Goal: Task Accomplishment & Management: Use online tool/utility

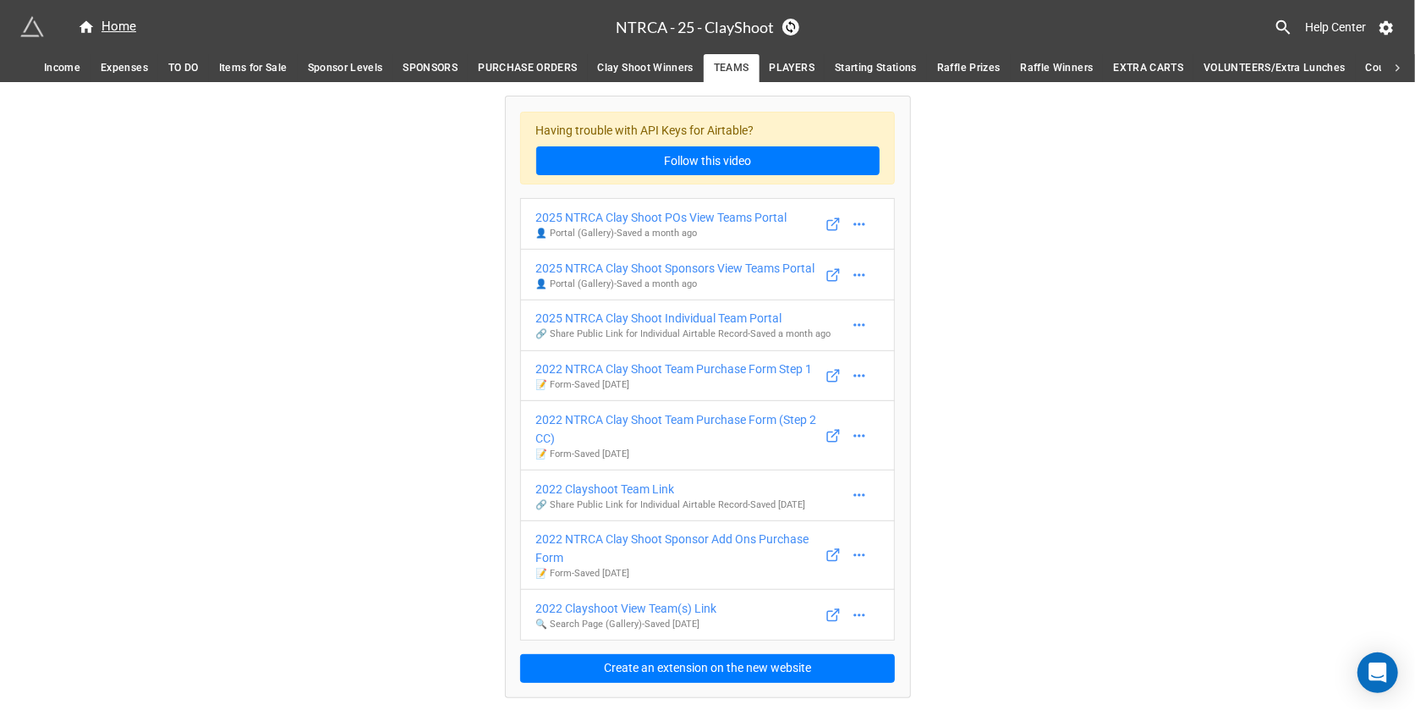
scroll to position [2, 0]
click at [862, 220] on icon at bounding box center [859, 224] width 17 height 17
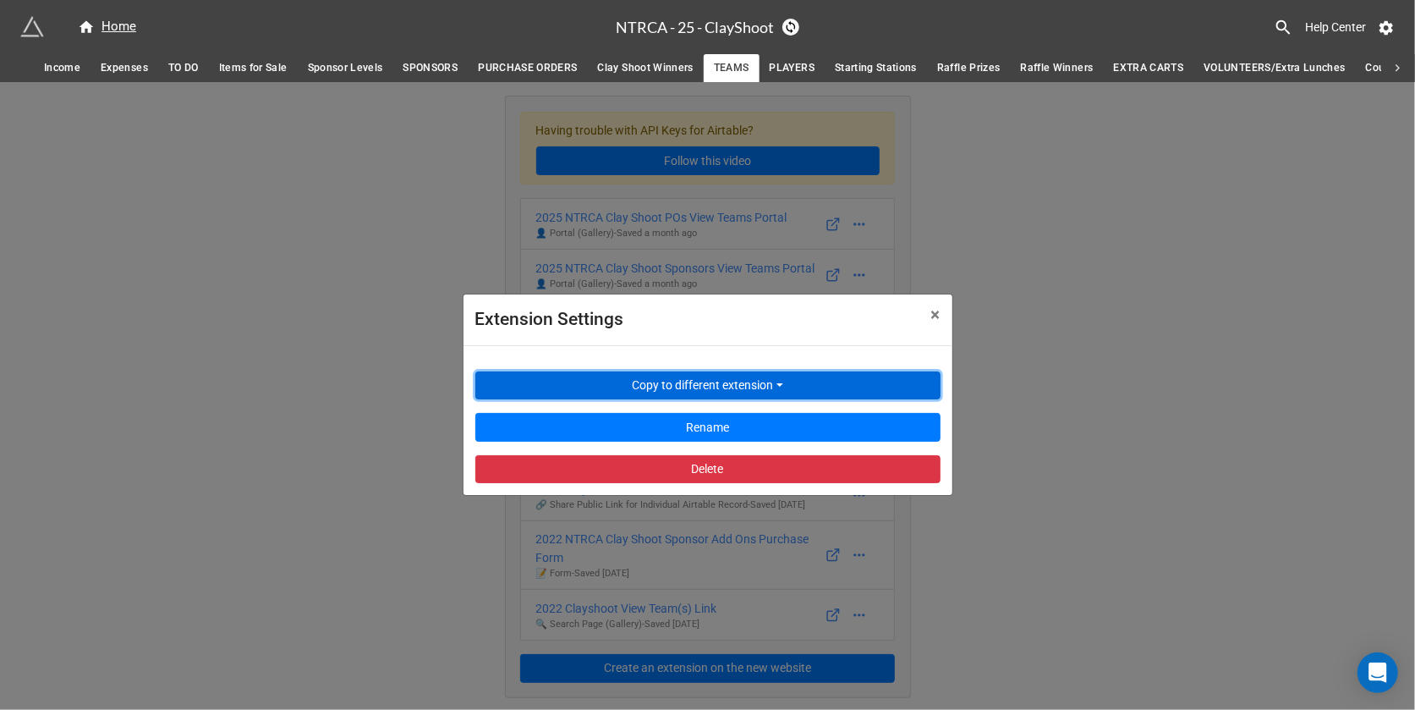
click at [756, 379] on button "Copy to different extension" at bounding box center [707, 385] width 465 height 29
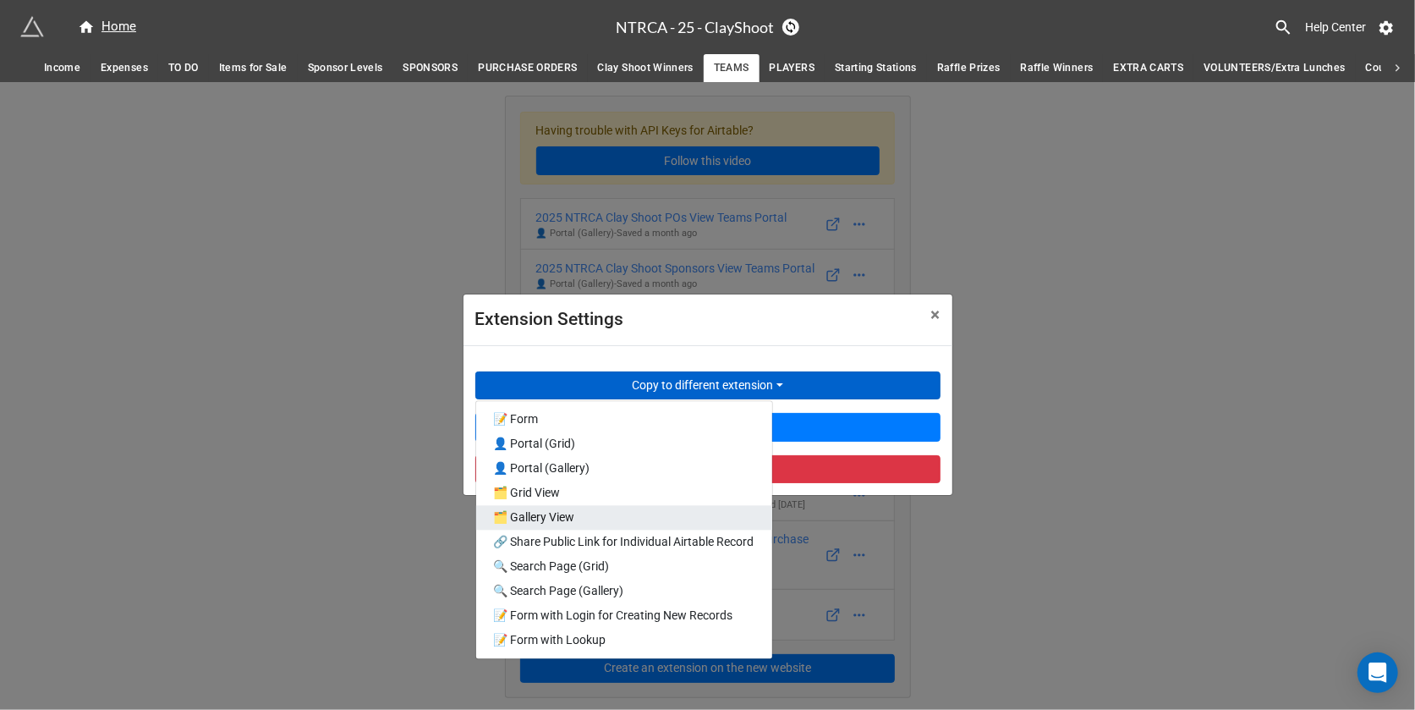
click at [643, 525] on link "🗂️ Gallery View" at bounding box center [624, 517] width 296 height 25
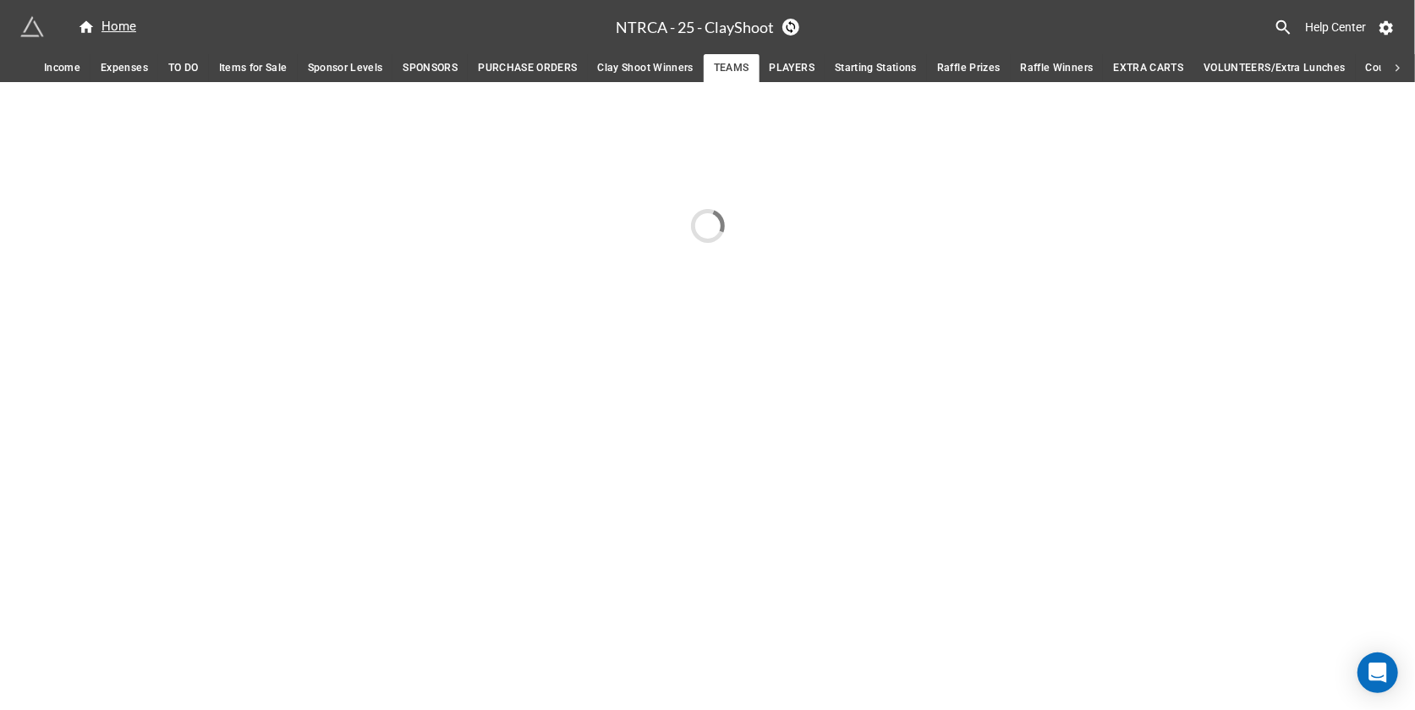
scroll to position [0, 0]
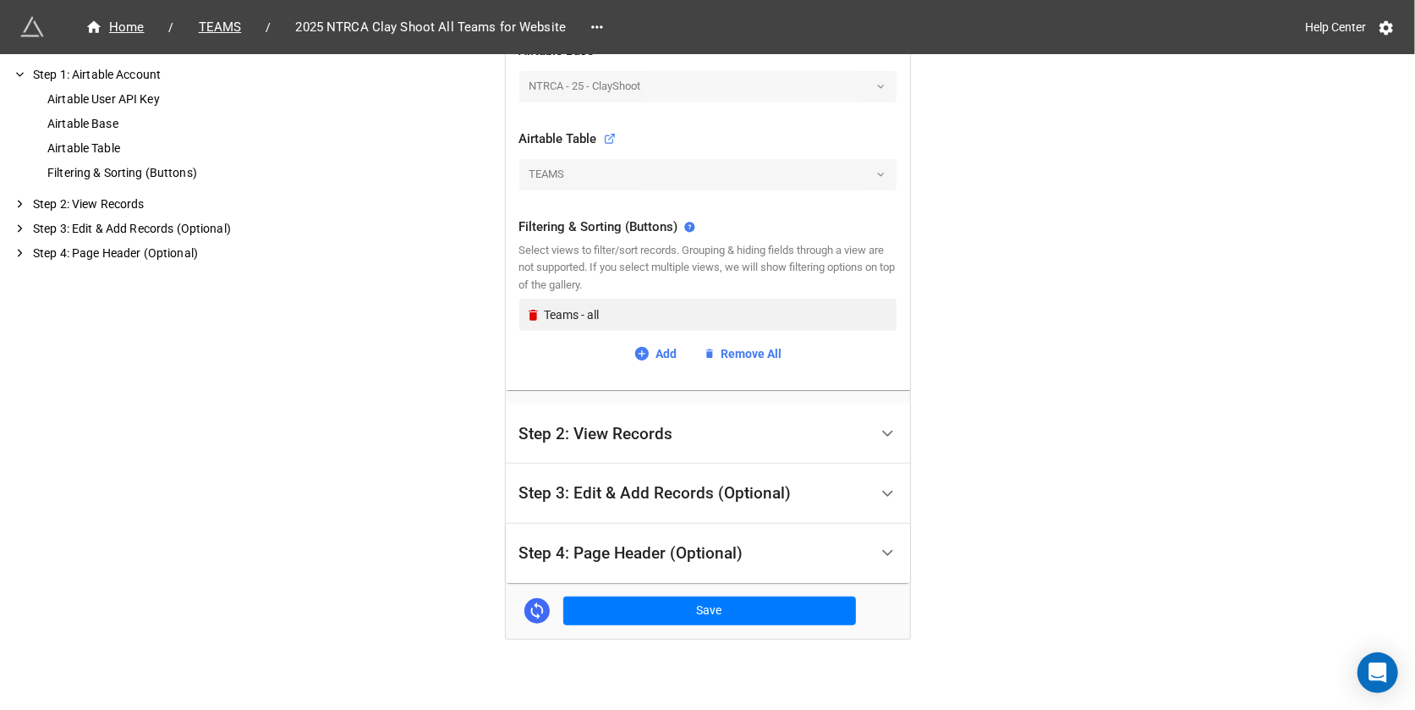
scroll to position [529, 0]
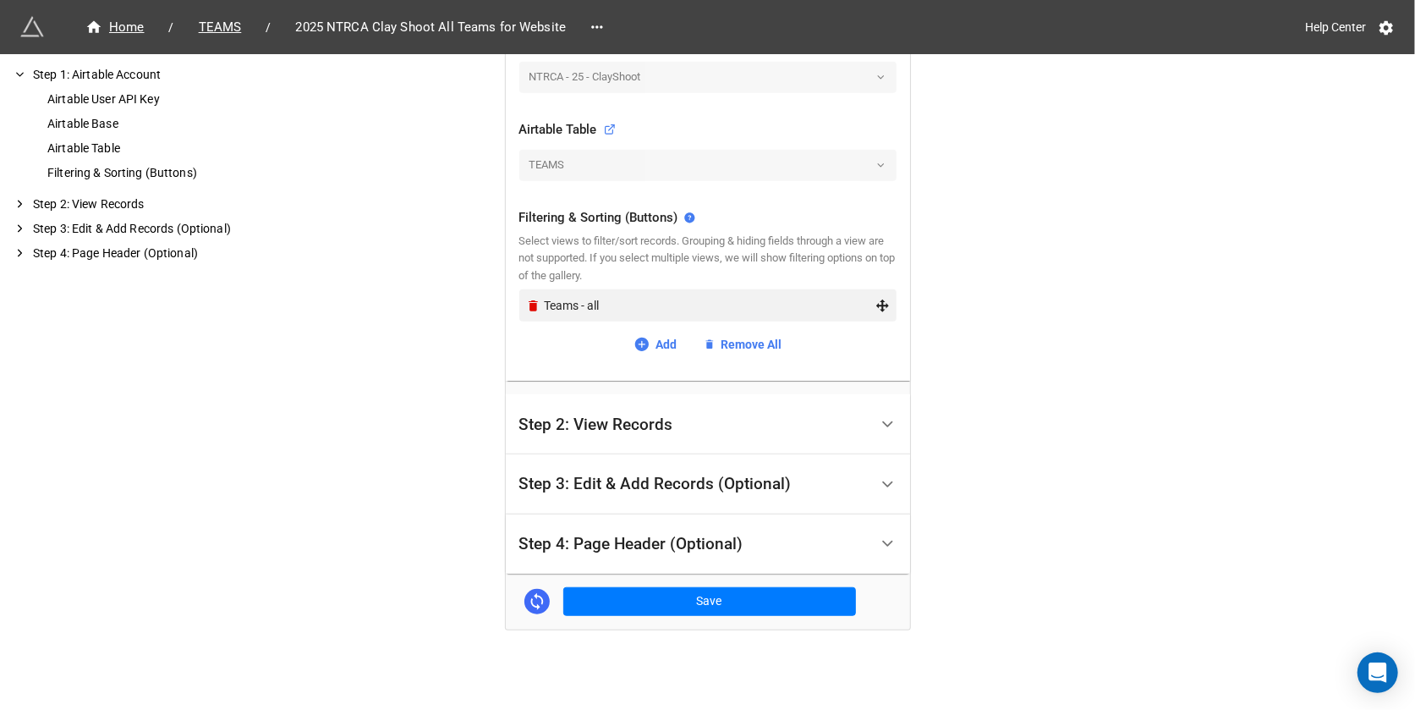
click at [556, 307] on div "Teams - all" at bounding box center [710, 305] width 331 height 19
click at [519, 306] on div "Teams - all" at bounding box center [707, 305] width 377 height 32
click at [529, 306] on icon "Remove" at bounding box center [533, 305] width 9 height 11
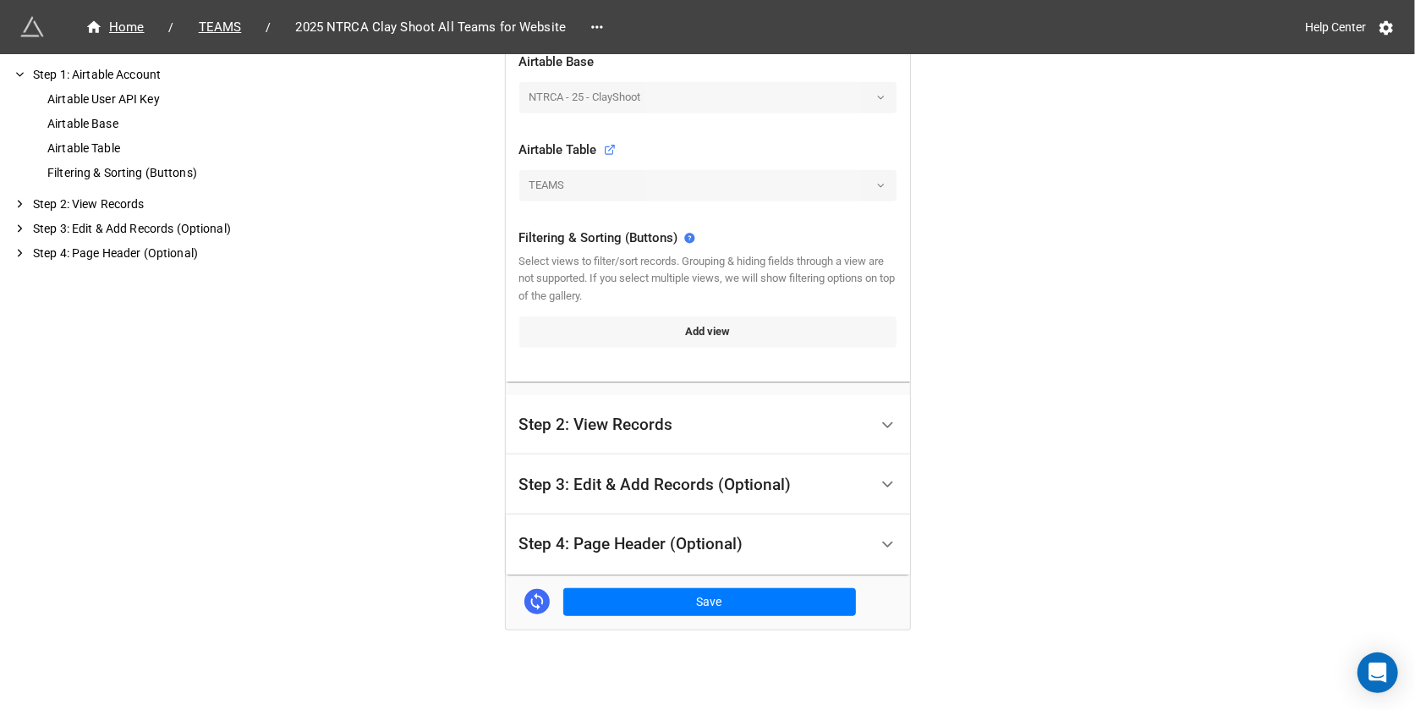
click at [561, 322] on link "Add view" at bounding box center [707, 331] width 377 height 30
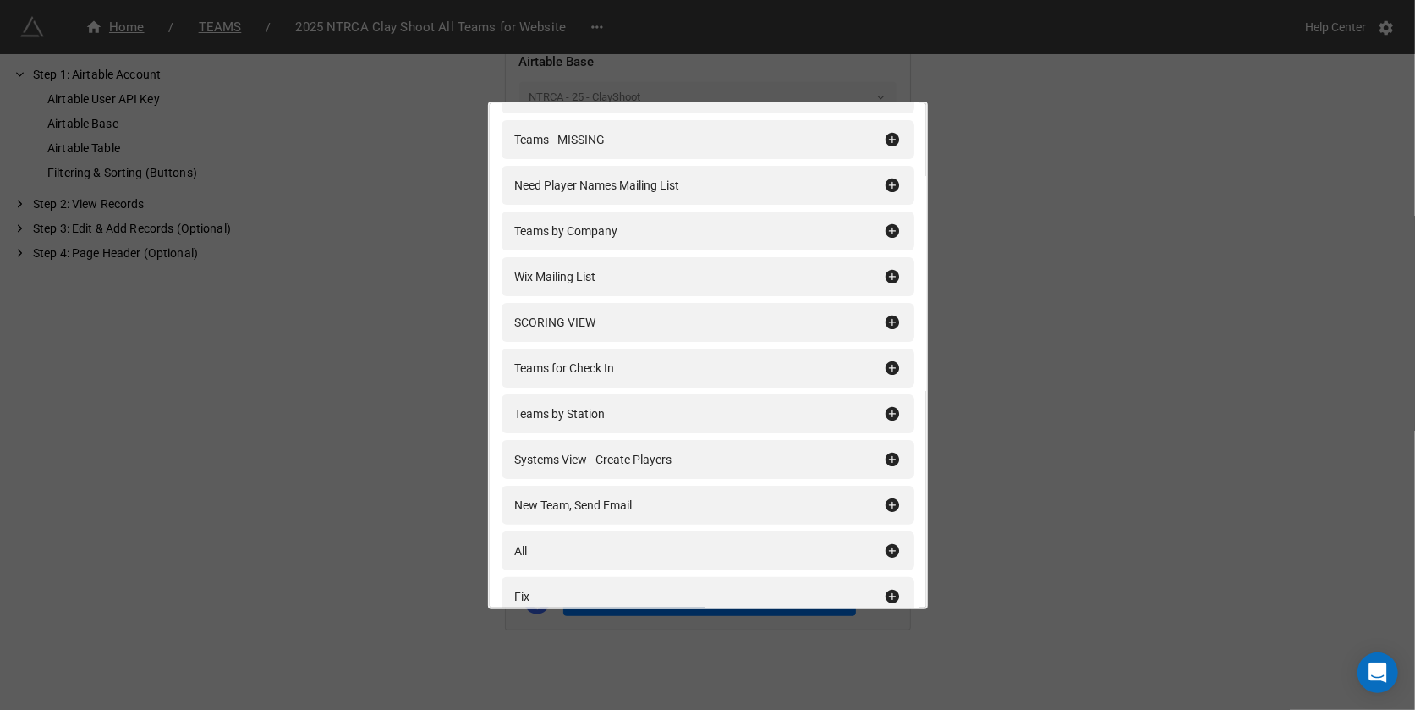
scroll to position [152, 0]
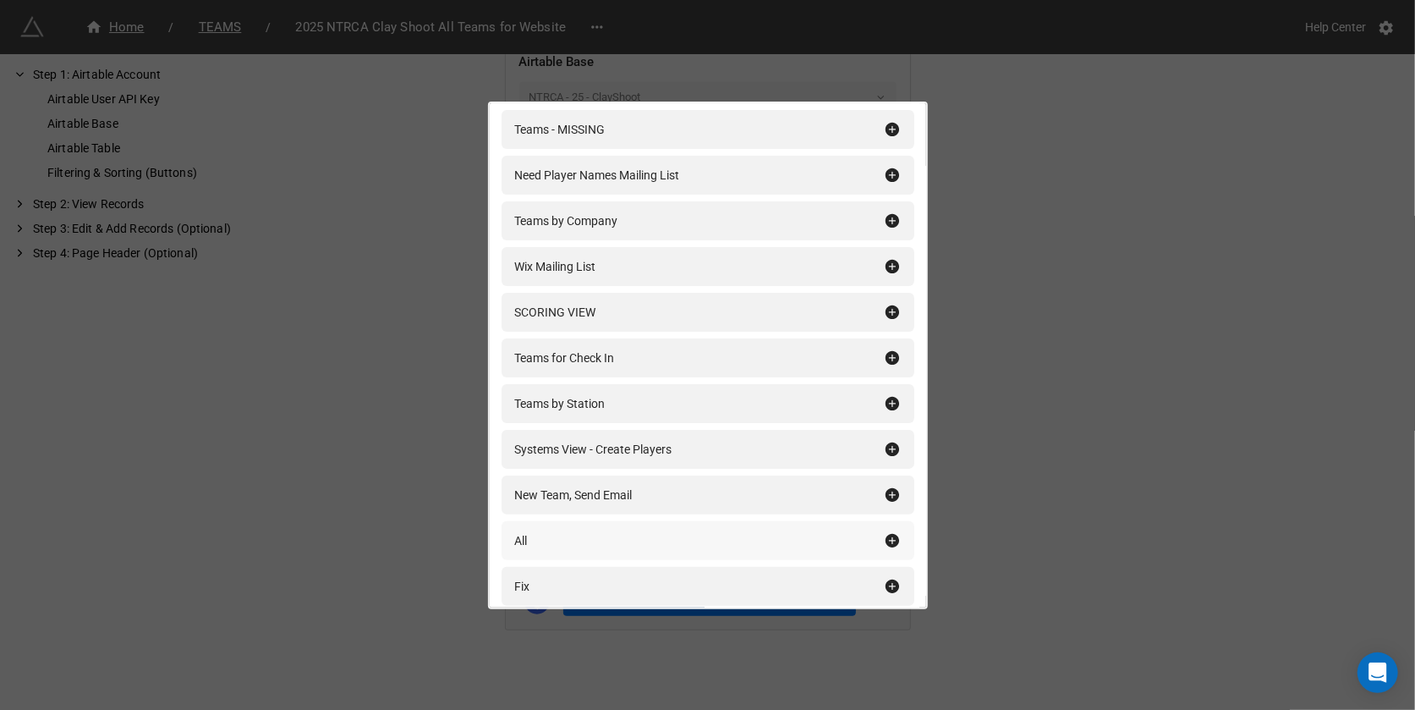
click at [539, 535] on div "All" at bounding box center [699, 540] width 369 height 19
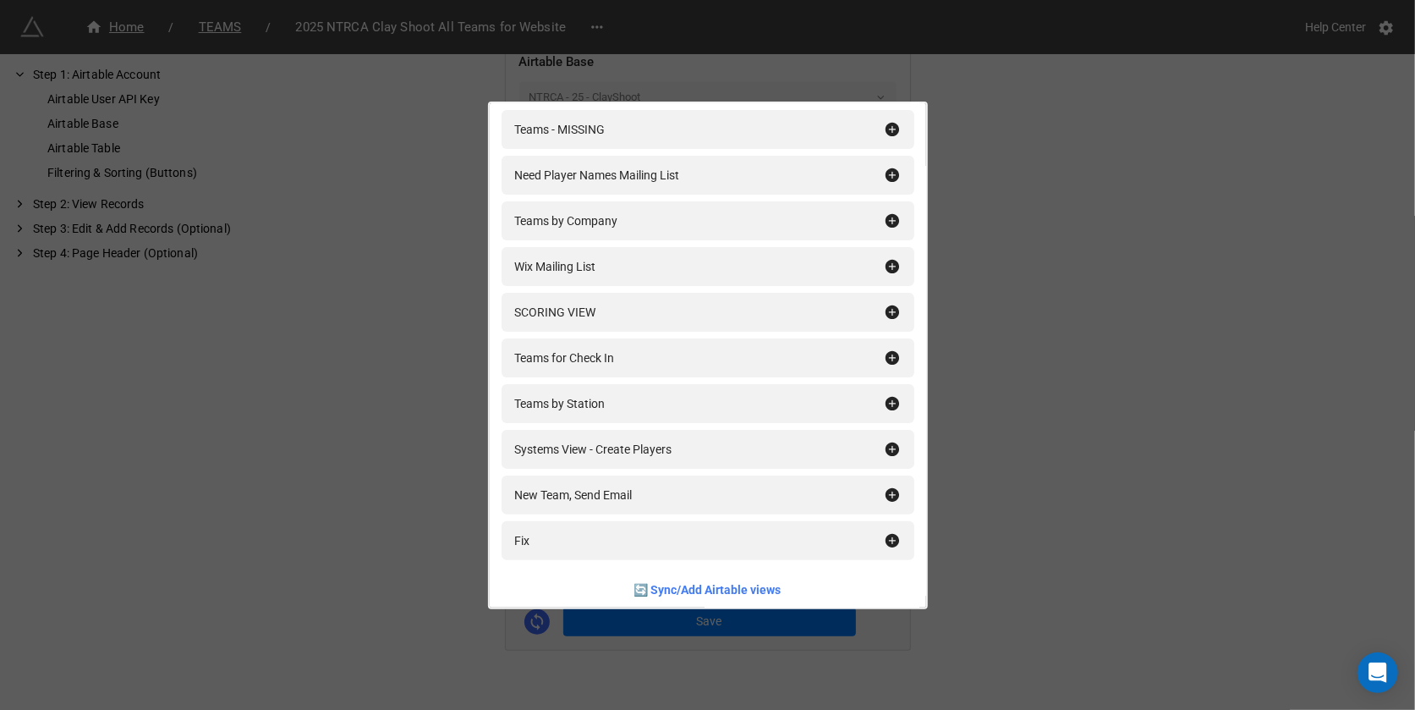
scroll to position [529, 0]
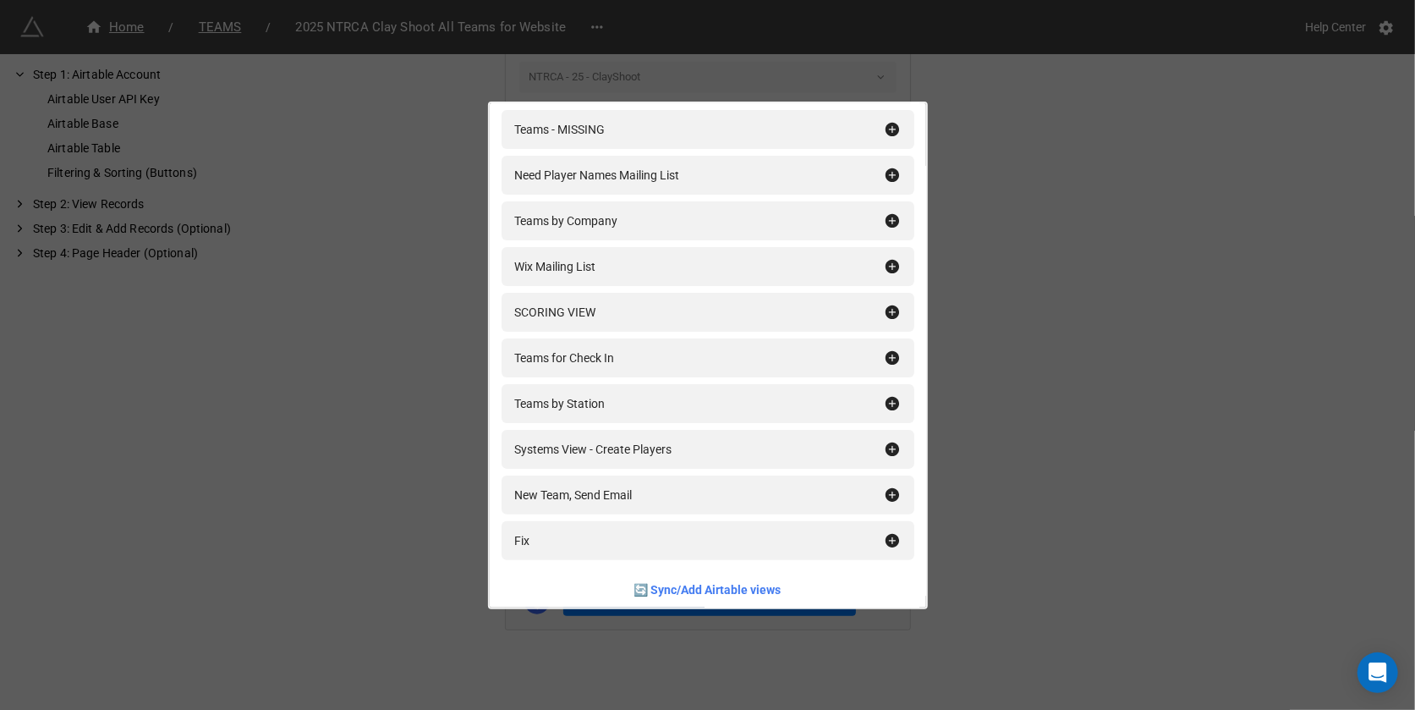
click at [1072, 426] on div "Filtering & Sorting (Buttons) Add All Teams - all Teams - MISSING Need Player N…" at bounding box center [707, 355] width 1415 height 710
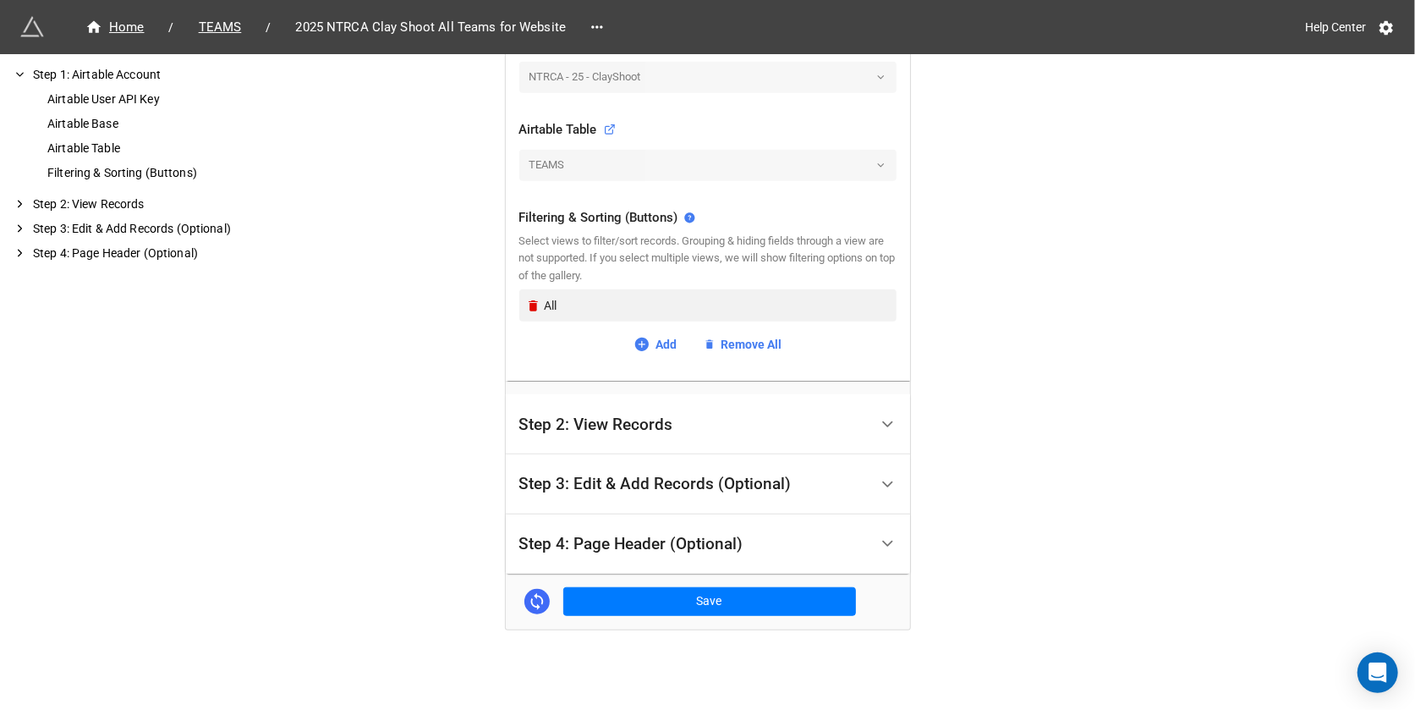
click at [786, 418] on div "Step 2: View Records" at bounding box center [693, 424] width 349 height 40
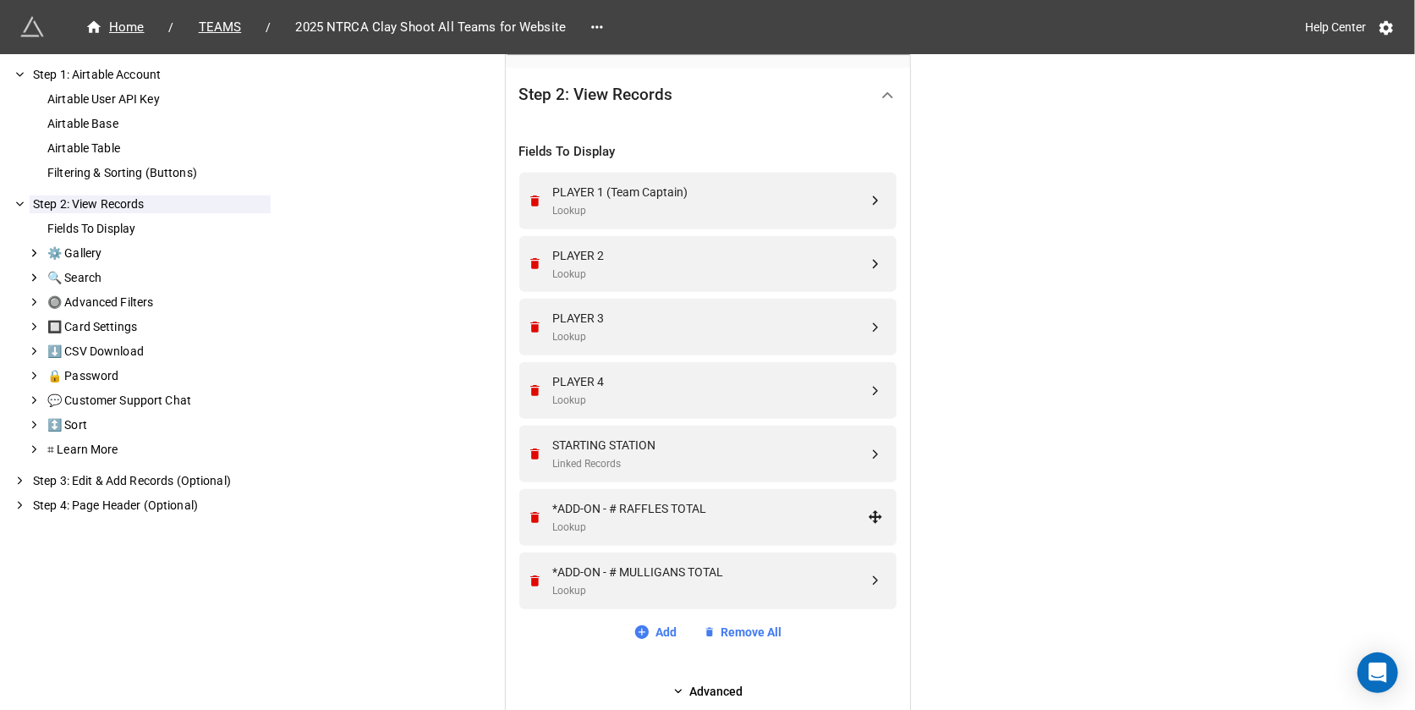
scroll to position [387, 0]
click at [521, 452] on div "STARTING STATION Linked Records" at bounding box center [707, 457] width 377 height 57
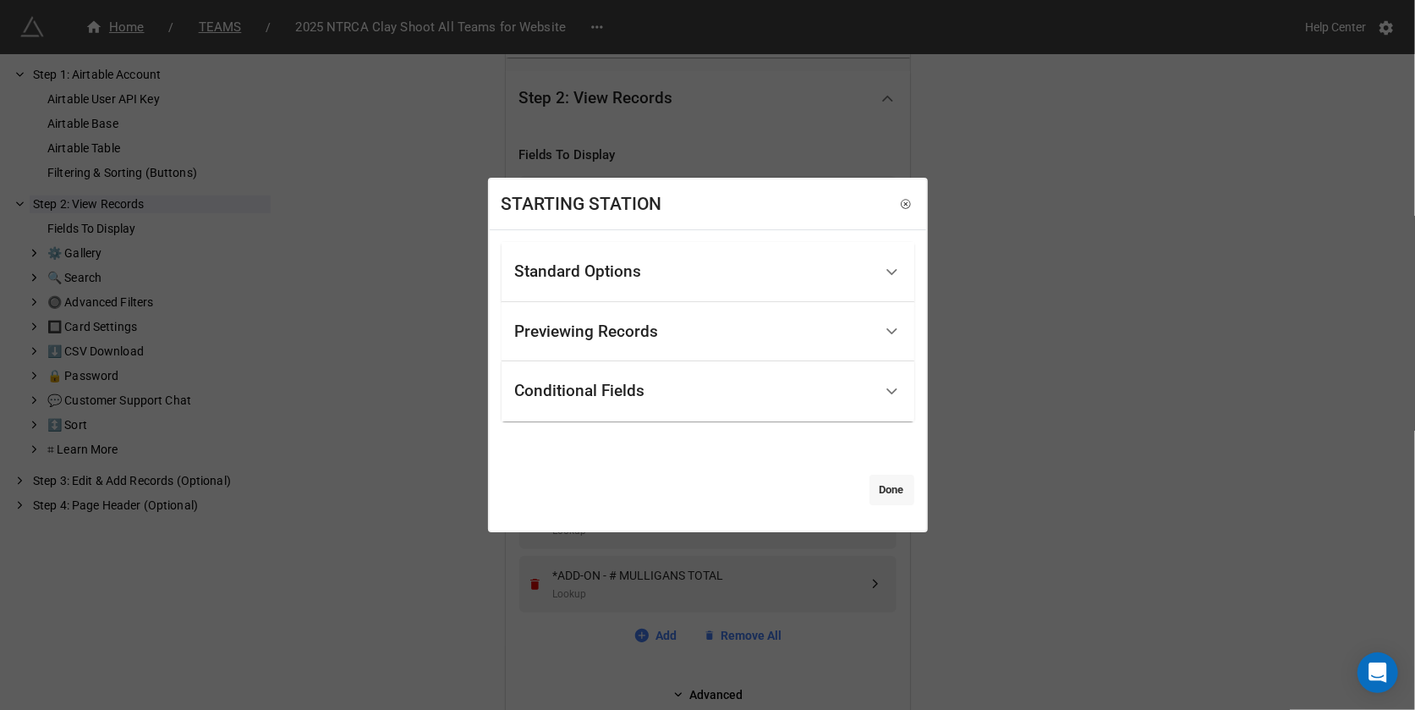
click at [883, 486] on link "Done" at bounding box center [892, 490] width 45 height 30
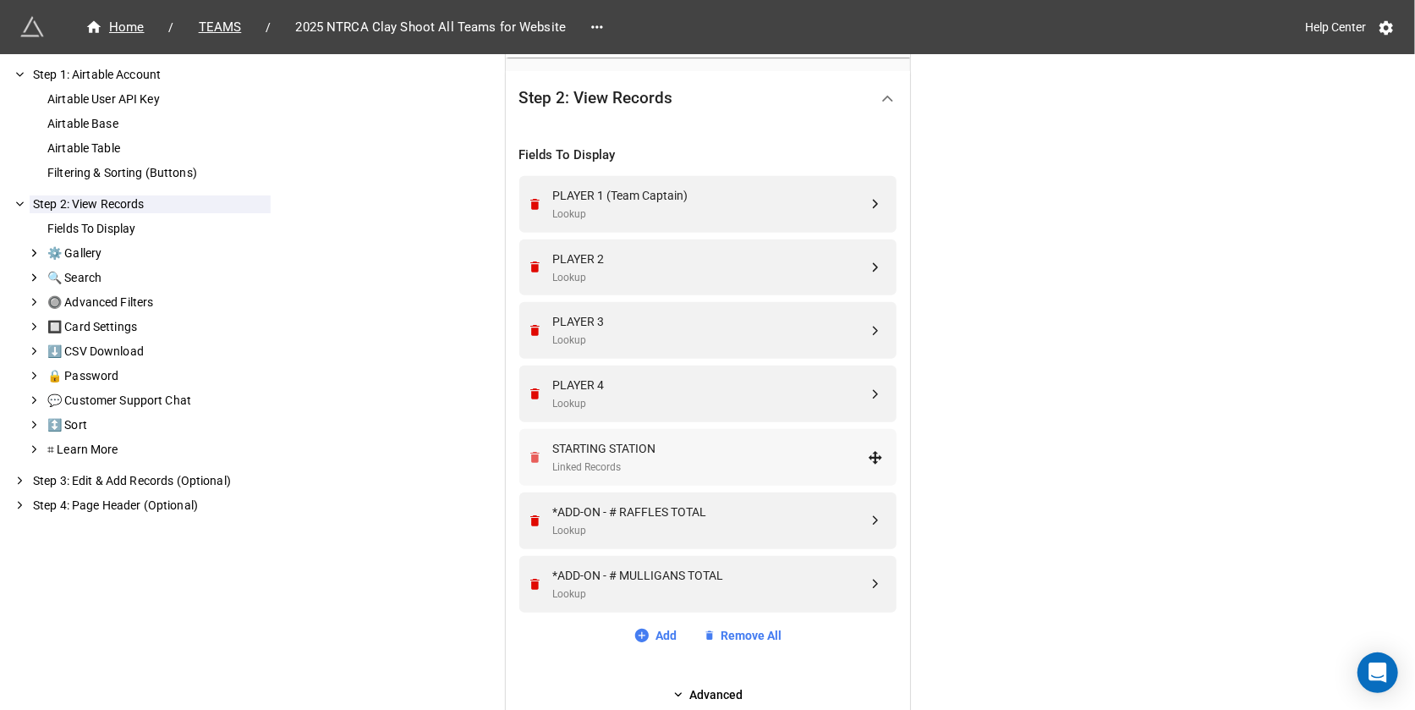
click at [529, 460] on icon "Remove" at bounding box center [535, 457] width 14 height 14
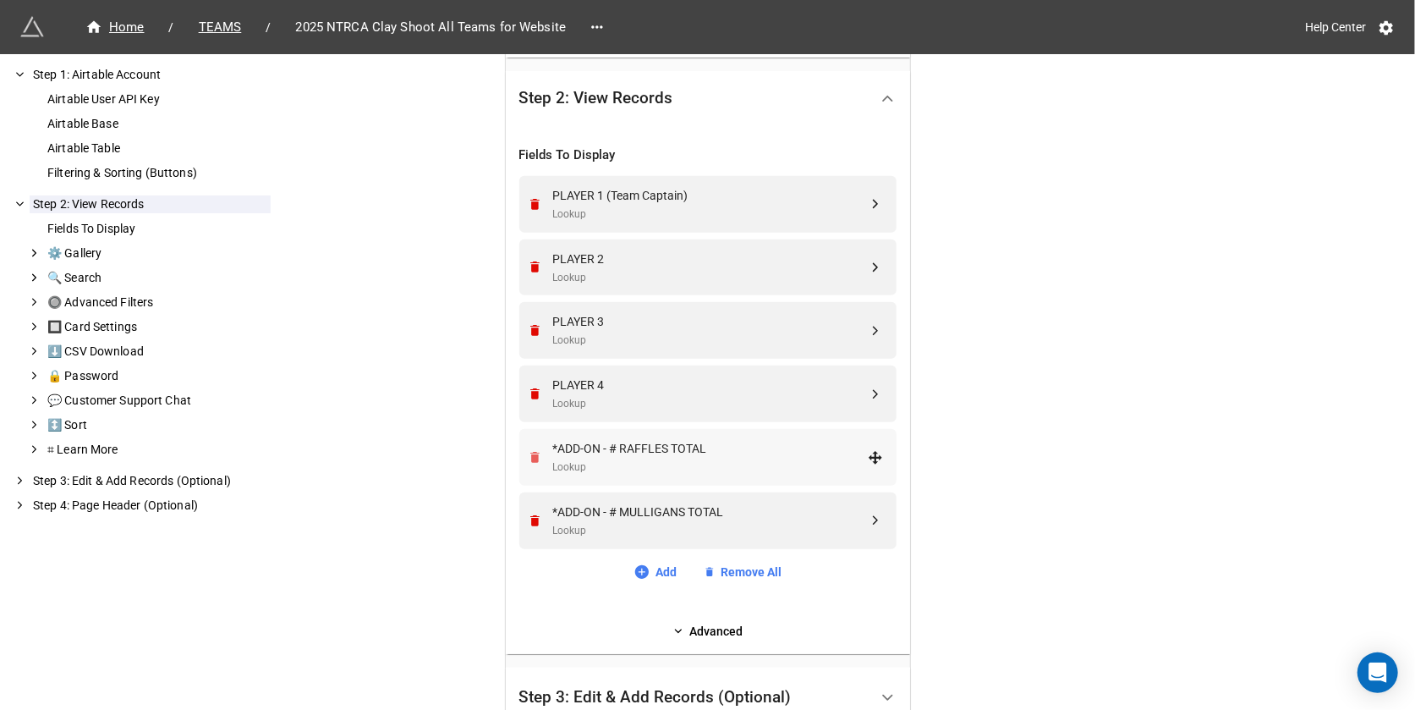
click at [529, 460] on icon "Remove" at bounding box center [535, 457] width 14 height 14
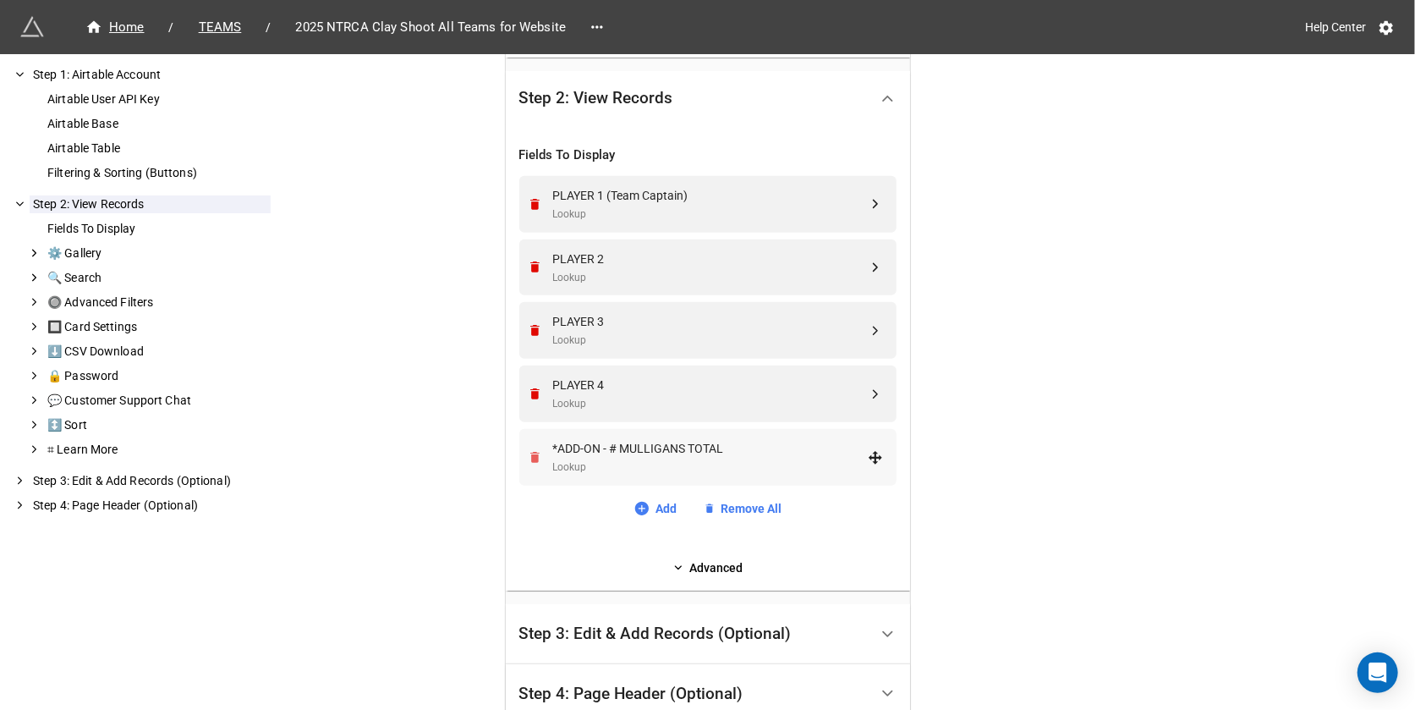
click at [530, 454] on icon "Remove" at bounding box center [534, 457] width 9 height 11
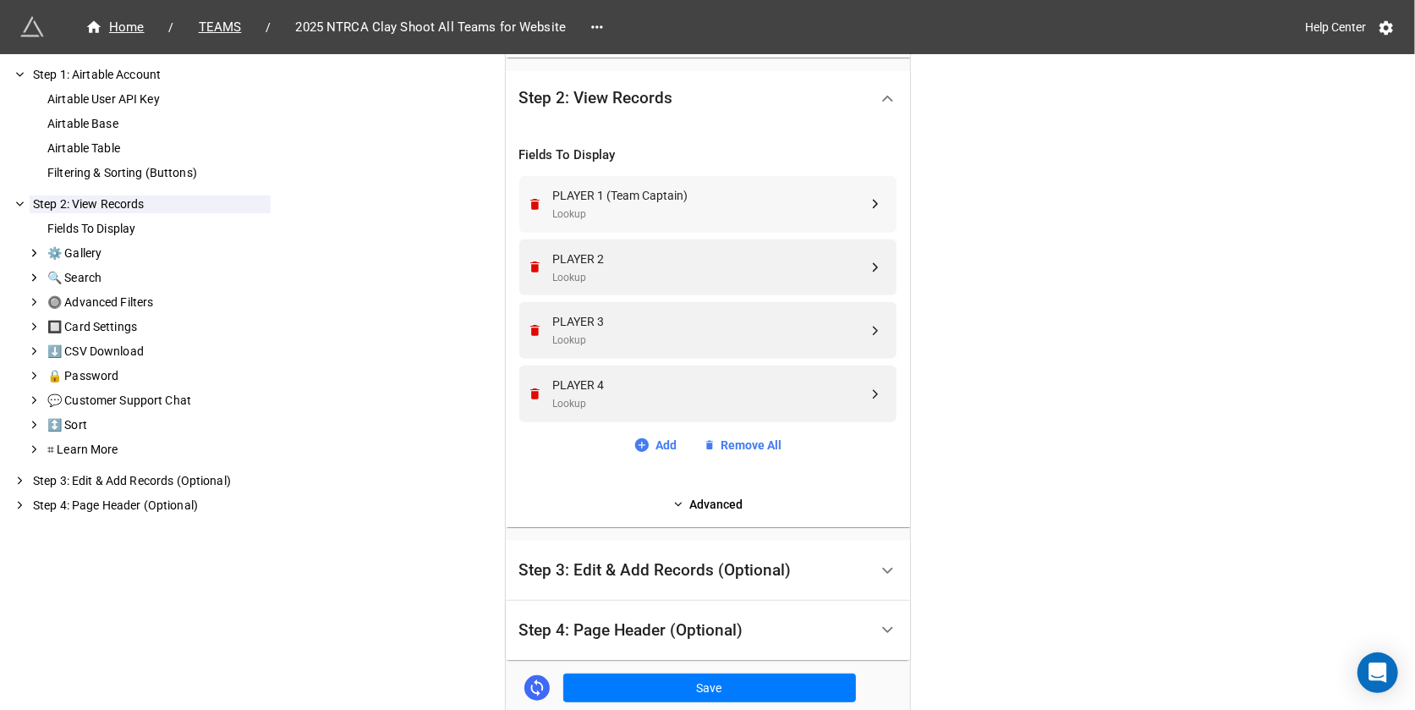
click at [778, 176] on div "PLAYER 1 (Team Captain) Lookup" at bounding box center [705, 204] width 355 height 57
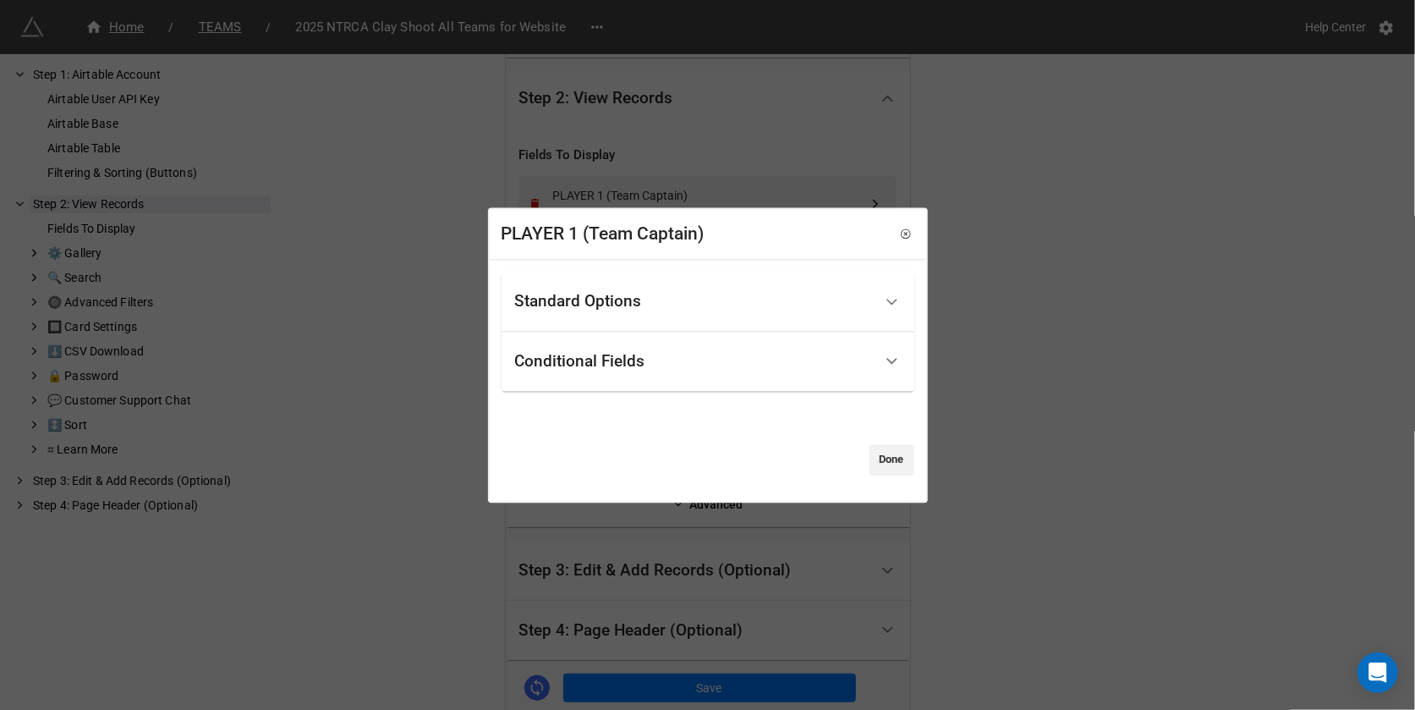
click at [691, 276] on div "Standard Options" at bounding box center [708, 302] width 413 height 60
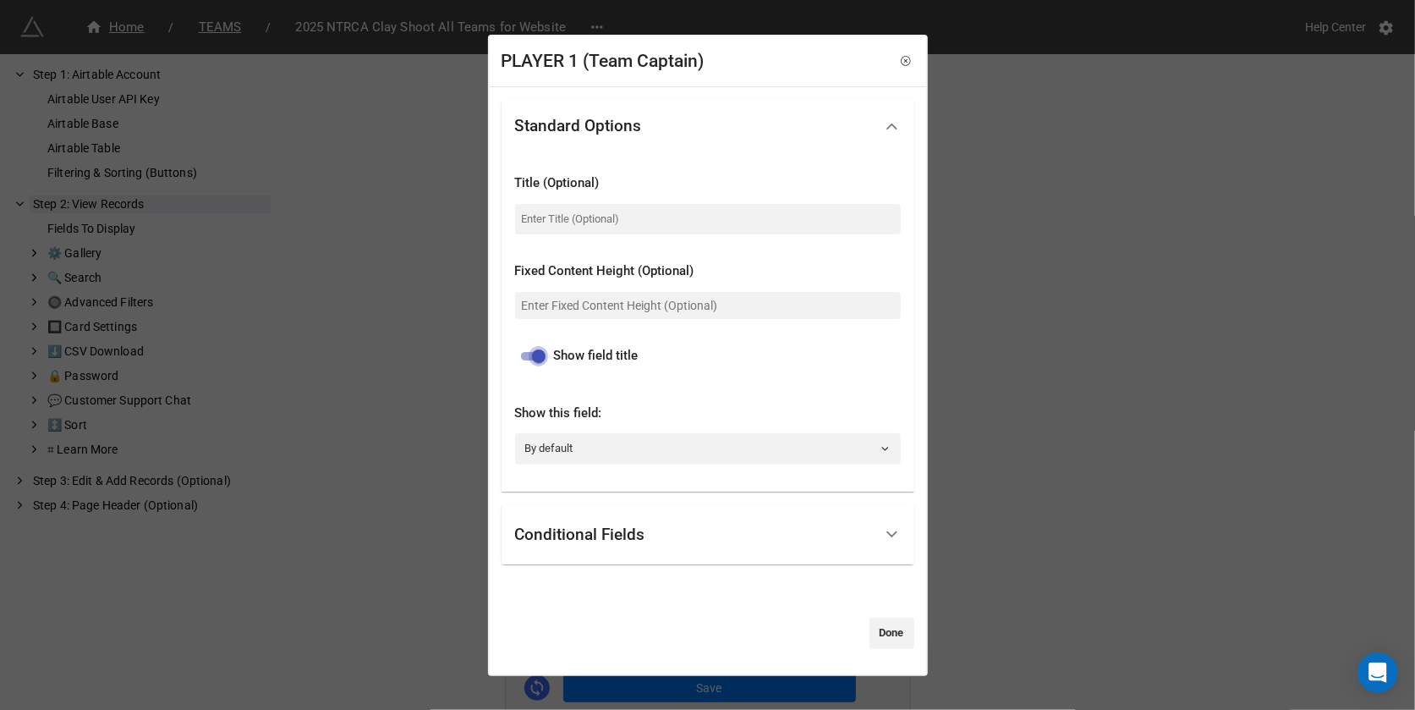
click at [536, 358] on input "checkbox" at bounding box center [538, 356] width 61 height 20
checkbox input "false"
click at [881, 632] on link "Done" at bounding box center [892, 633] width 45 height 30
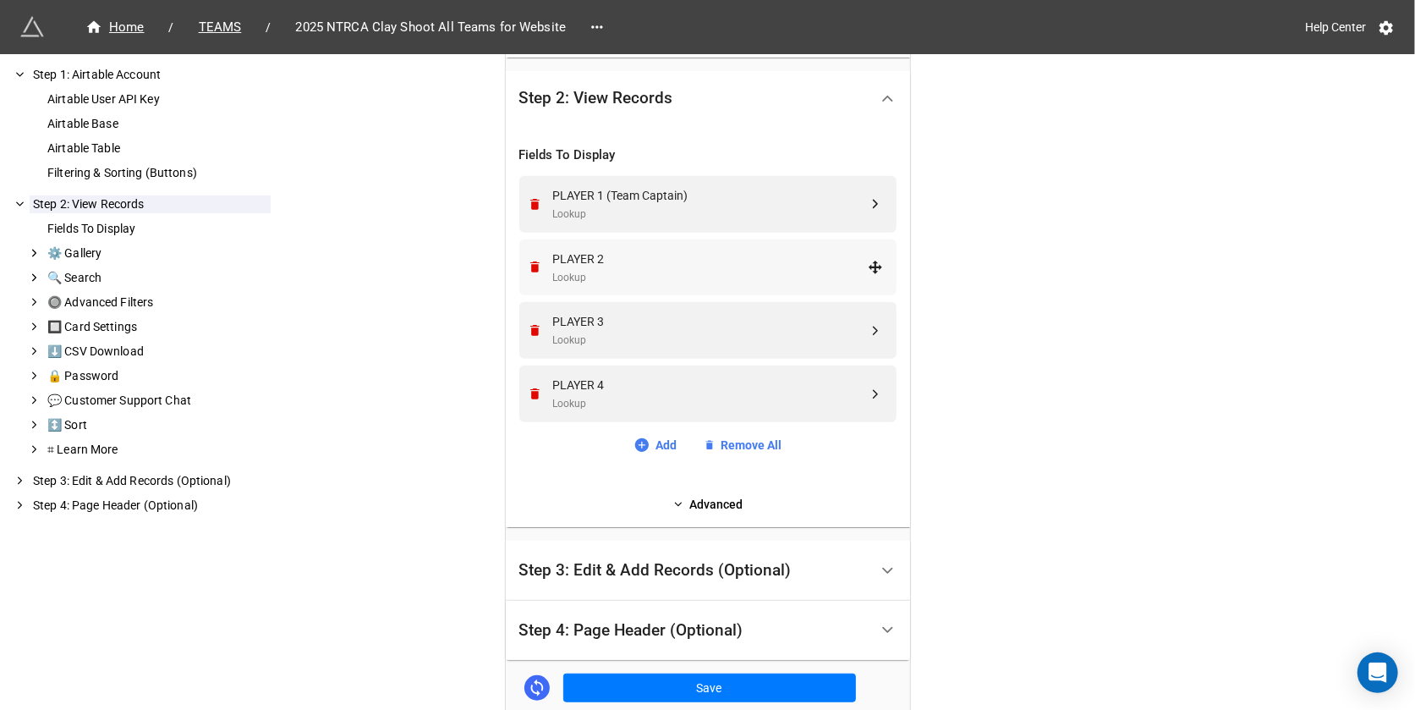
click at [597, 257] on div "PLAYER 2" at bounding box center [710, 259] width 315 height 19
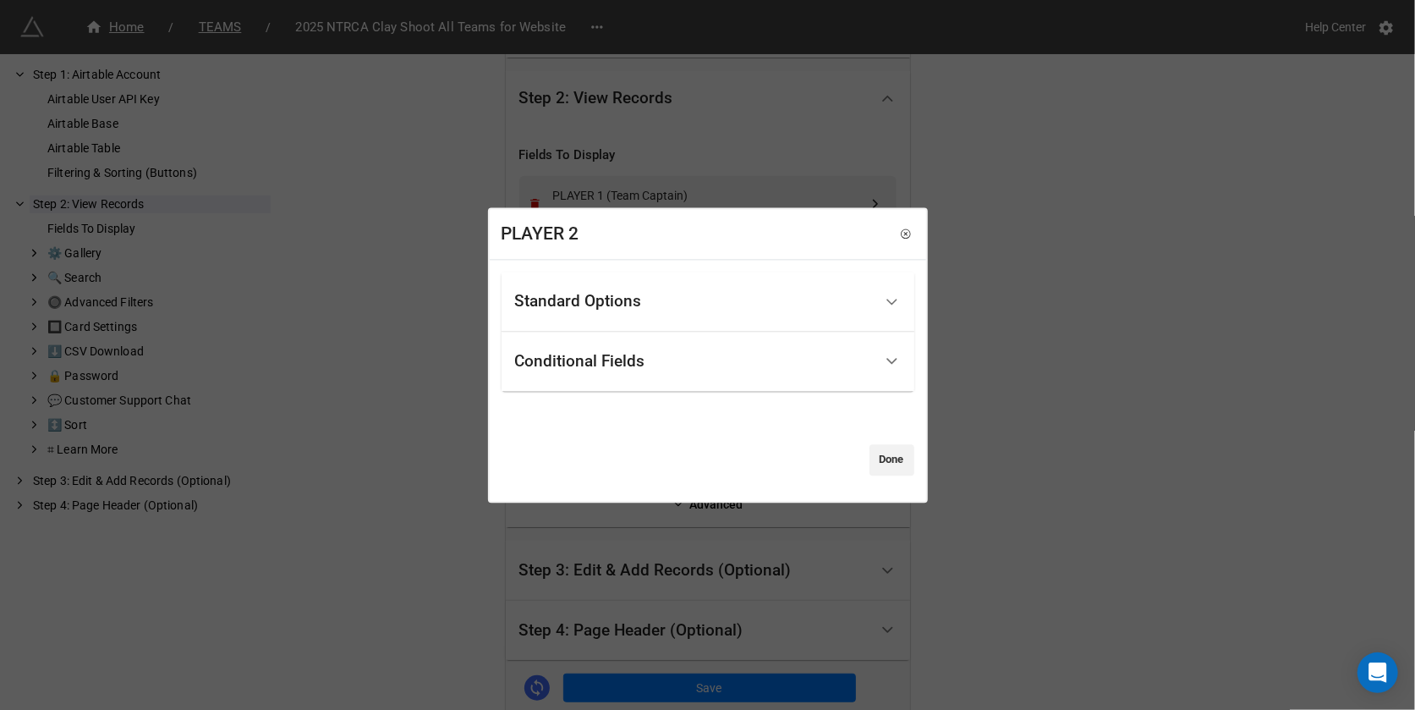
click at [597, 297] on div "Standard Options" at bounding box center [578, 302] width 127 height 17
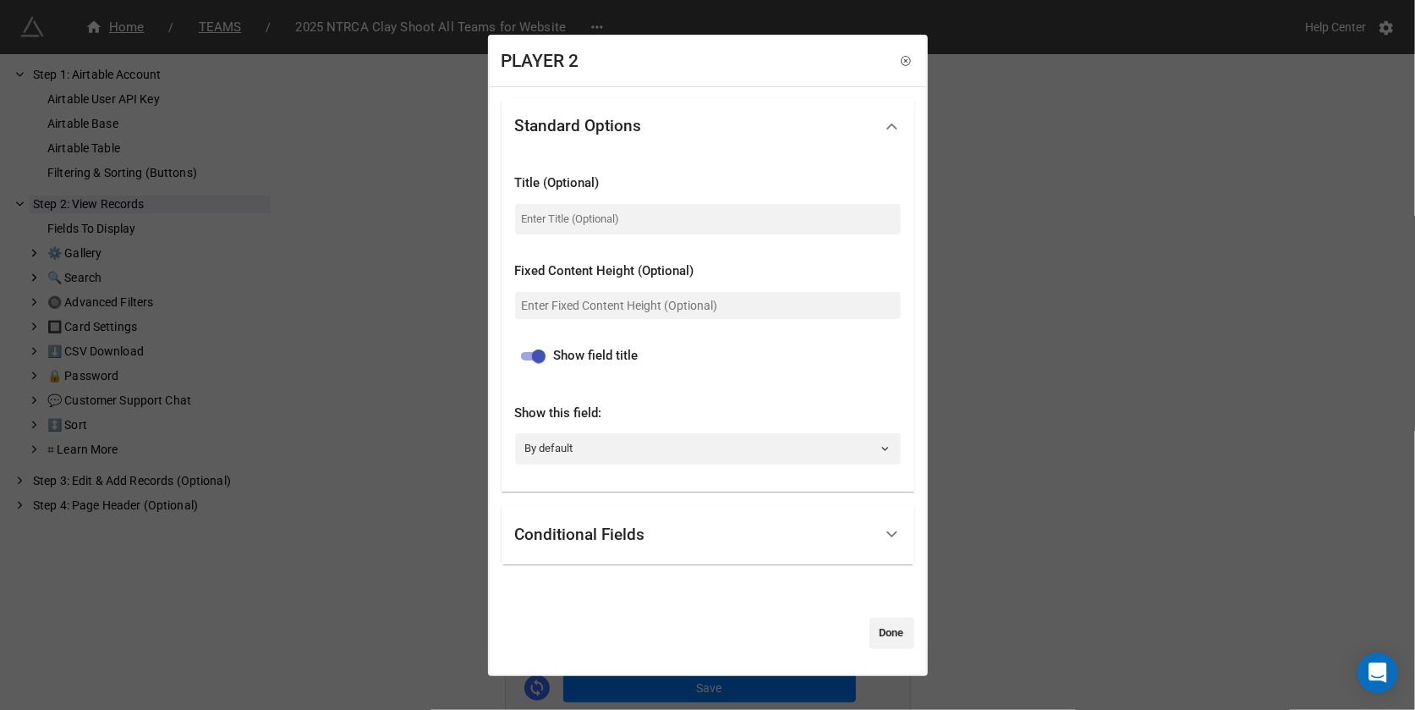
click at [532, 354] on input "checkbox" at bounding box center [538, 356] width 61 height 20
checkbox input "false"
click at [715, 527] on div "Conditional Fields" at bounding box center [694, 535] width 358 height 40
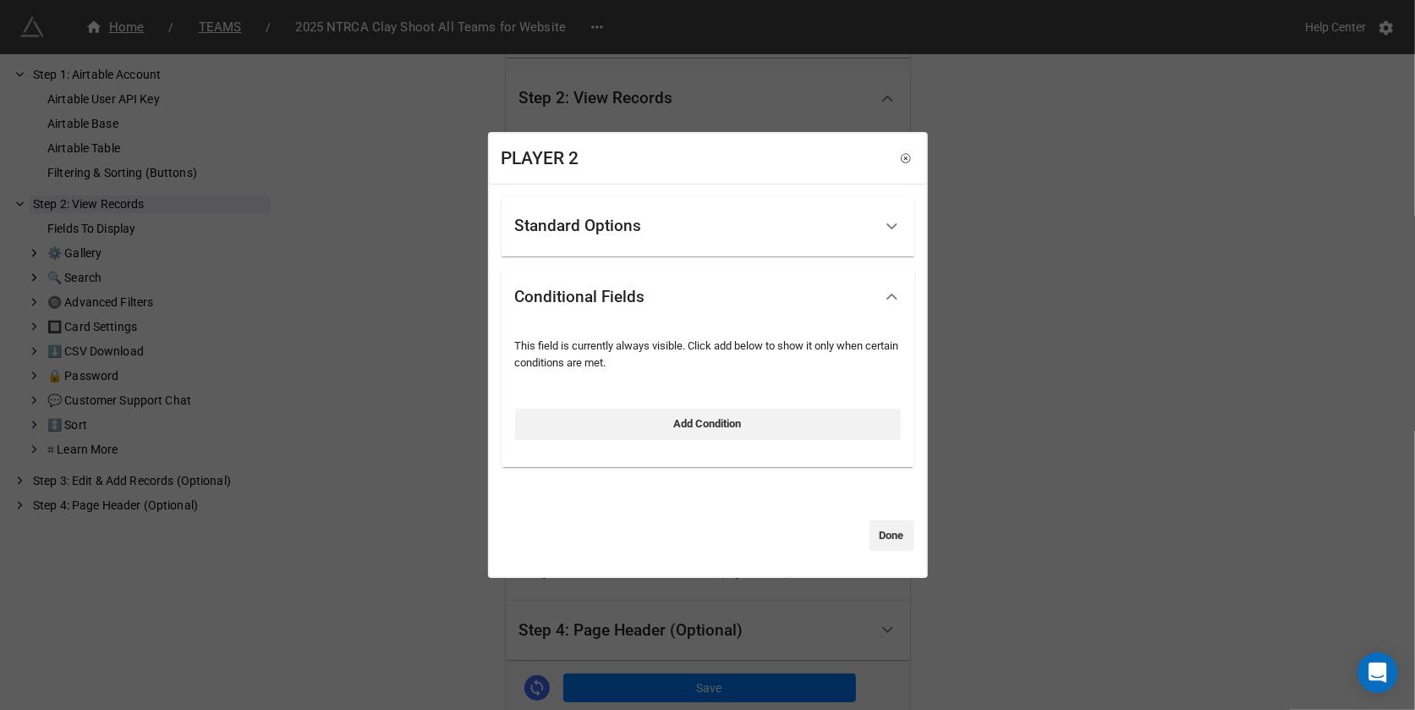
click at [774, 238] on div "Standard Options" at bounding box center [694, 226] width 358 height 40
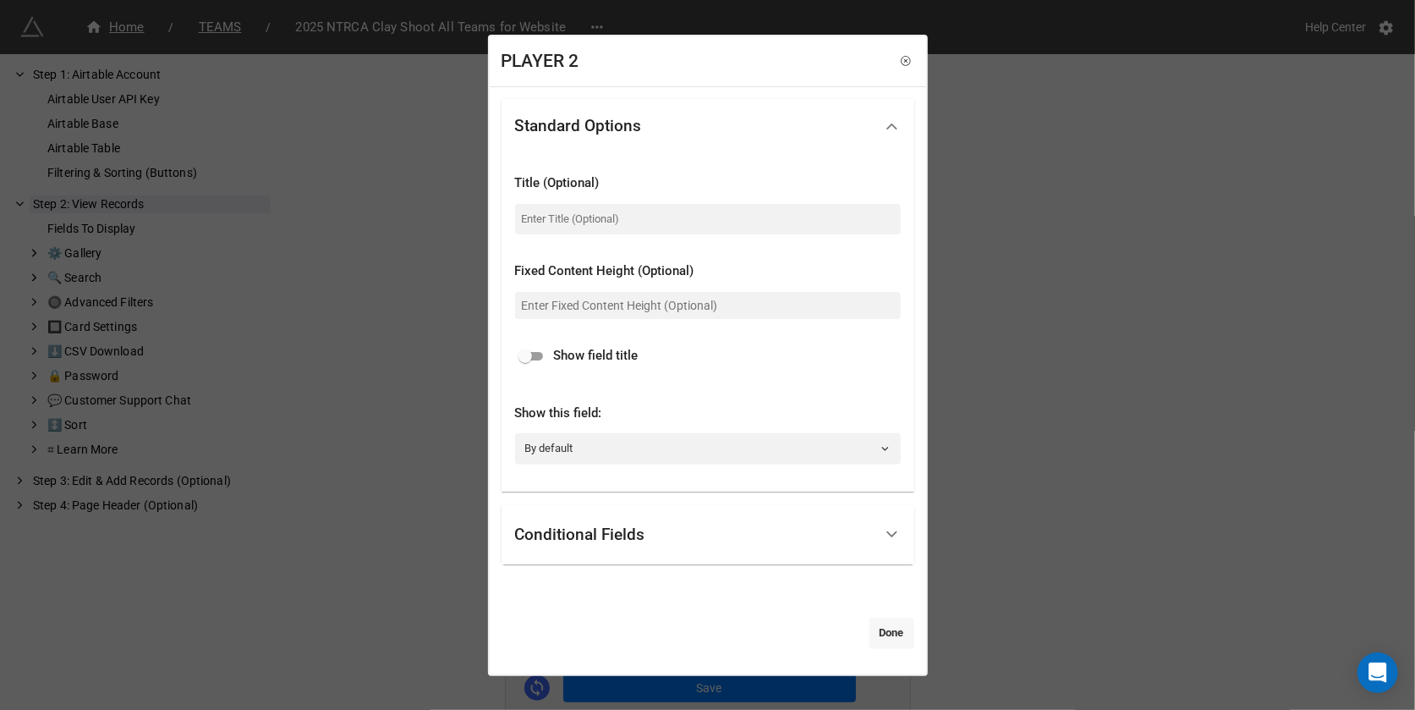
click at [895, 641] on link "Done" at bounding box center [892, 633] width 45 height 30
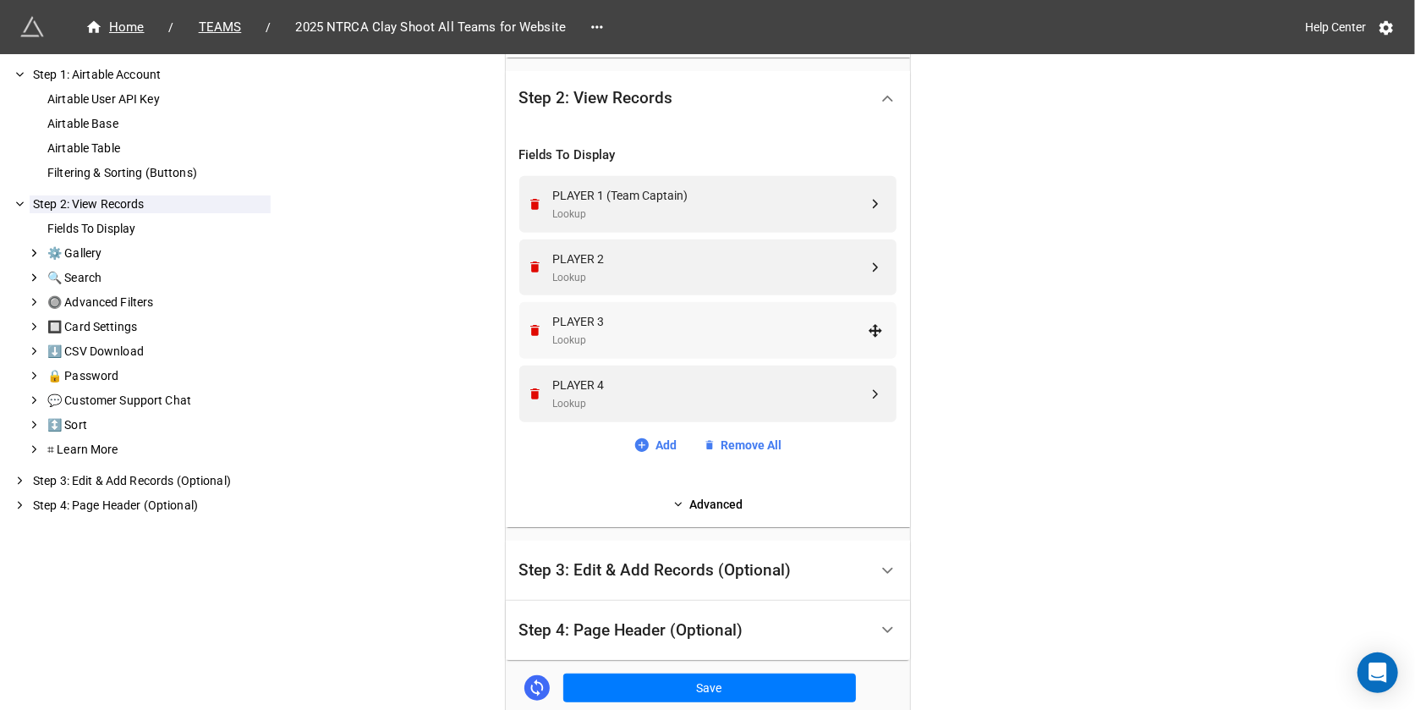
click at [629, 316] on div "PLAYER 3" at bounding box center [710, 321] width 315 height 19
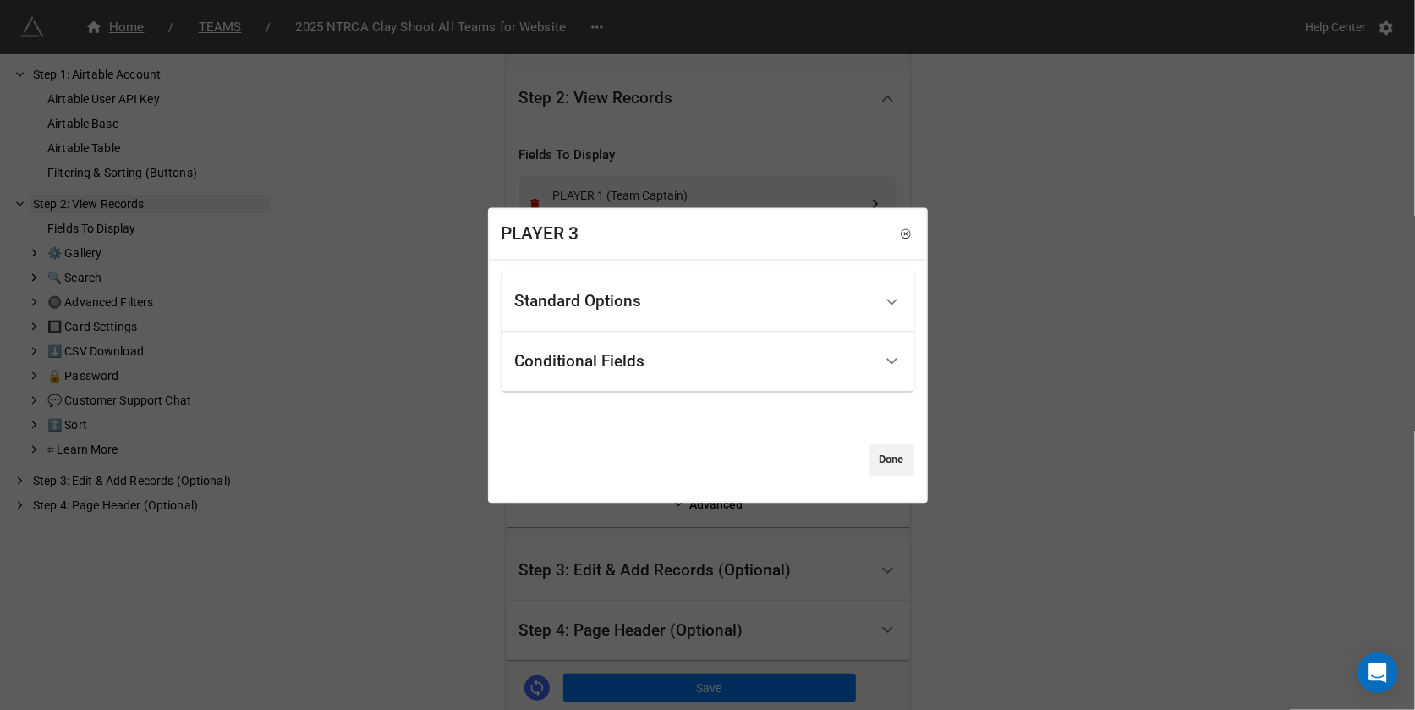
click at [625, 304] on div "Standard Options" at bounding box center [578, 302] width 127 height 17
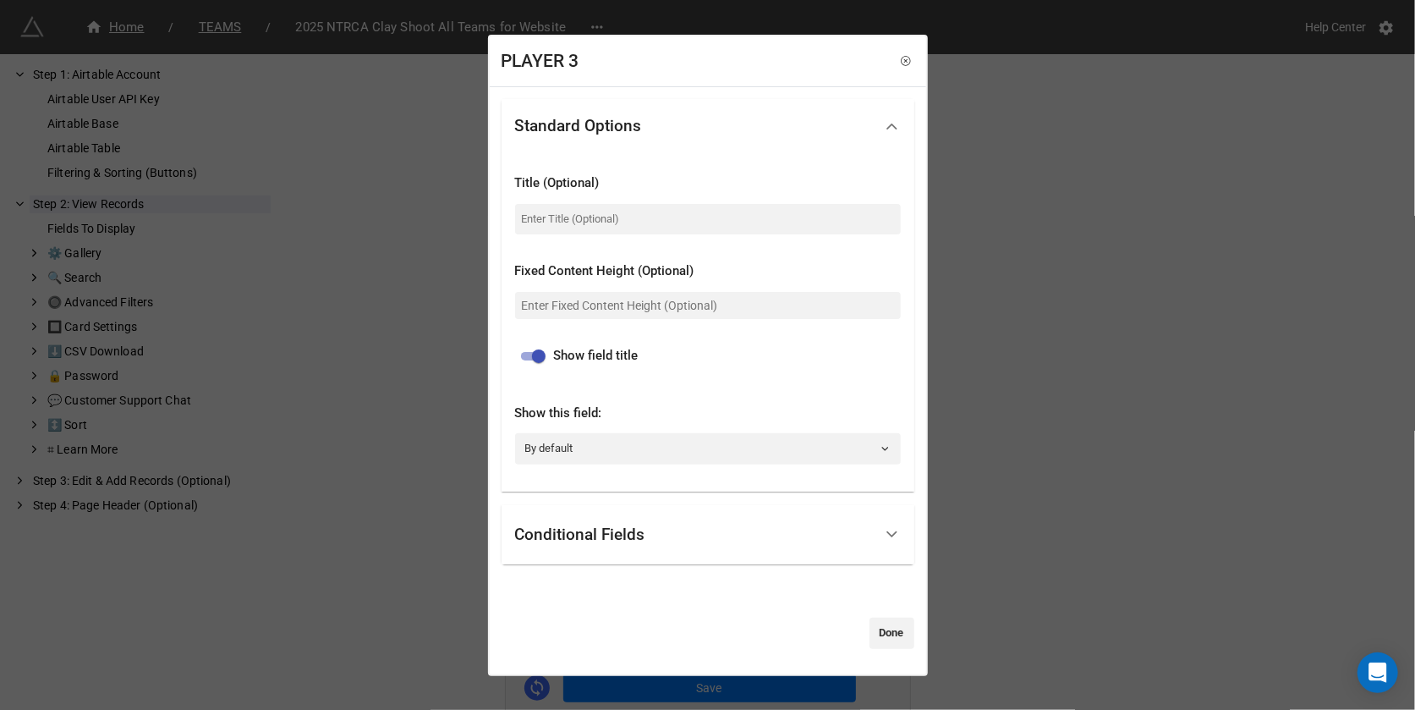
click at [542, 352] on input "checkbox" at bounding box center [538, 356] width 61 height 20
checkbox input "false"
click at [895, 615] on div "Standard Options Title (Optional) Fixed Content Height (Optional) Show field ti…" at bounding box center [708, 374] width 413 height 550
click at [892, 632] on link "Done" at bounding box center [892, 633] width 45 height 30
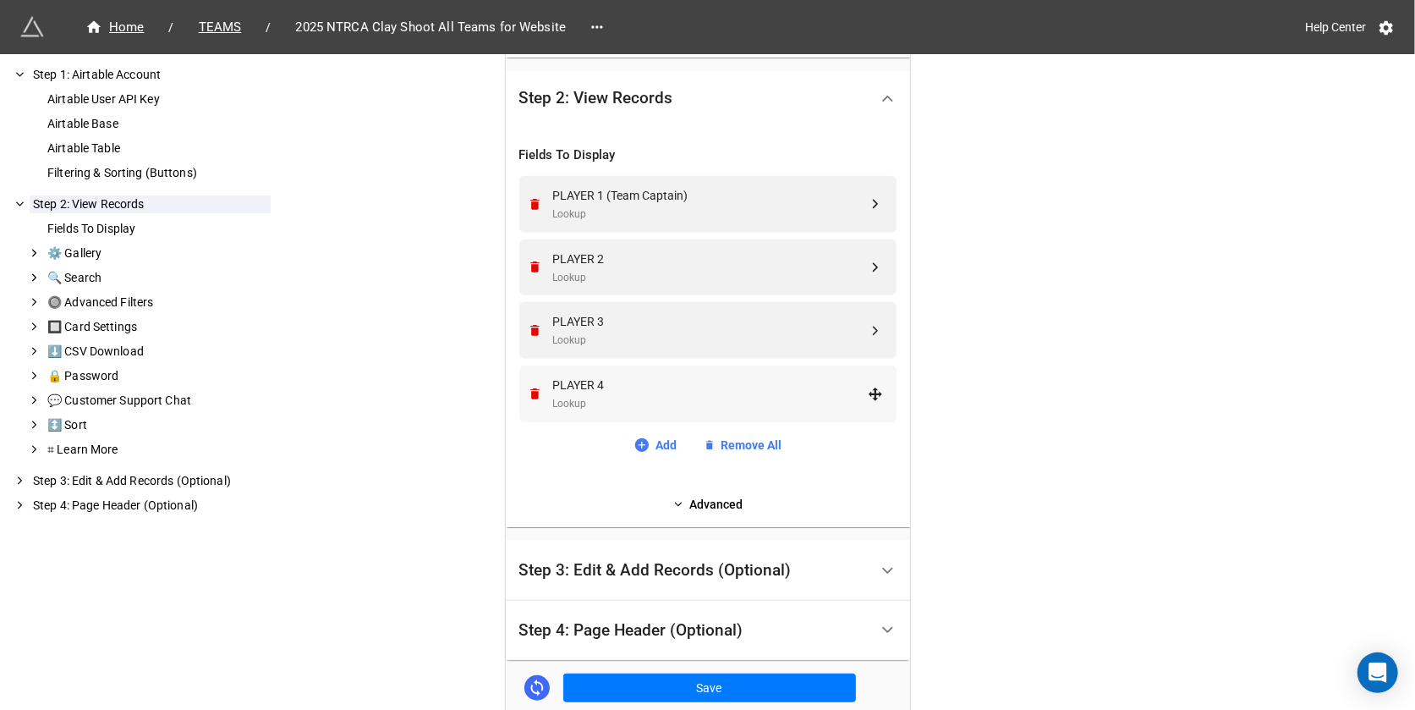
click at [649, 396] on div "Lookup" at bounding box center [710, 404] width 315 height 16
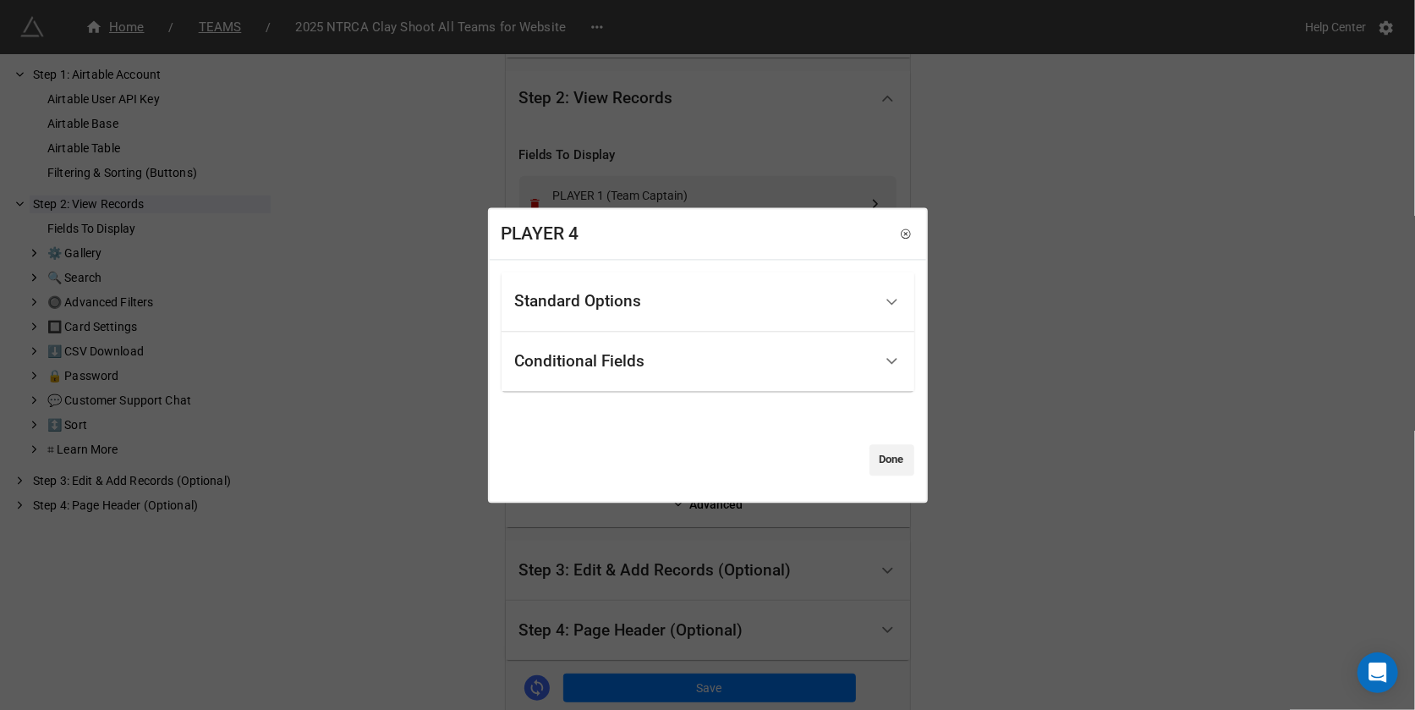
click at [623, 304] on div "Standard Options" at bounding box center [578, 302] width 127 height 17
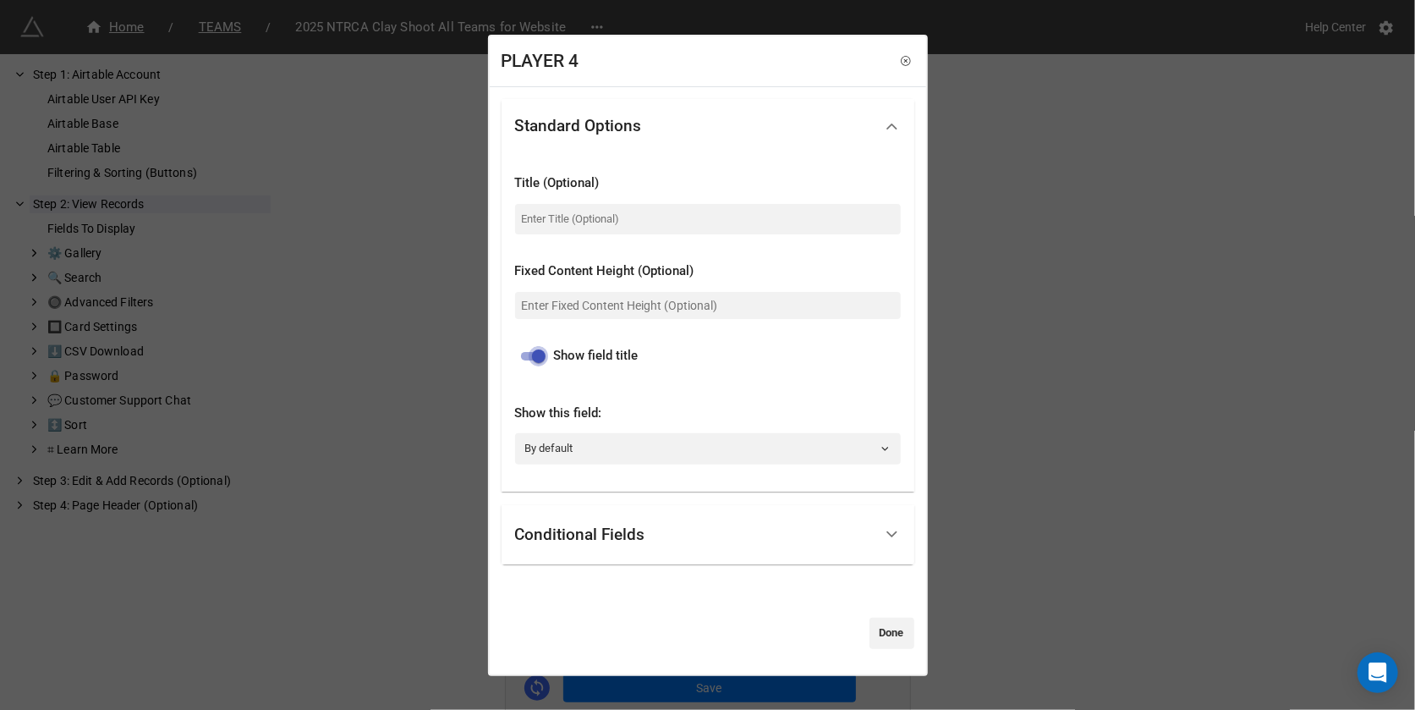
click at [530, 355] on input "checkbox" at bounding box center [538, 356] width 61 height 20
checkbox input "false"
click at [882, 635] on link "Done" at bounding box center [892, 633] width 45 height 30
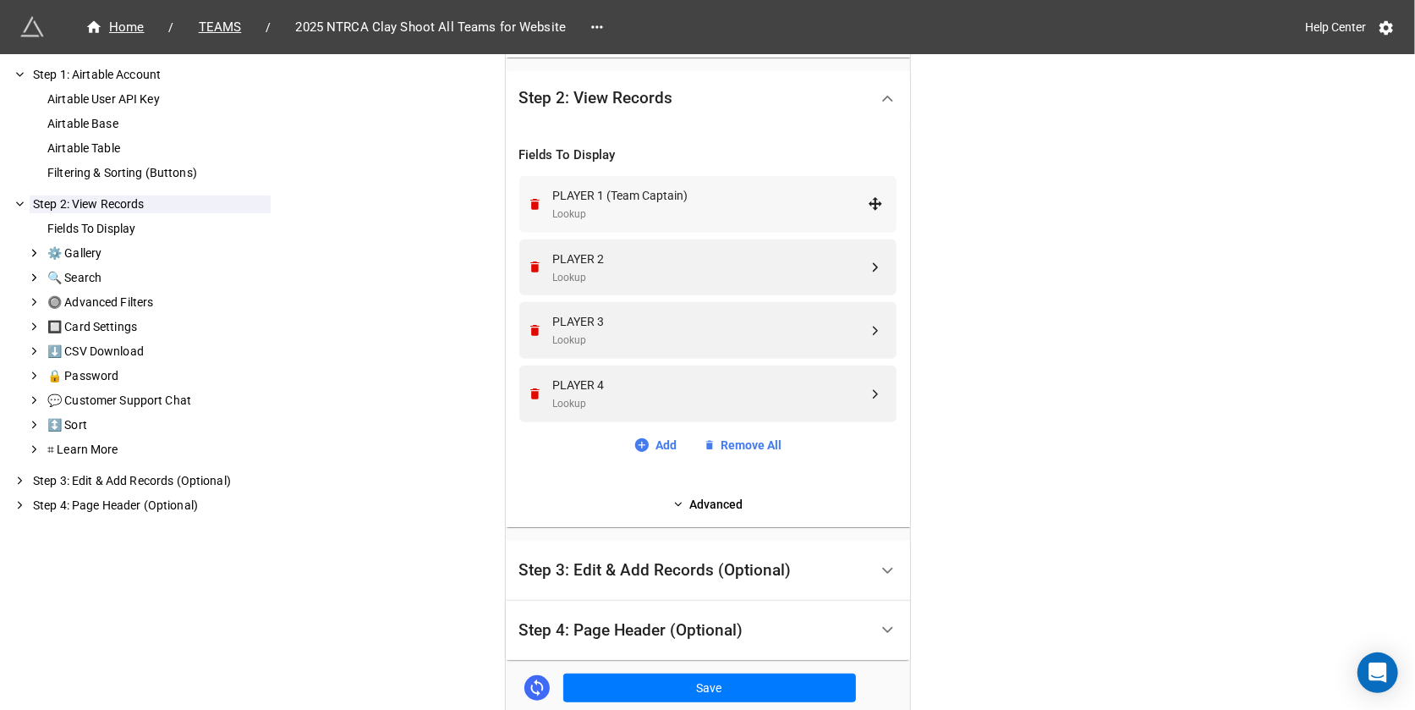
click at [749, 195] on div "PLAYER 1 (Team Captain)" at bounding box center [710, 195] width 315 height 19
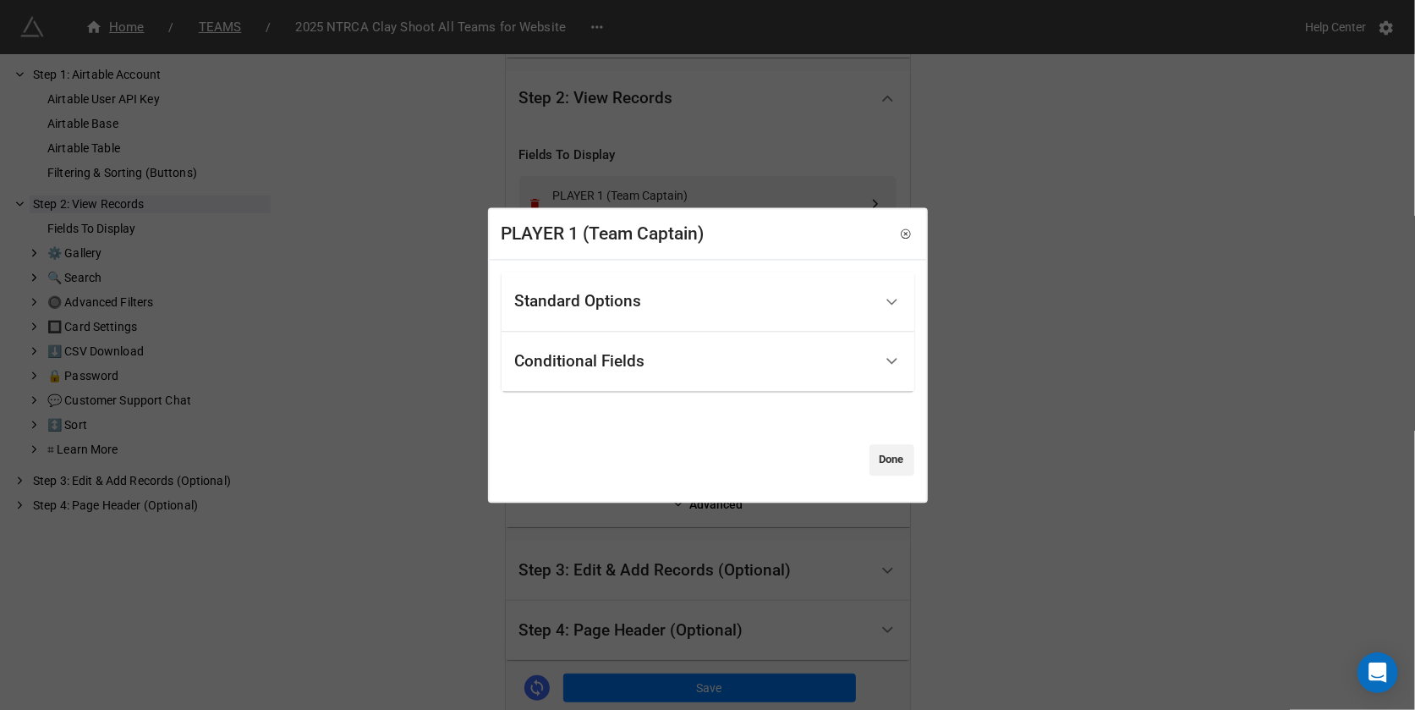
click at [673, 364] on div "Conditional Fields" at bounding box center [694, 362] width 358 height 40
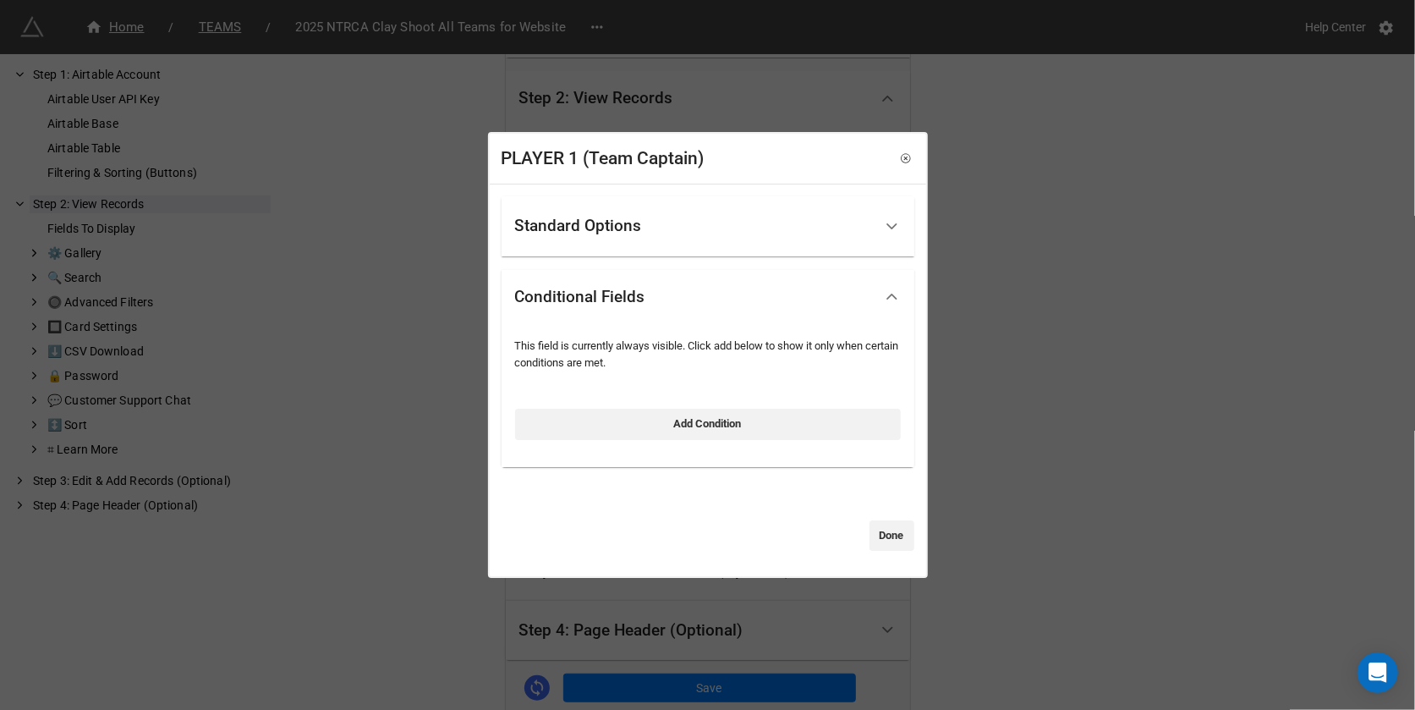
click at [676, 220] on div "Standard Options" at bounding box center [694, 226] width 358 height 40
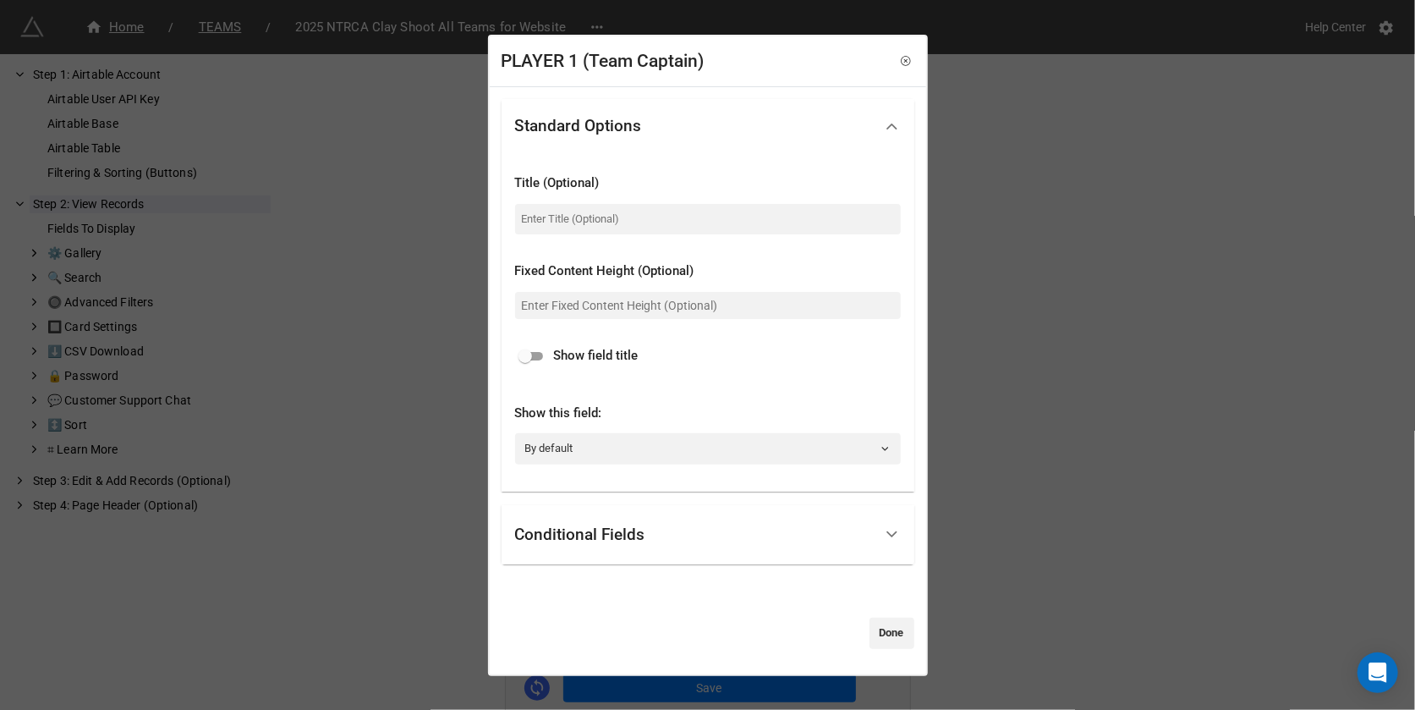
click at [655, 558] on div "Conditional Fields" at bounding box center [708, 535] width 413 height 60
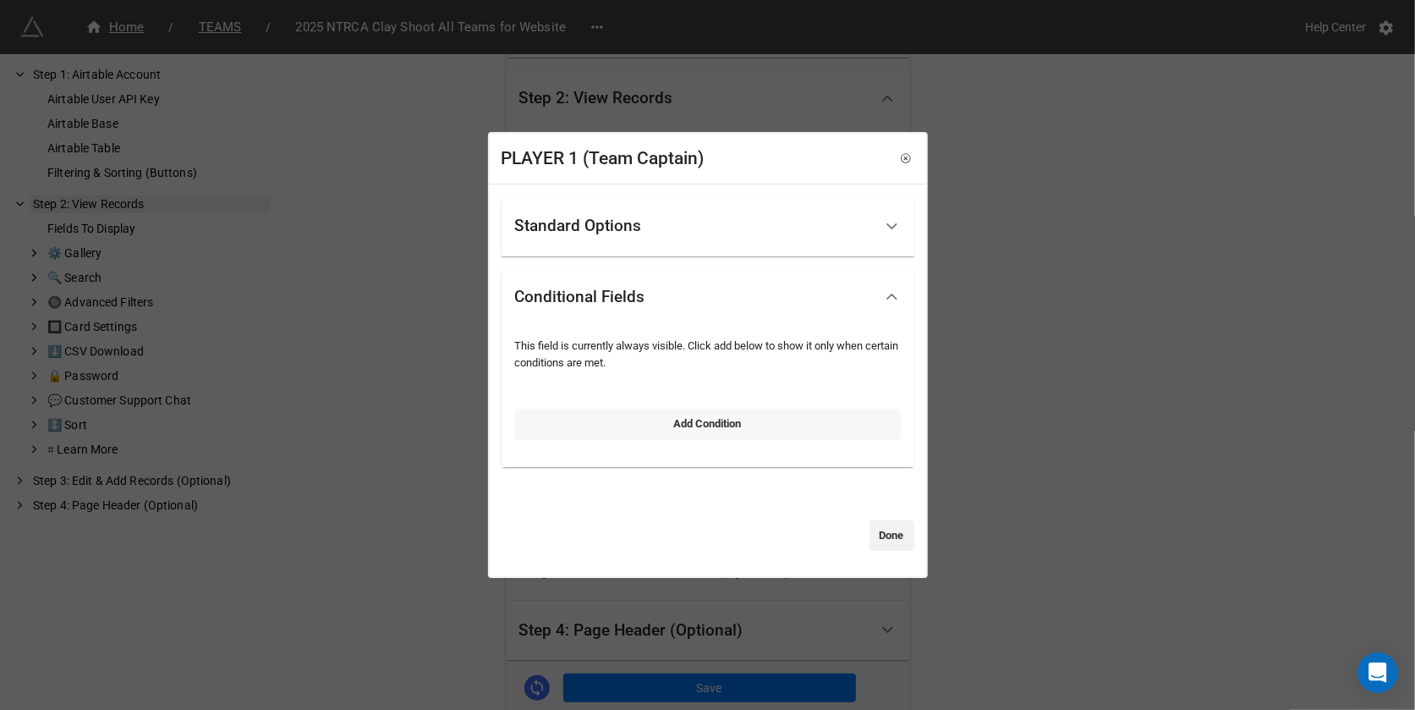
click at [750, 423] on link "Add Condition" at bounding box center [708, 424] width 386 height 30
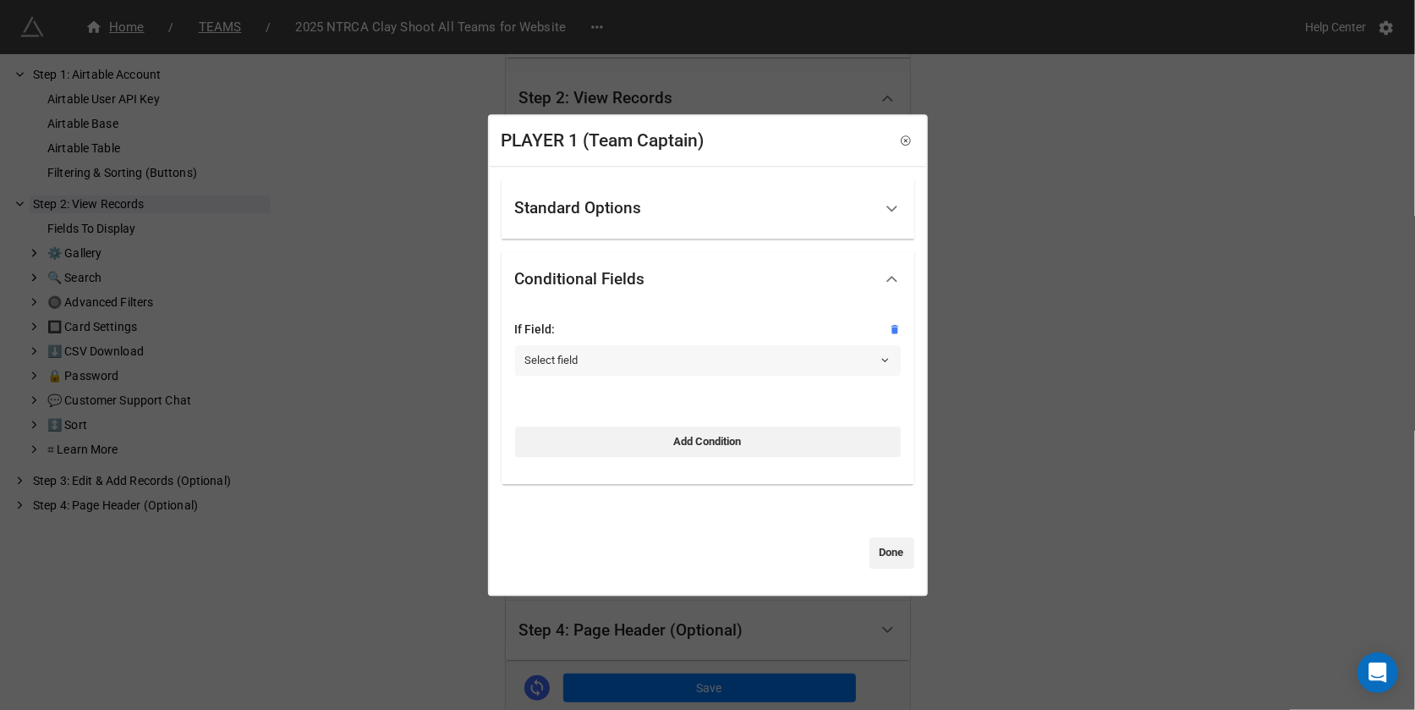
click at [679, 360] on link "Select field" at bounding box center [708, 360] width 386 height 30
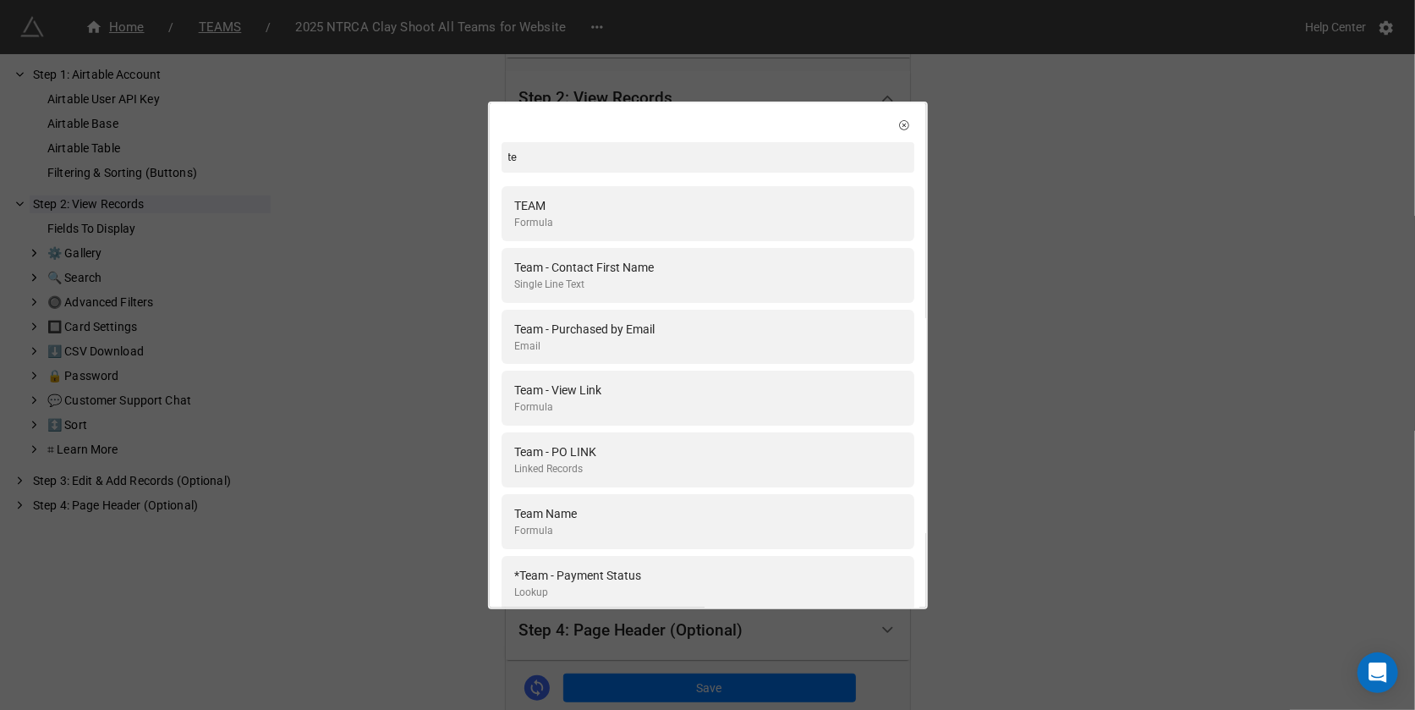
type input "t"
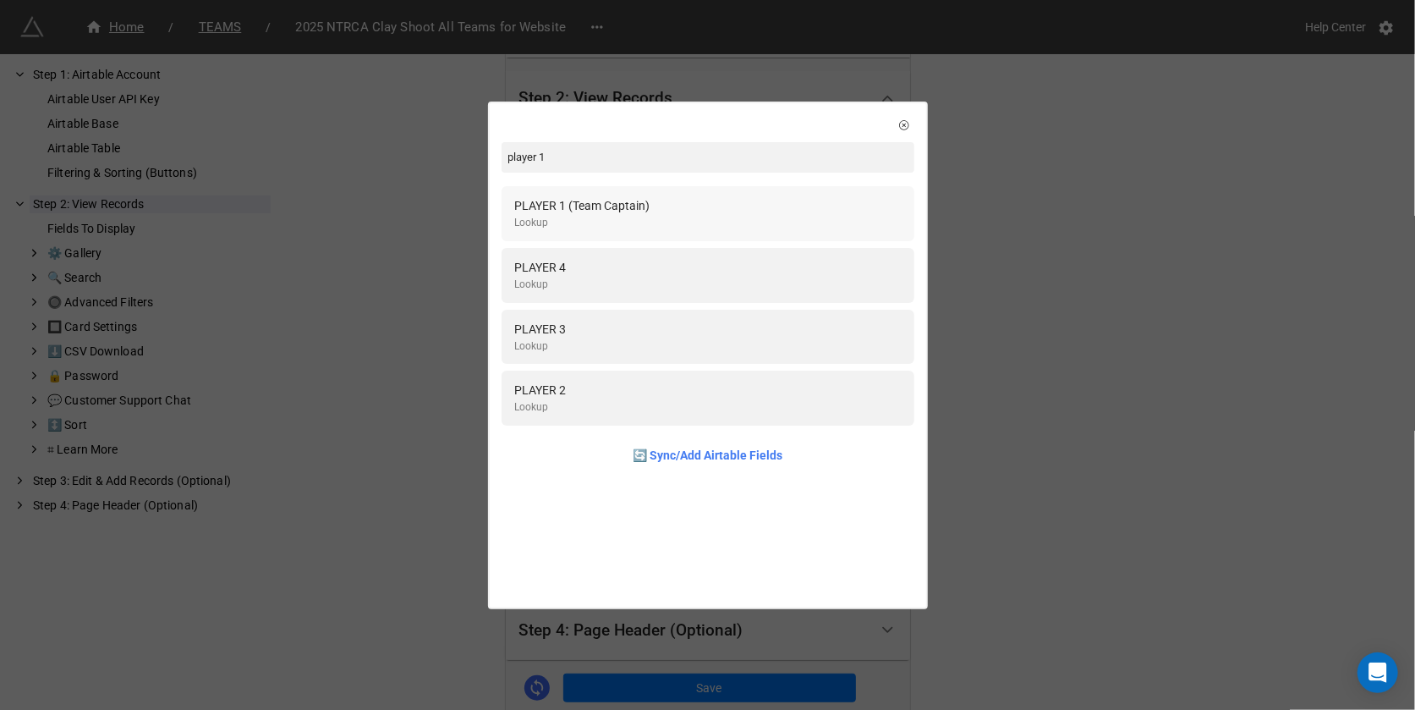
type input "player 1"
click at [651, 220] on div "Lookup" at bounding box center [582, 223] width 135 height 16
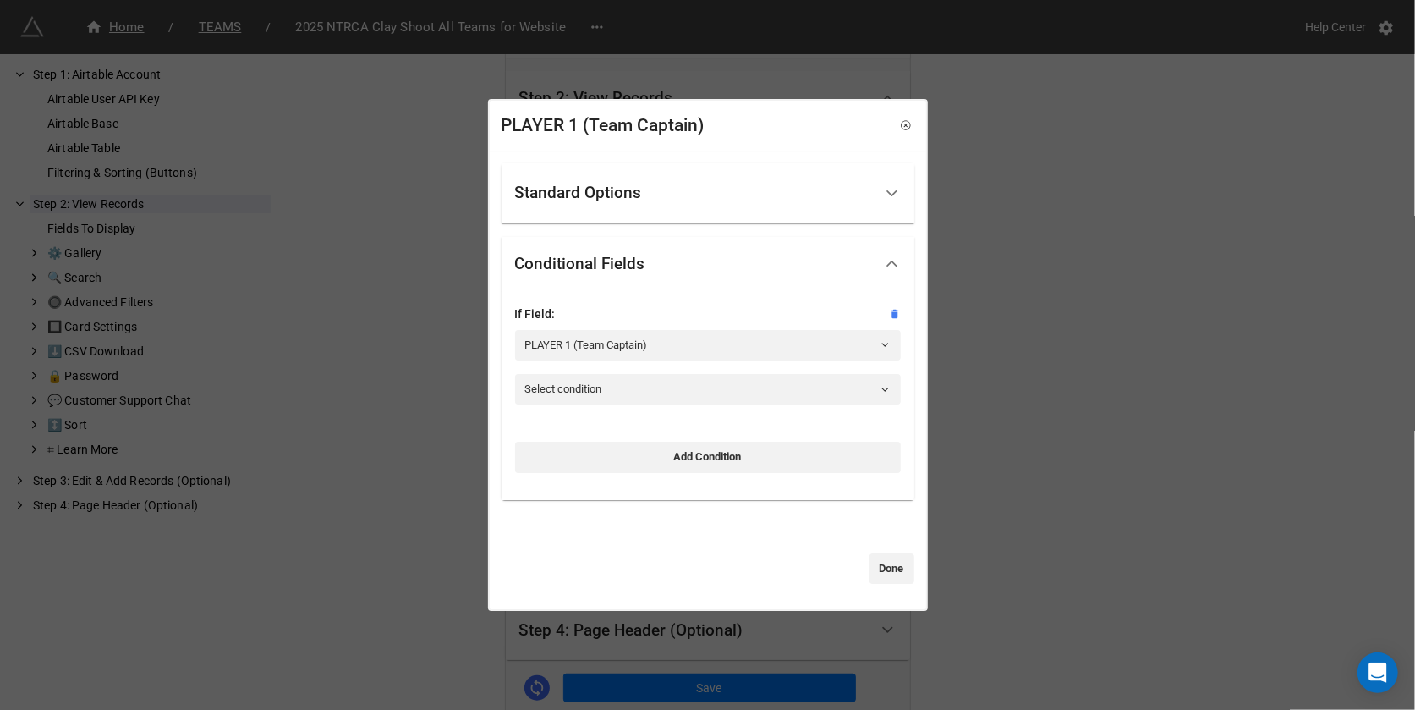
click at [613, 371] on div "If Field: PLAYER 1 (Team Captain)" at bounding box center [708, 339] width 386 height 69
click at [607, 391] on link "Select condition" at bounding box center [708, 389] width 386 height 30
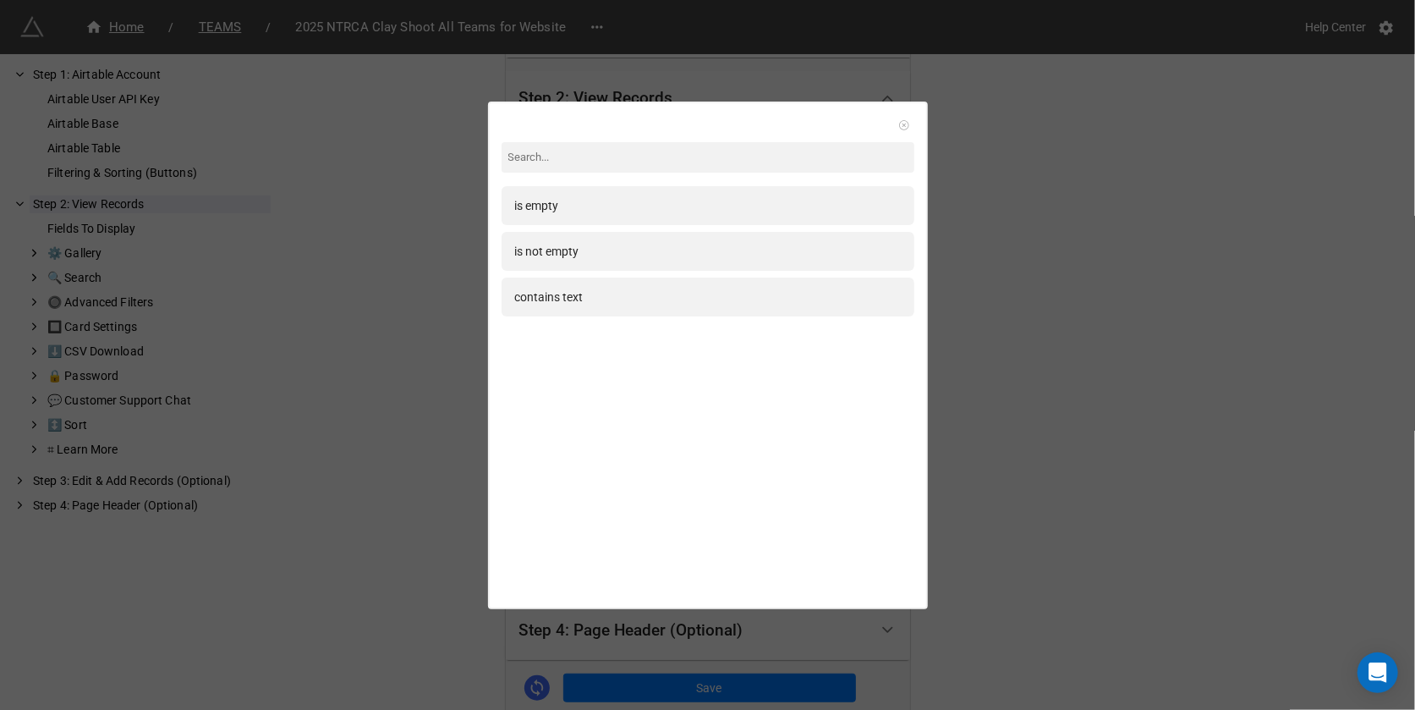
click at [900, 122] on icon at bounding box center [905, 125] width 12 height 12
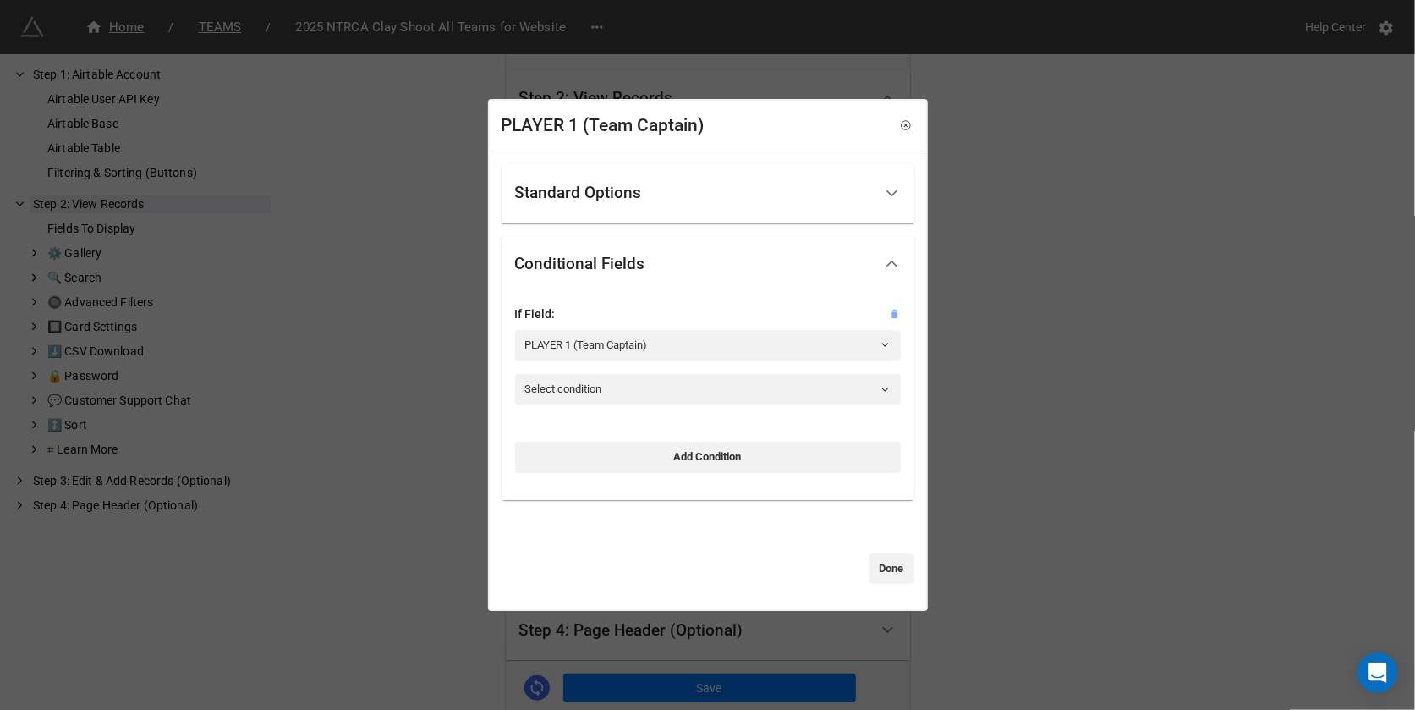
click at [889, 316] on icon at bounding box center [895, 314] width 12 height 12
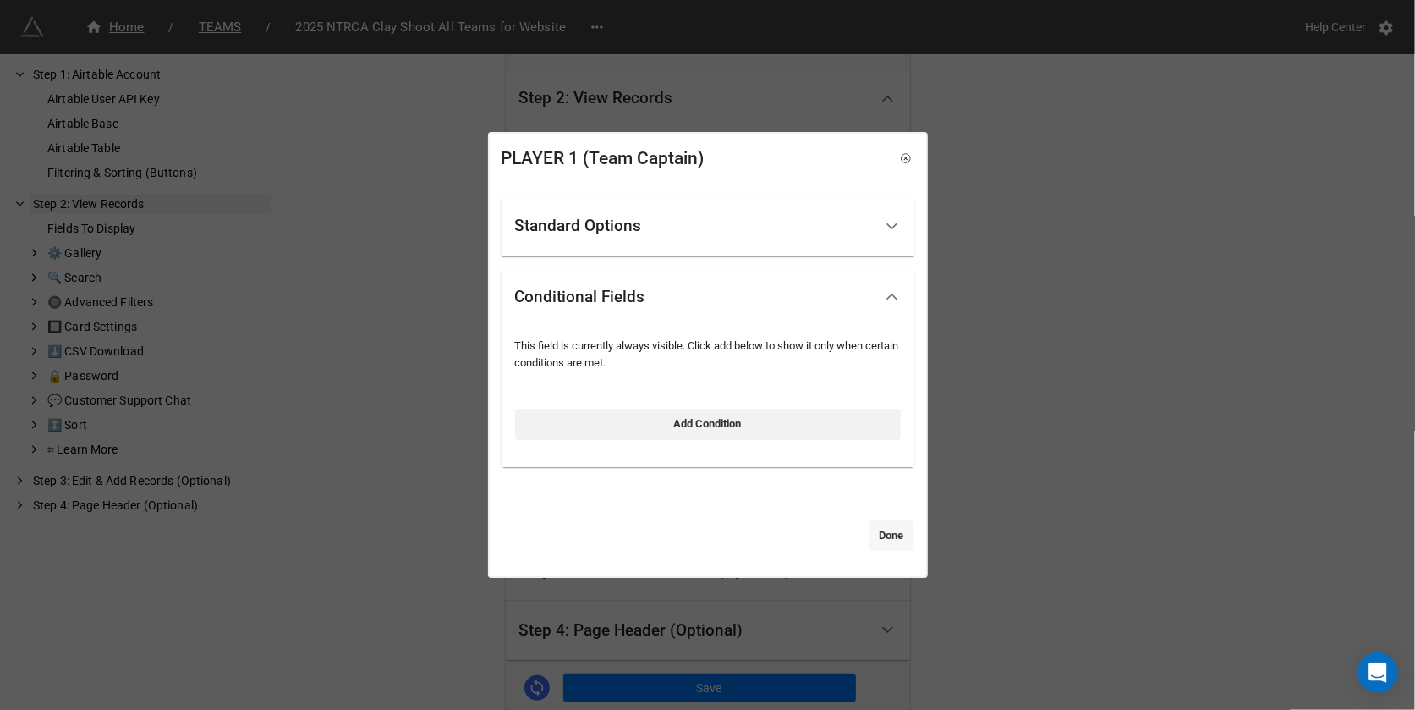
click at [895, 543] on link "Done" at bounding box center [892, 535] width 45 height 30
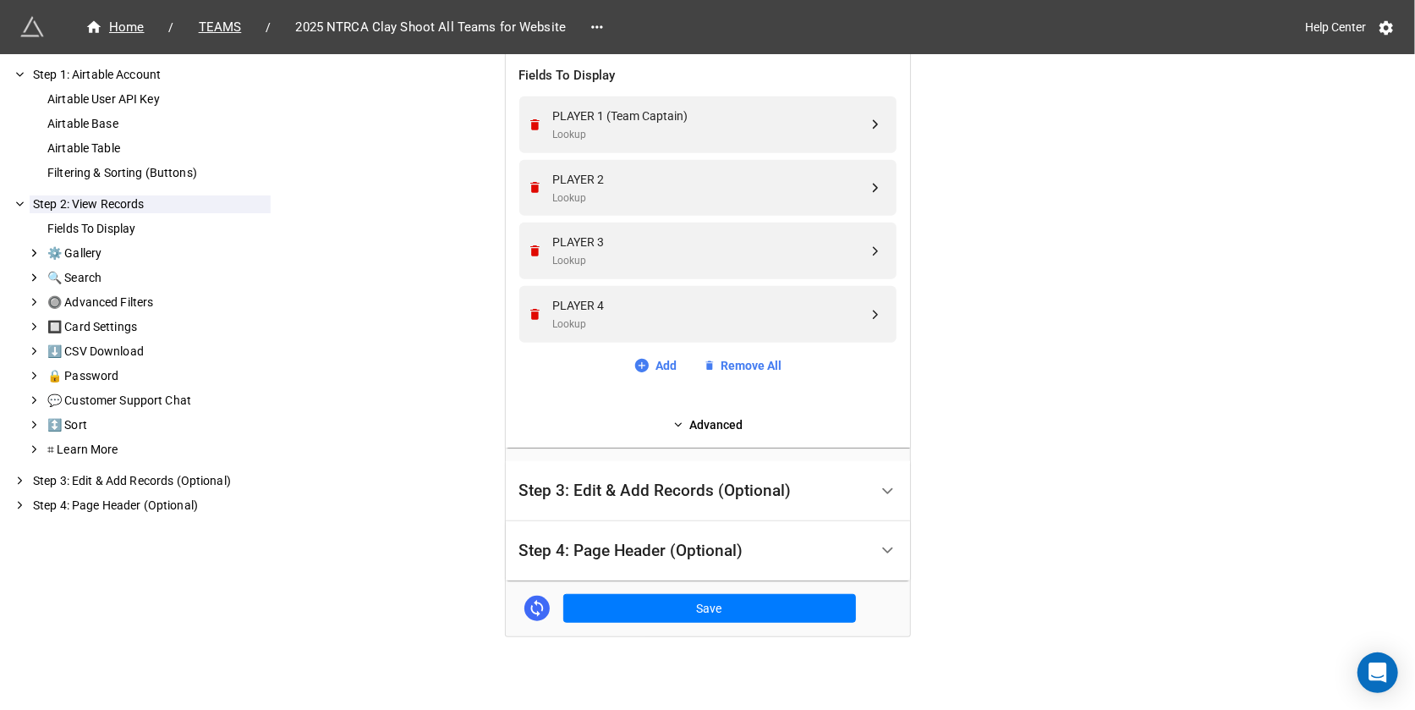
scroll to position [472, 0]
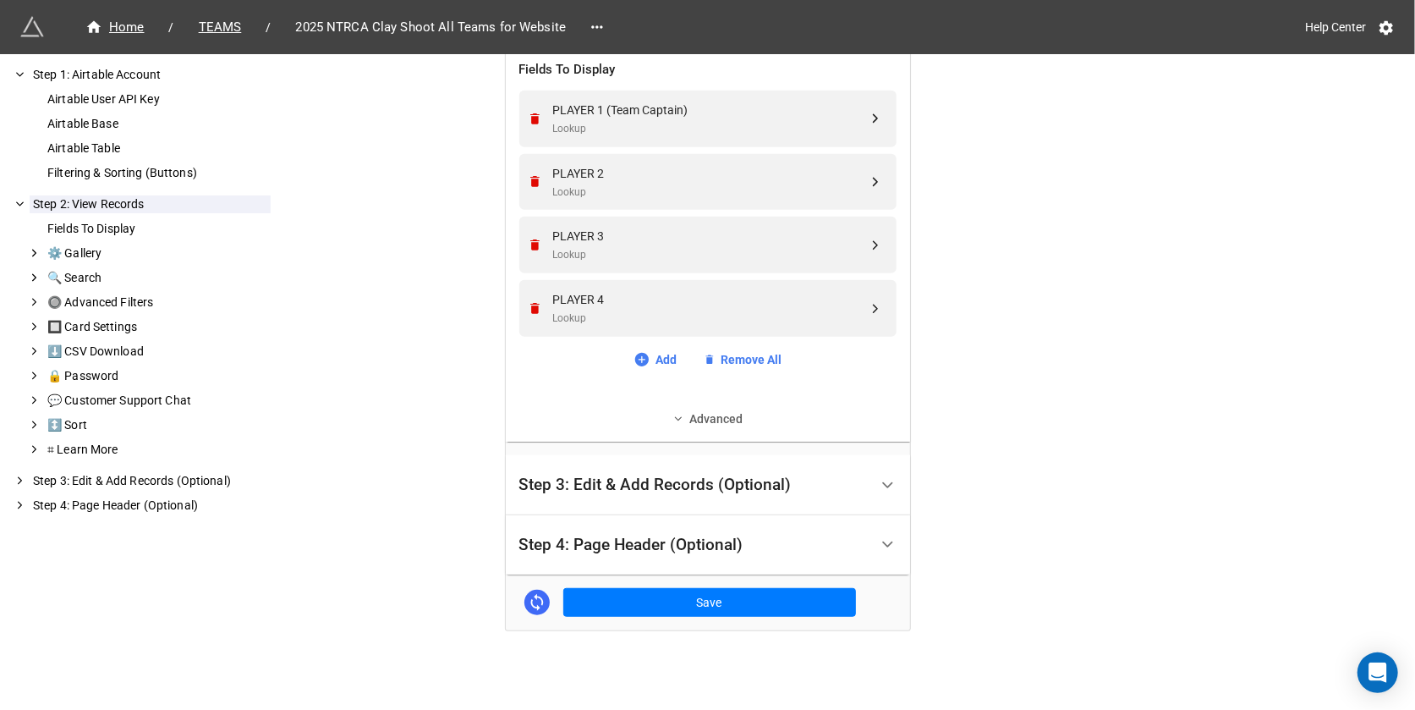
click at [742, 420] on link "Advanced" at bounding box center [707, 418] width 377 height 19
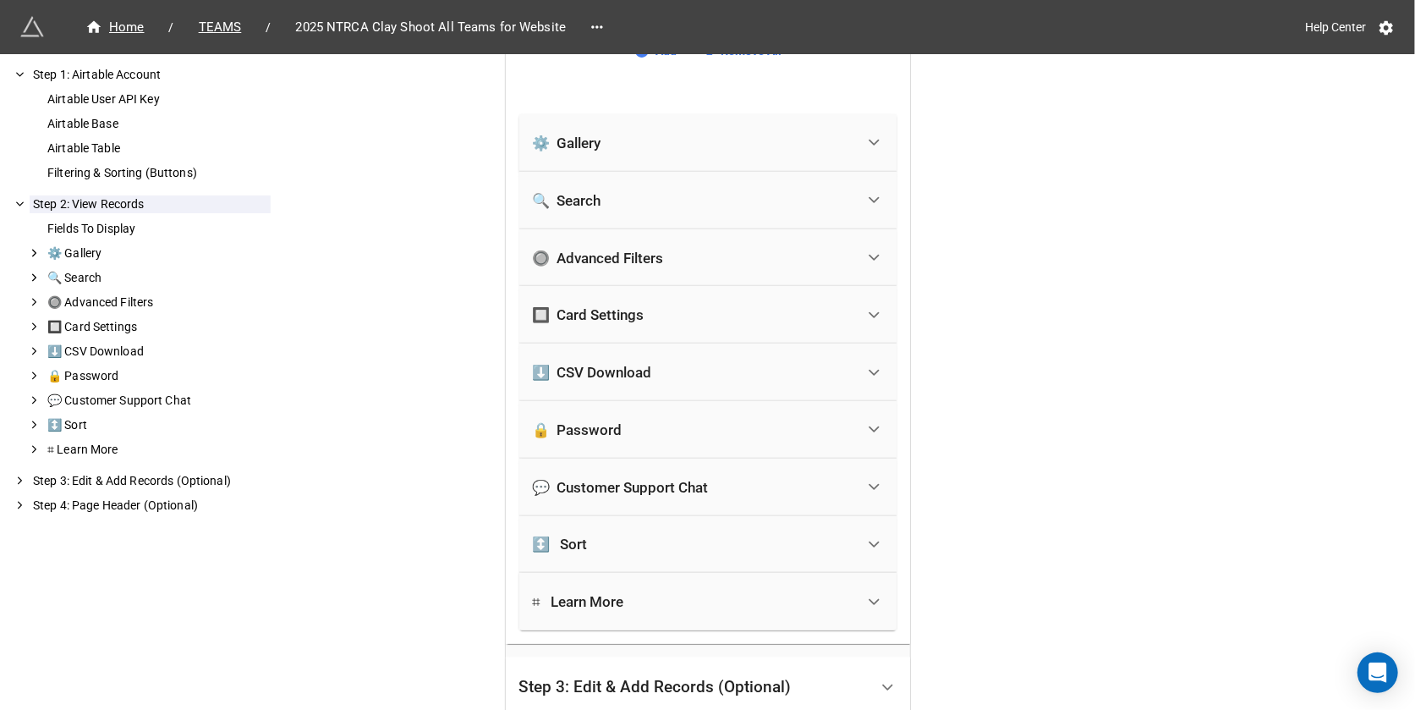
scroll to position [807, 0]
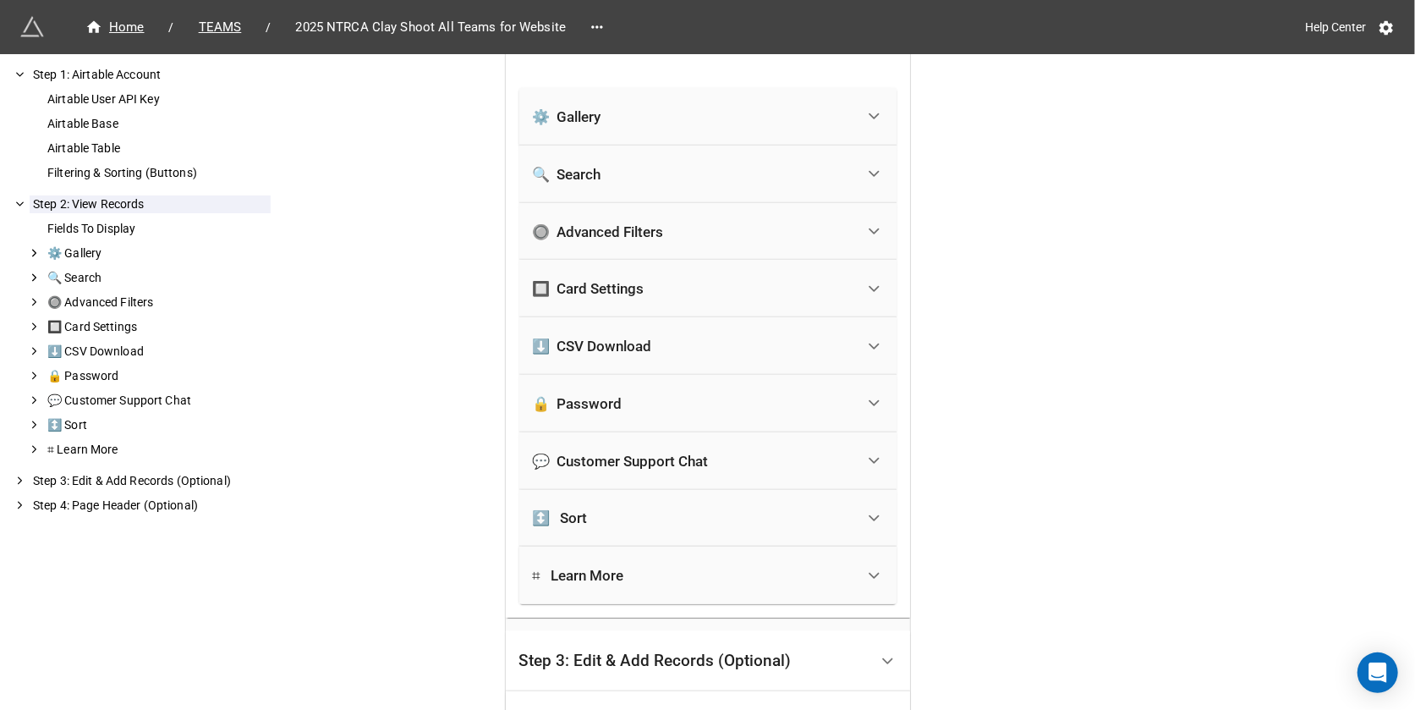
click at [707, 294] on div "🔲 Card Settings" at bounding box center [694, 288] width 322 height 37
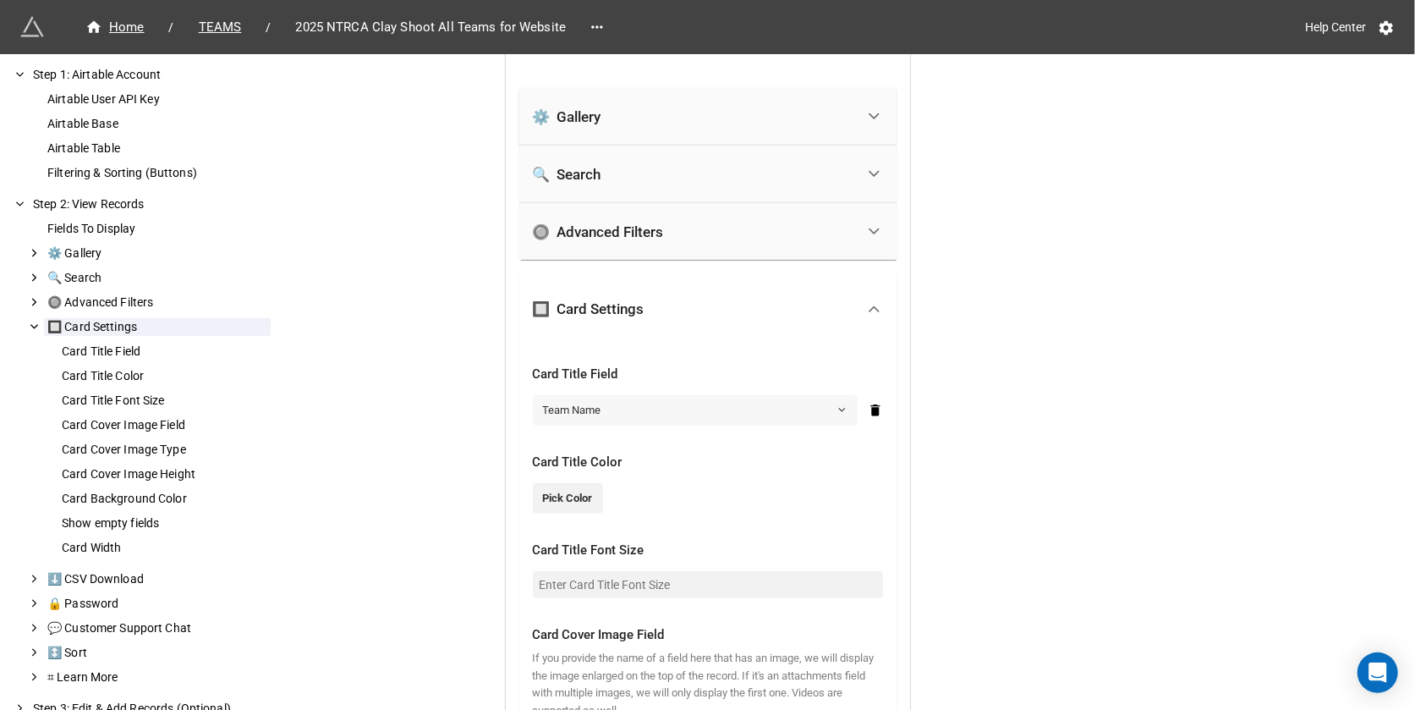
click at [658, 395] on link "Team Name" at bounding box center [695, 410] width 325 height 30
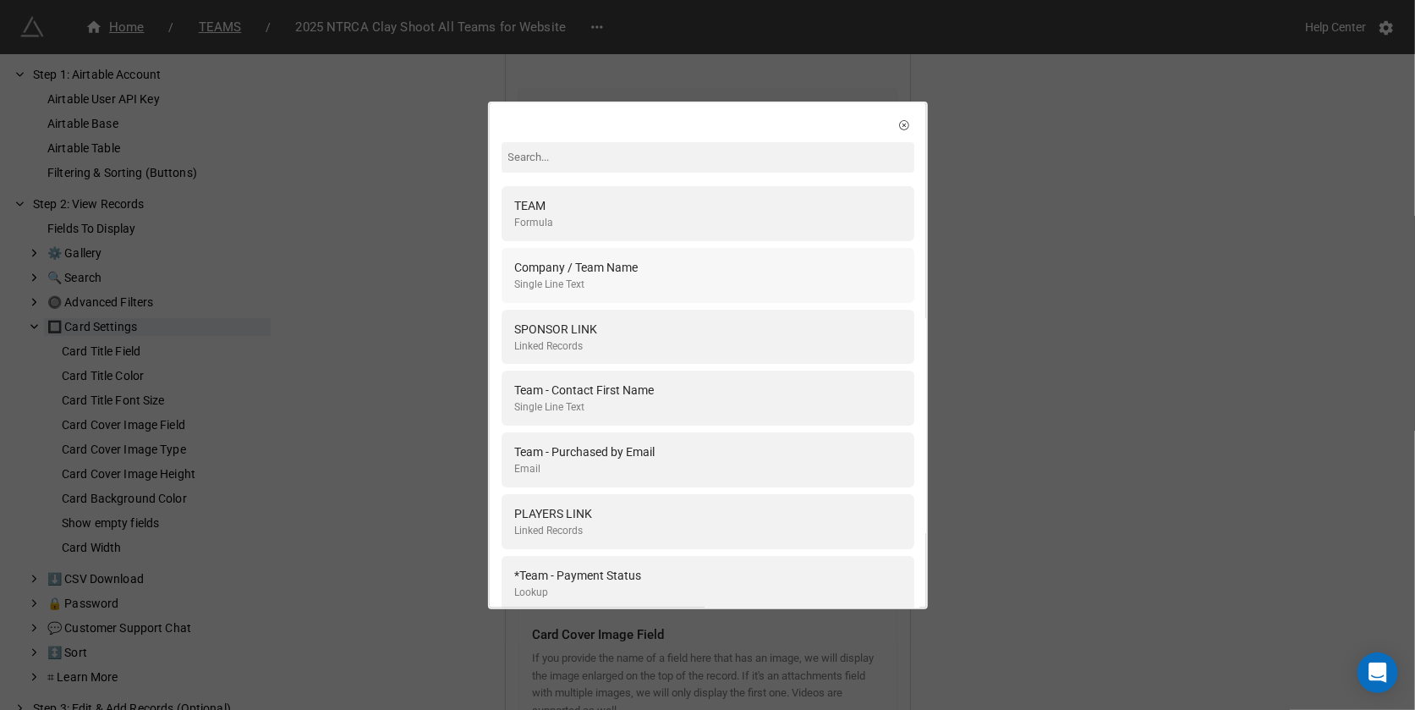
click at [677, 287] on div "Company / Team Name Single Line Text" at bounding box center [708, 275] width 386 height 35
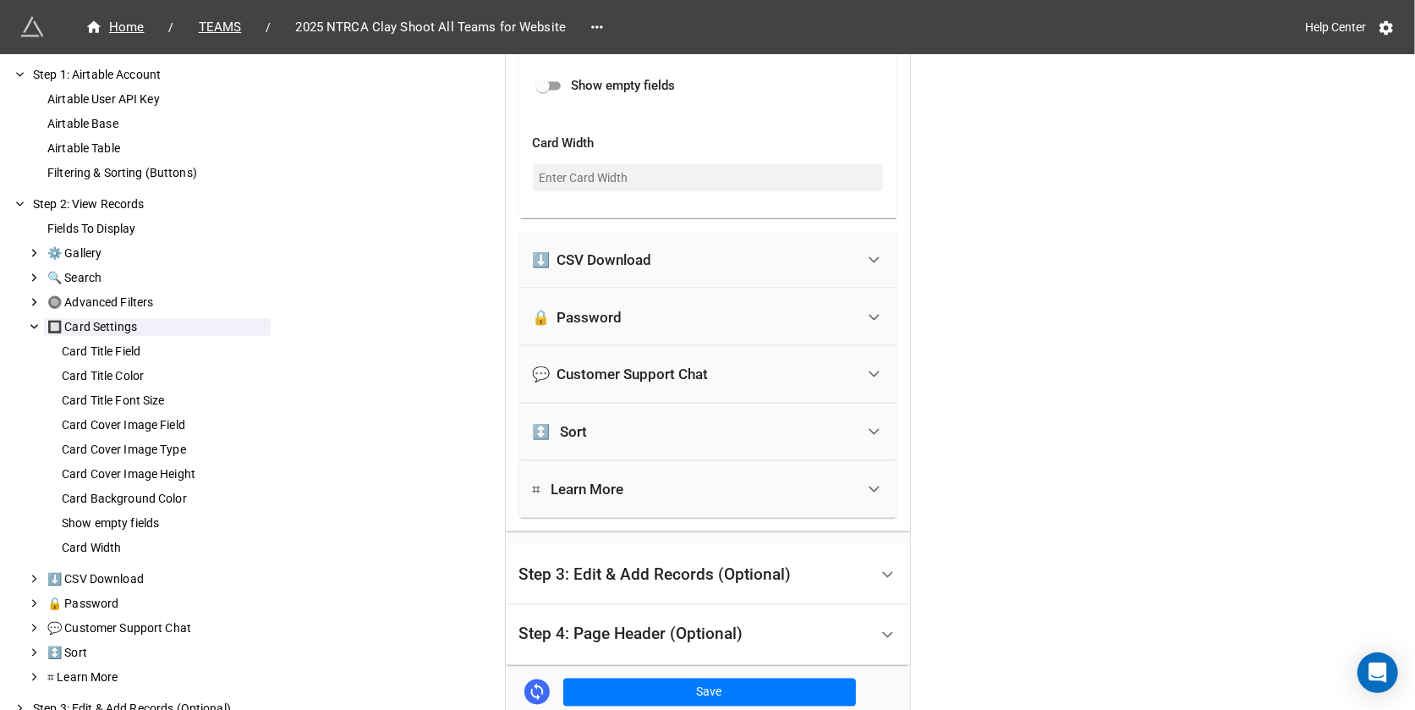
click at [629, 581] on div "Step 3: Edit & Add Records (Optional)" at bounding box center [693, 575] width 349 height 40
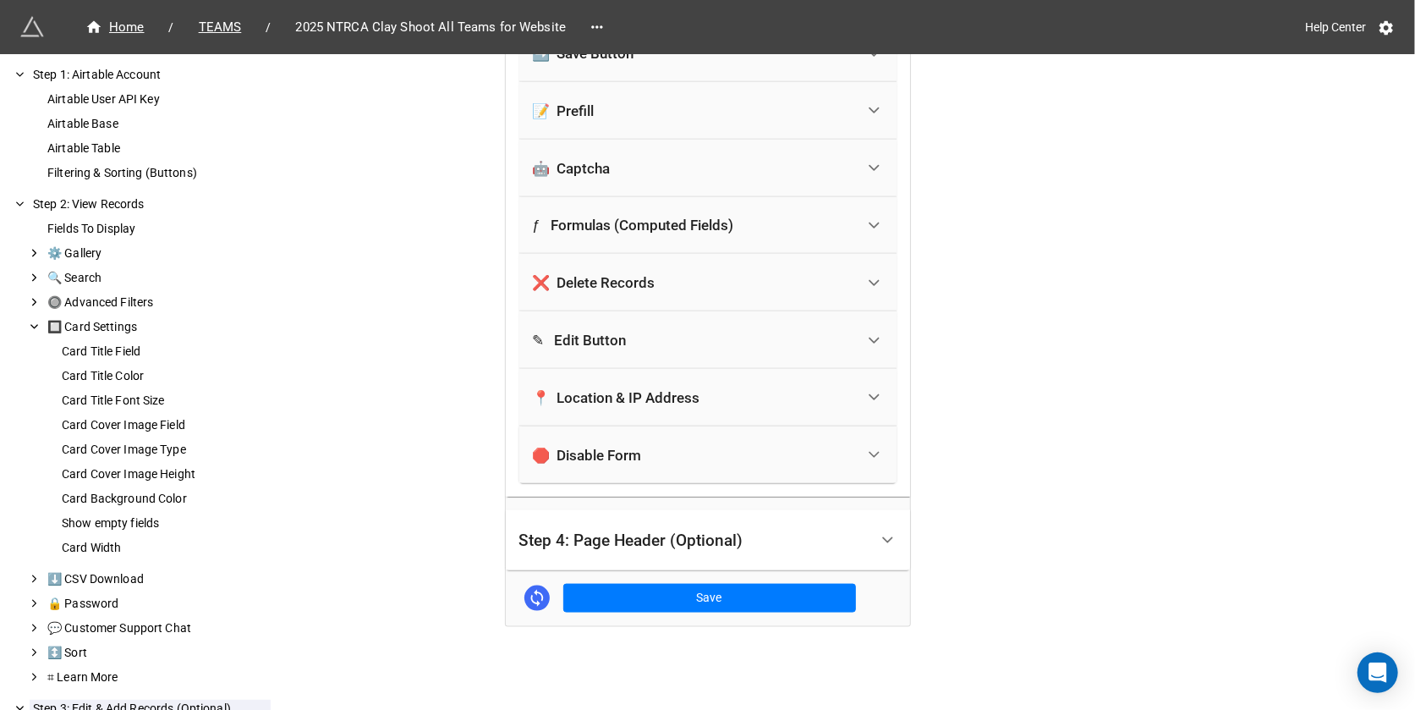
scroll to position [71, 0]
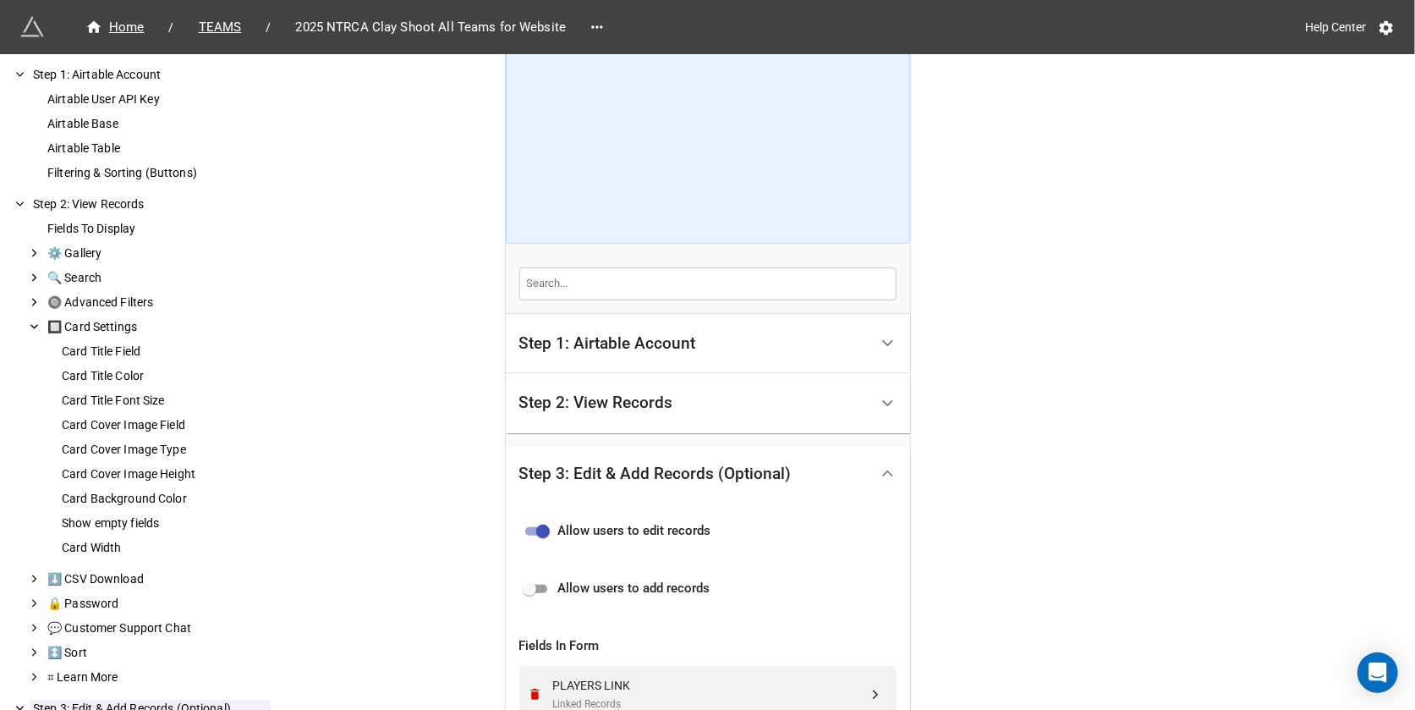
click at [536, 526] on input "checkbox" at bounding box center [543, 531] width 61 height 20
checkbox input "false"
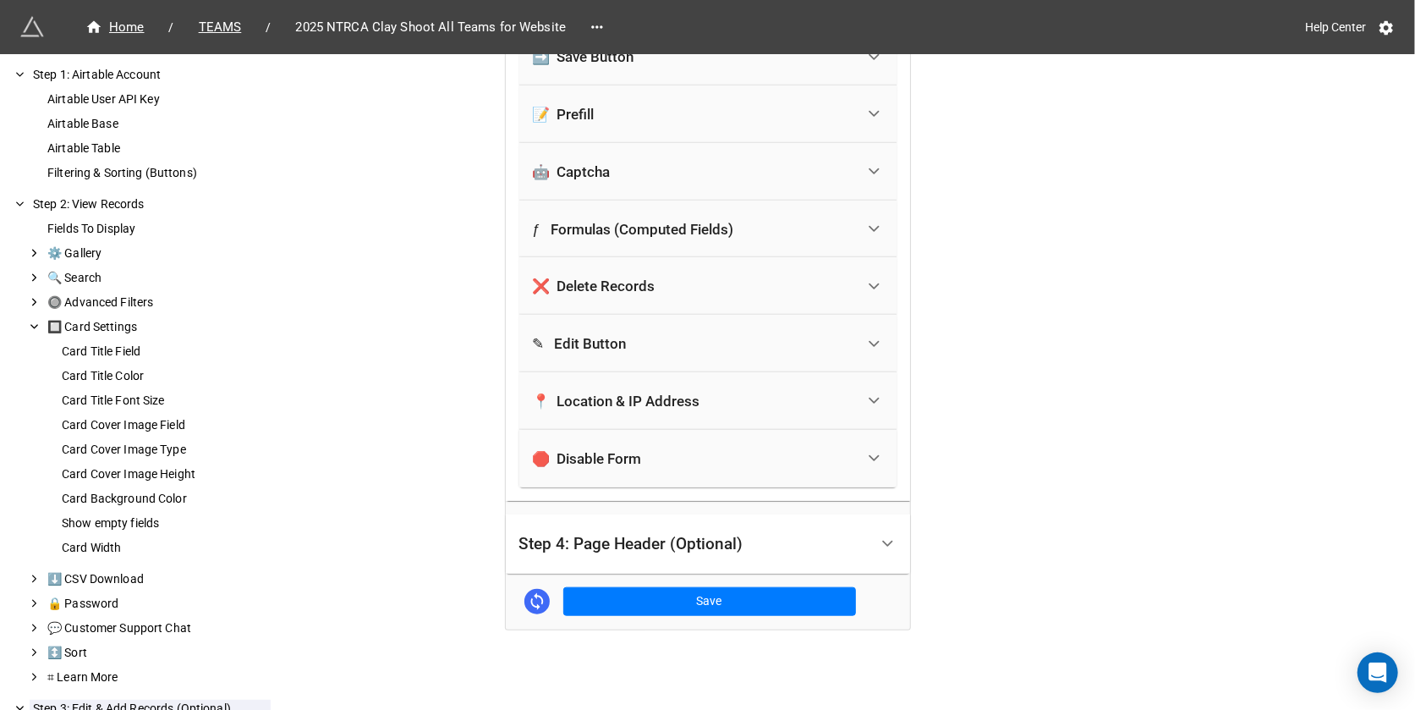
click at [593, 530] on div "Step 4: Page Header (Optional)" at bounding box center [693, 545] width 349 height 40
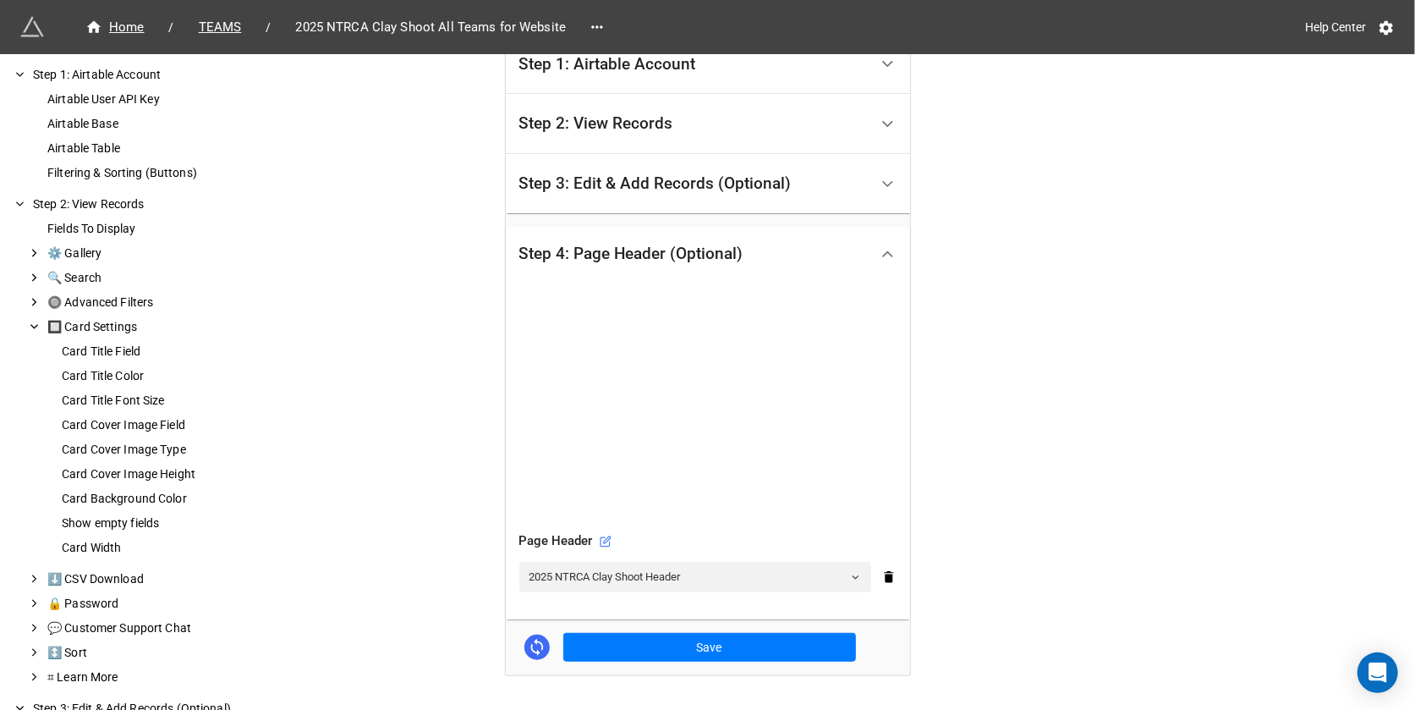
scroll to position [395, 0]
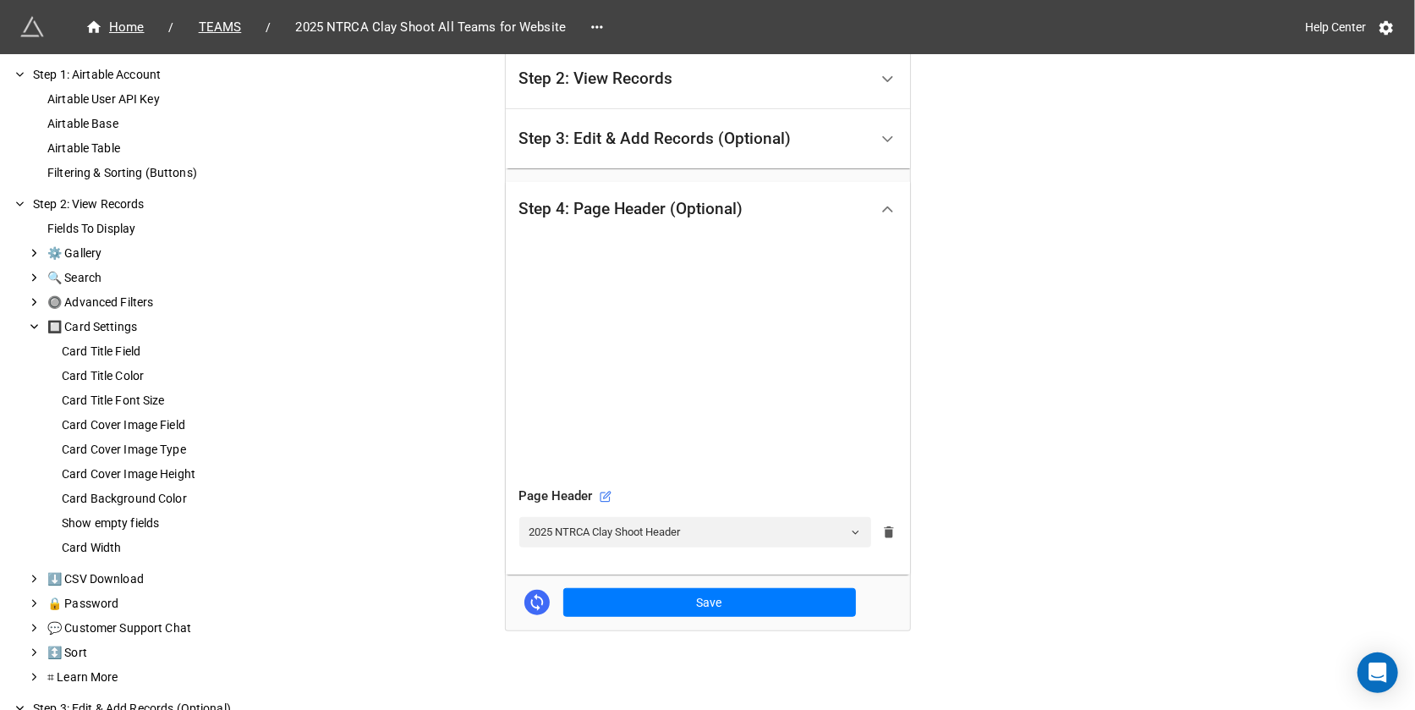
click at [888, 534] on icon at bounding box center [888, 532] width 9 height 12
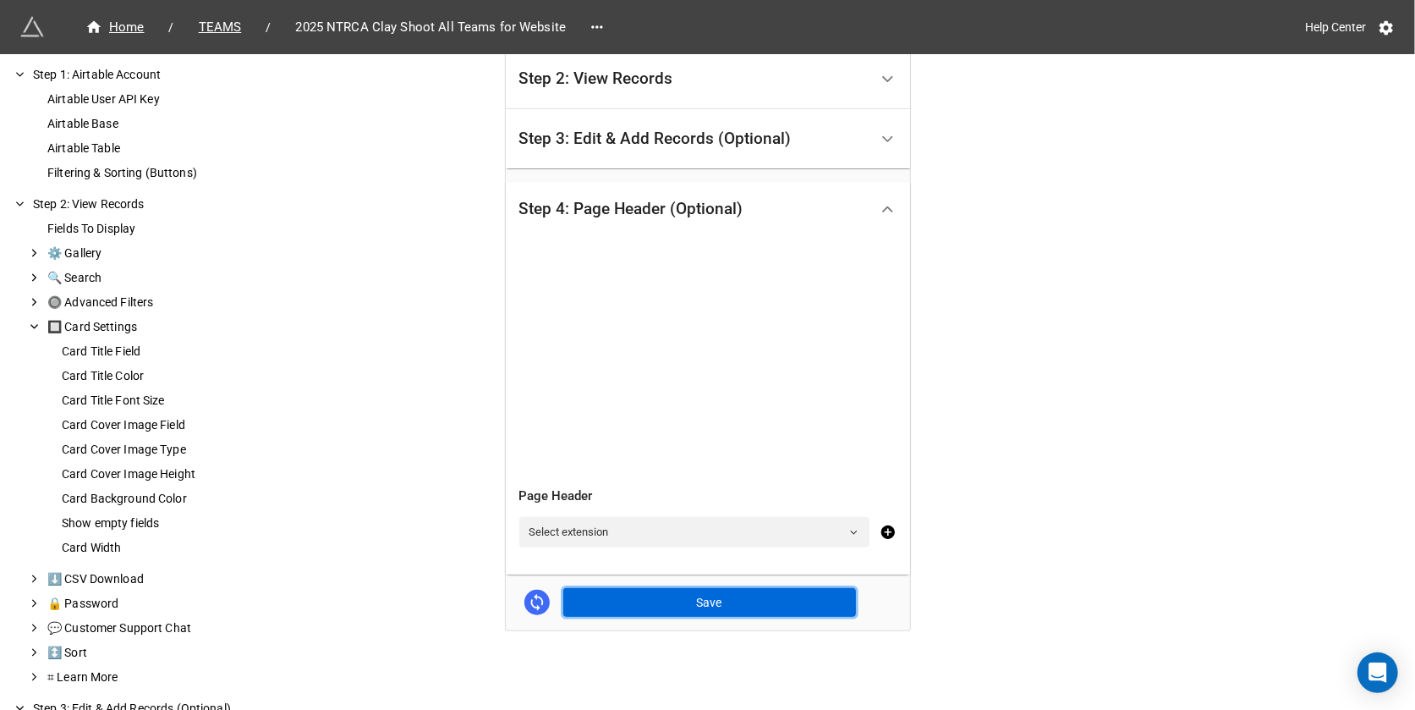
click at [789, 597] on button "Save" at bounding box center [709, 602] width 293 height 29
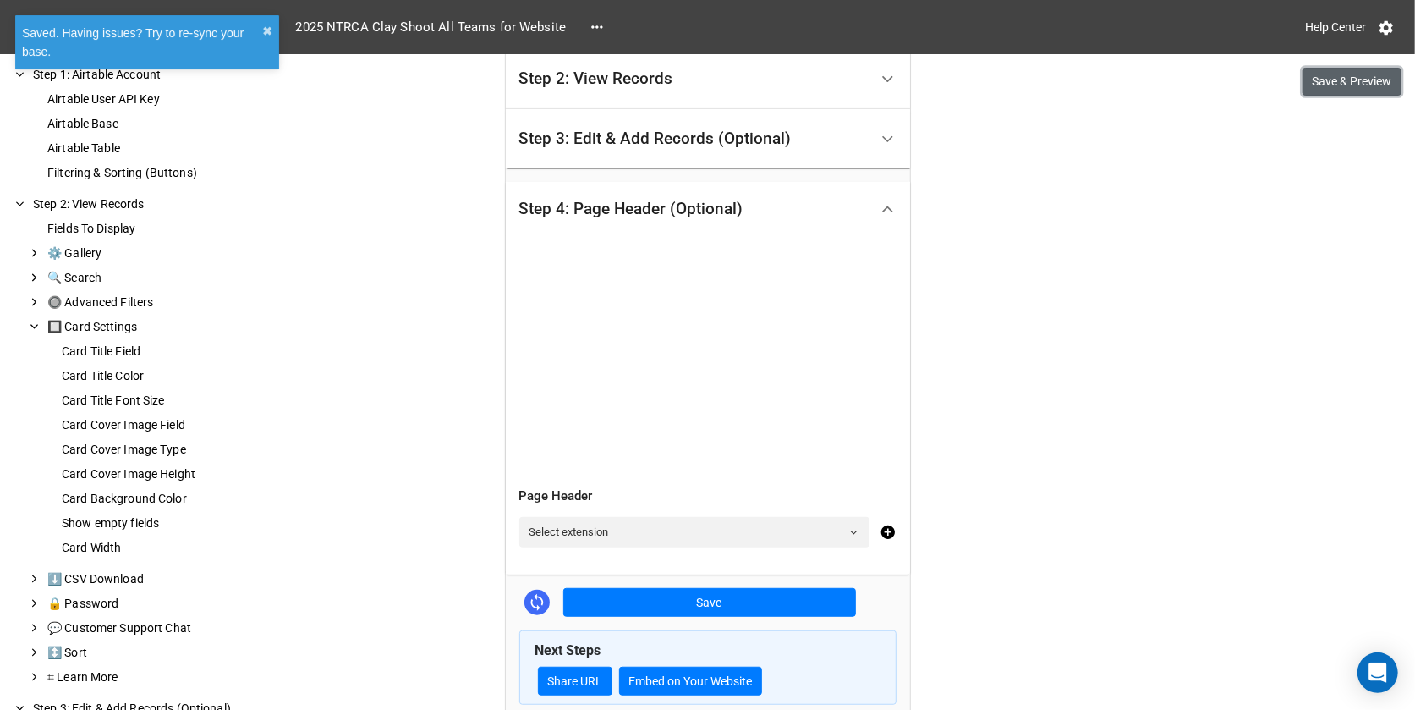
click at [1375, 90] on button "Save & Preview" at bounding box center [1352, 82] width 99 height 29
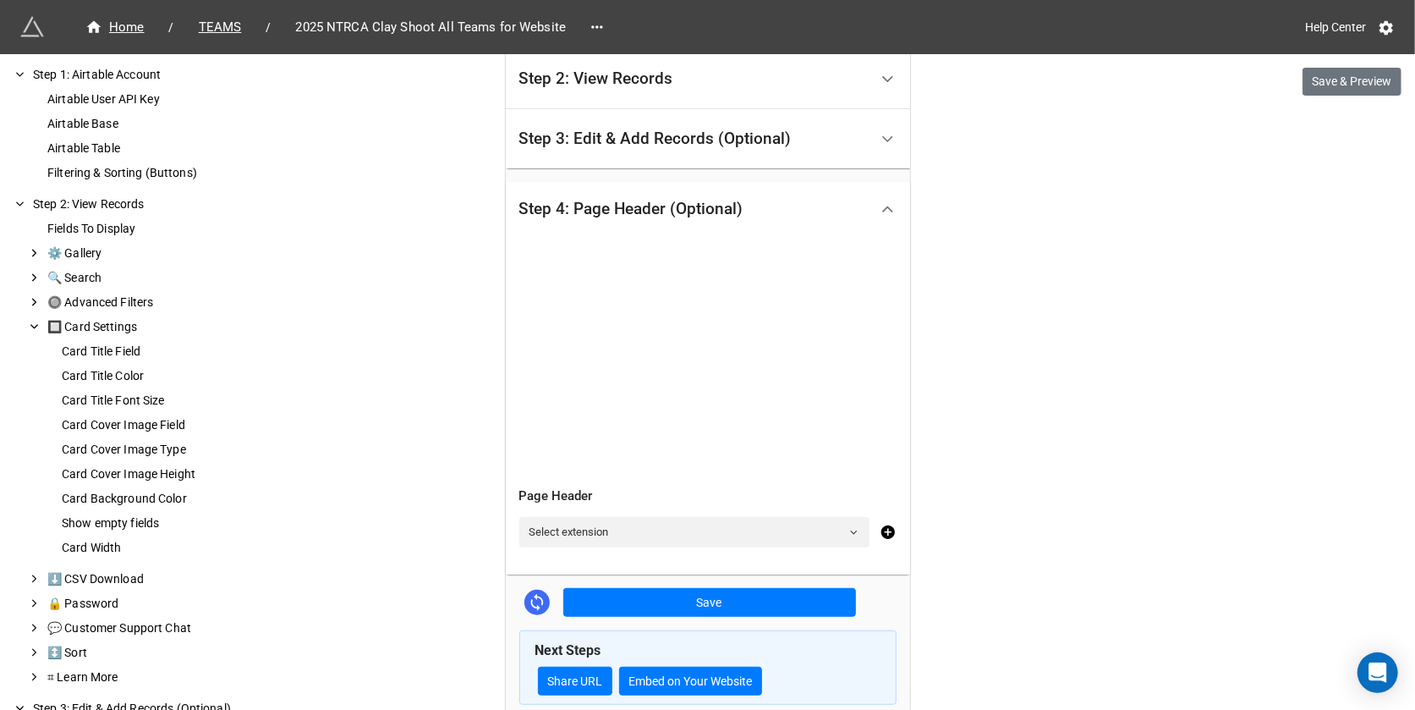
click at [828, 155] on div "Step 3: Edit & Add Records (Optional)" at bounding box center [693, 139] width 349 height 40
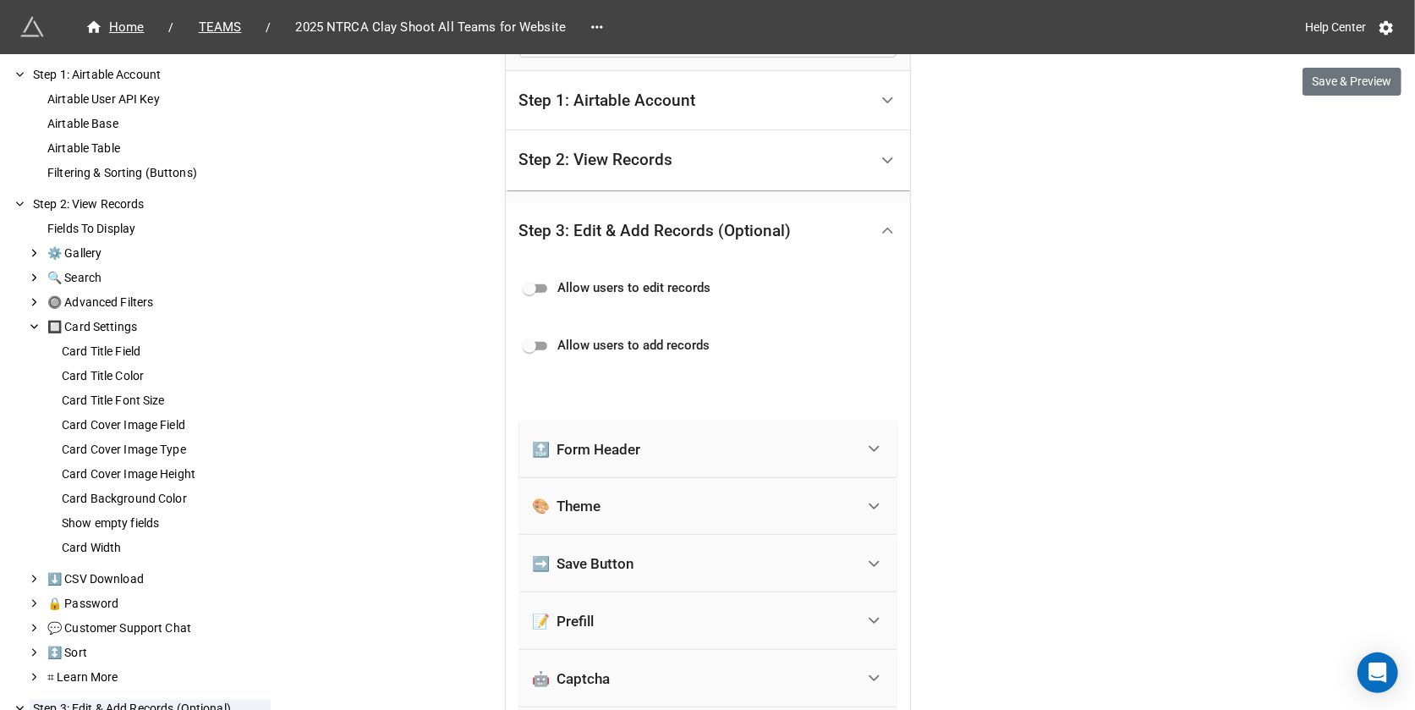
click at [828, 155] on div "Step 2: View Records" at bounding box center [693, 160] width 349 height 40
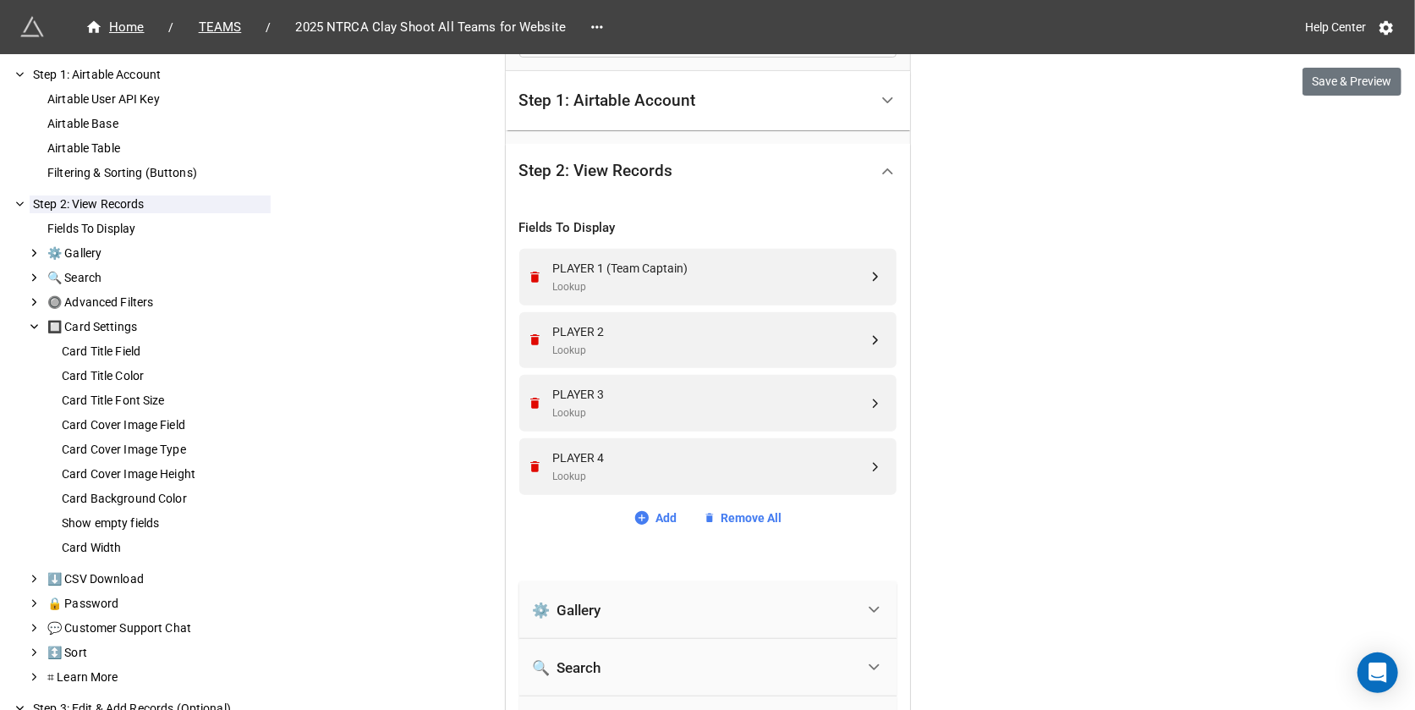
scroll to position [409, 0]
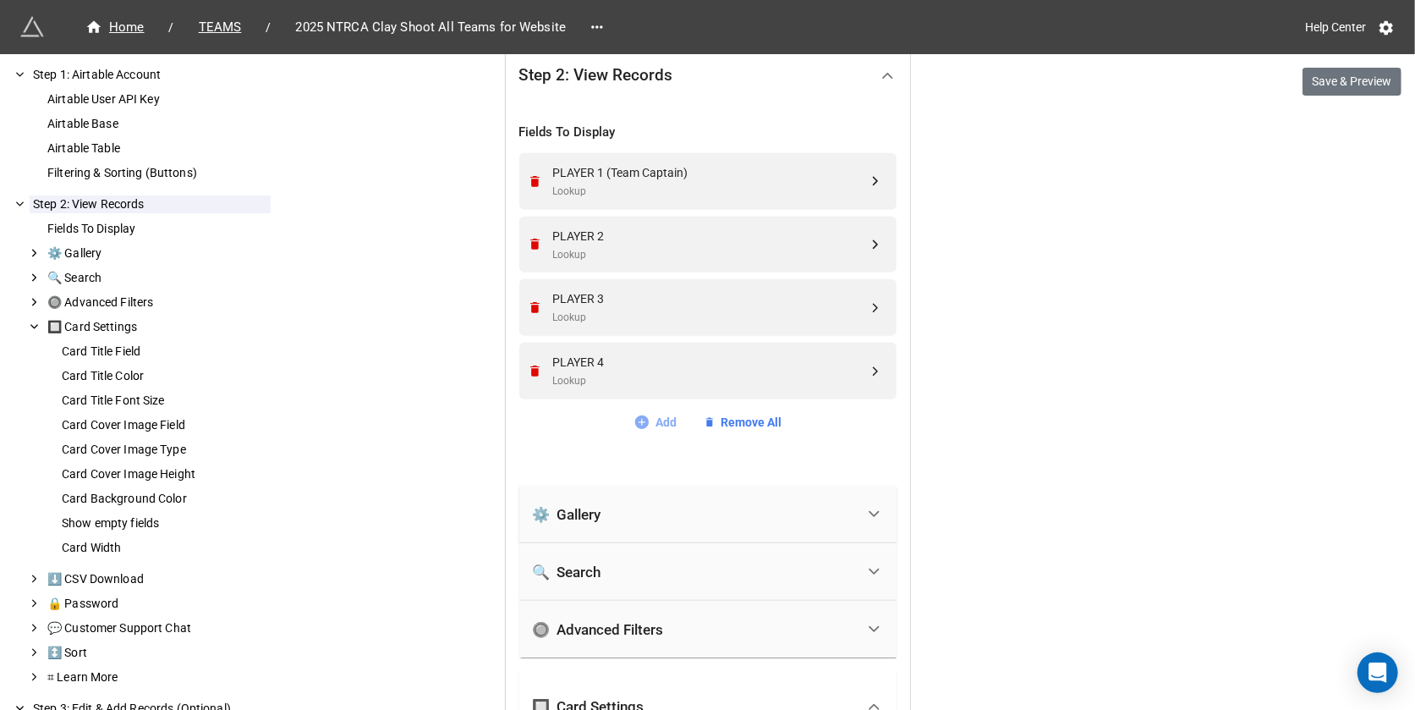
click at [647, 413] on link "Add" at bounding box center [655, 422] width 43 height 19
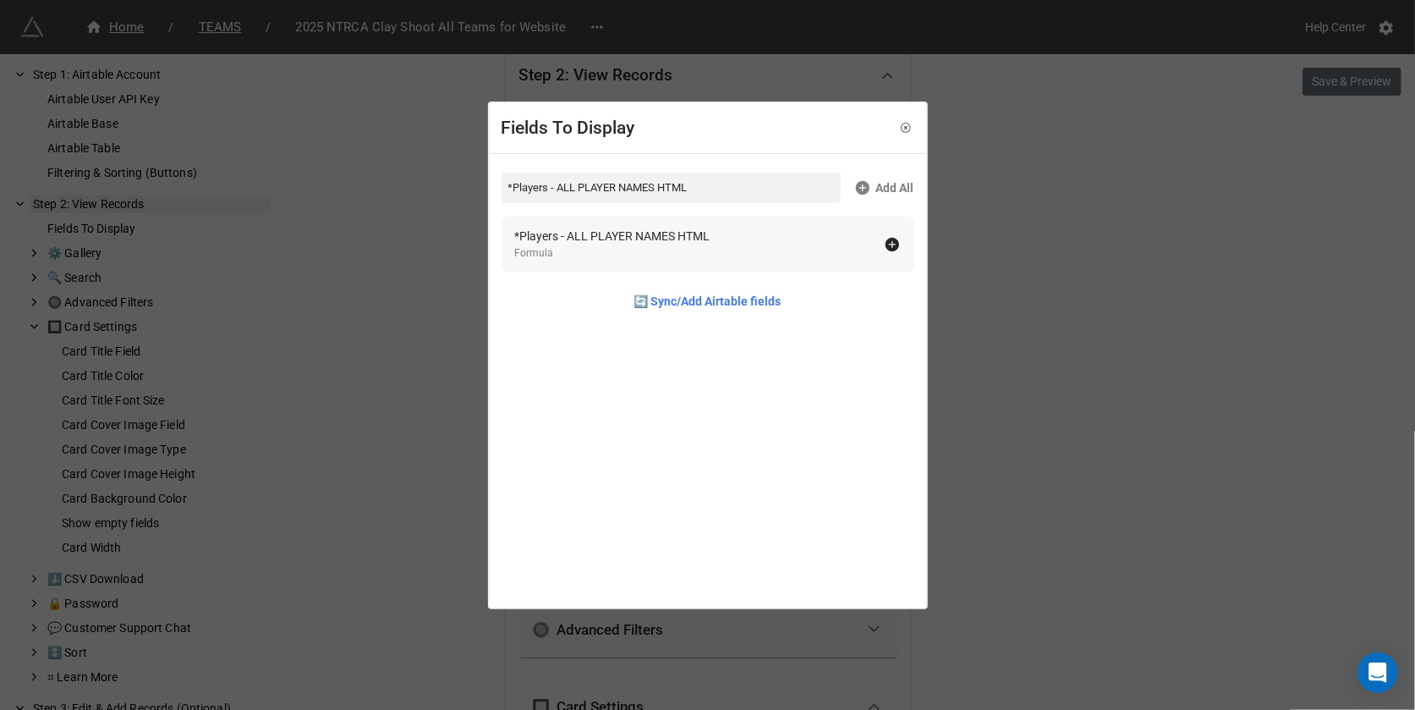
type input "*Players - ALL PLAYER NAMES HTML"
click at [624, 248] on div "Formula" at bounding box center [612, 253] width 195 height 16
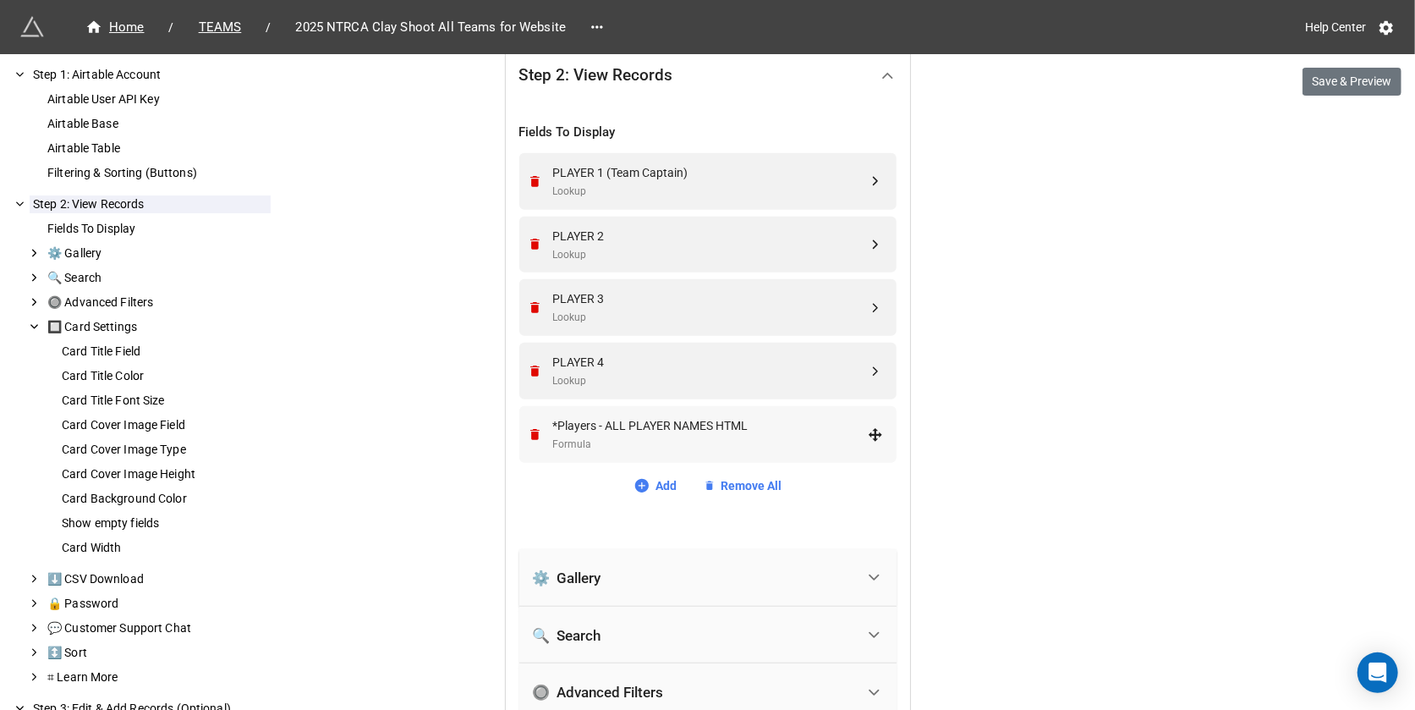
click at [708, 418] on div "*Players - ALL PLAYER NAMES HTML" at bounding box center [710, 425] width 315 height 19
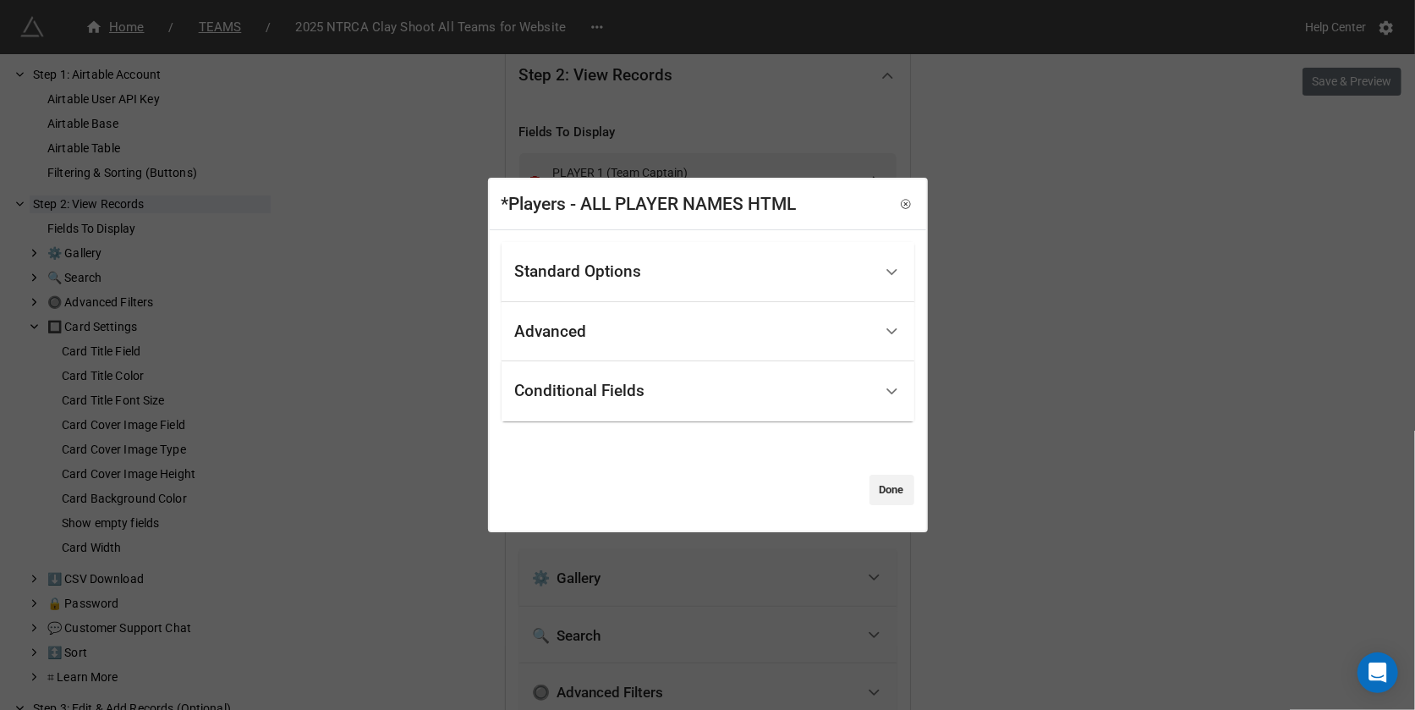
click at [670, 264] on div "Standard Options" at bounding box center [694, 272] width 358 height 40
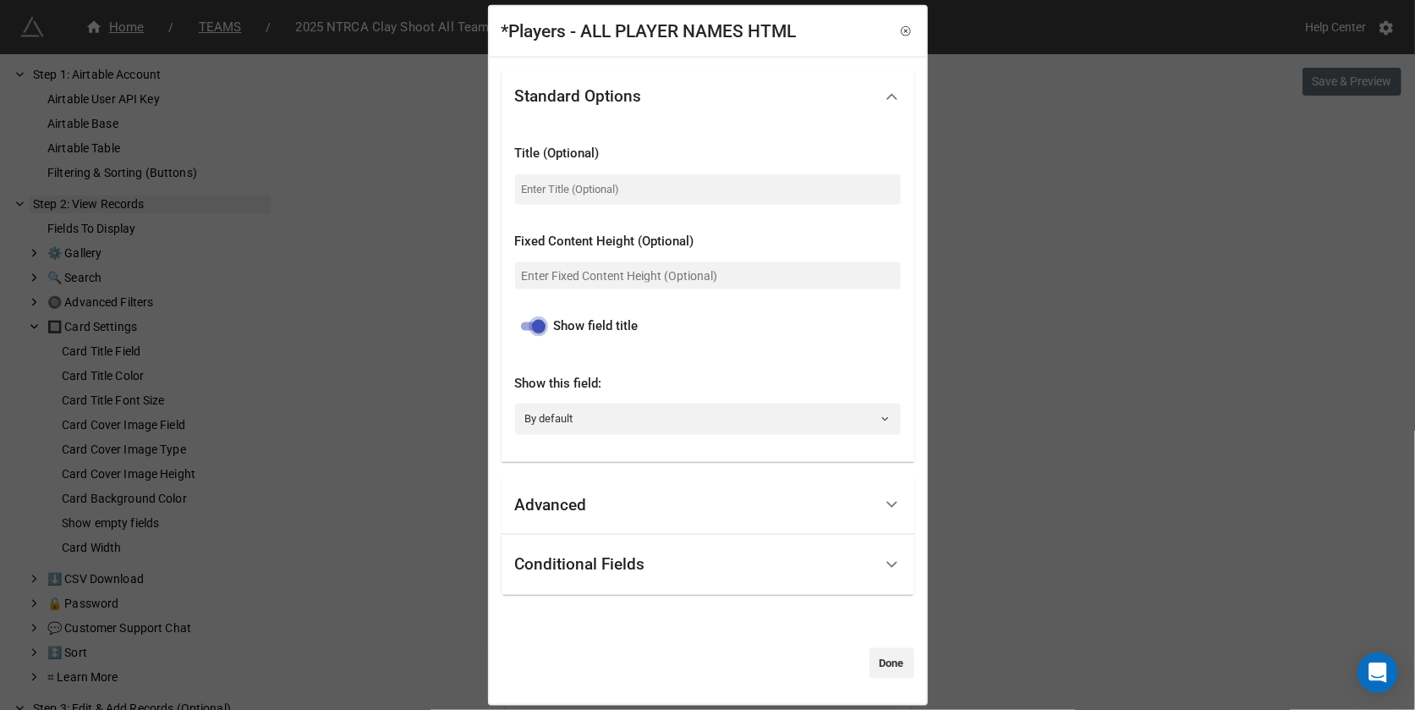
click at [533, 328] on input "checkbox" at bounding box center [538, 326] width 61 height 20
checkbox input "false"
click at [584, 508] on div "Advanced" at bounding box center [551, 505] width 72 height 17
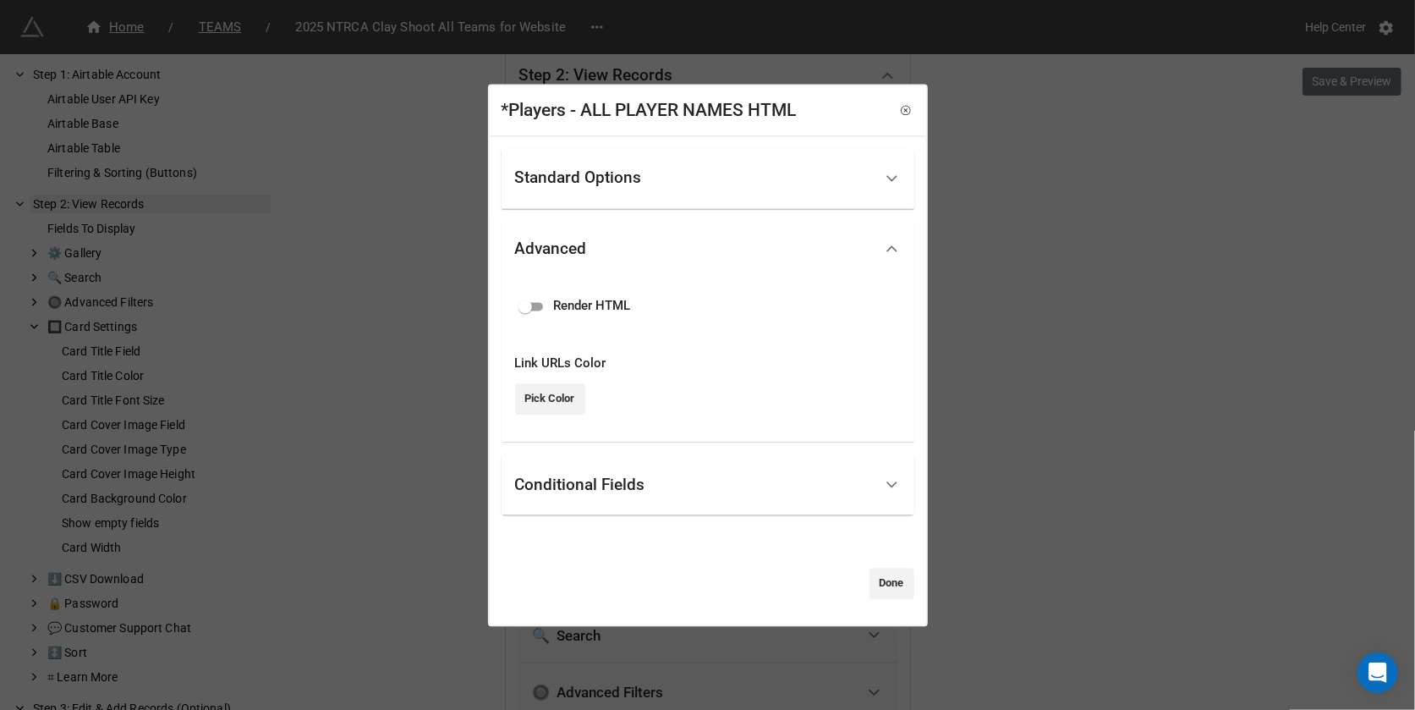
click at [531, 300] on input "checkbox" at bounding box center [525, 306] width 61 height 20
checkbox input "true"
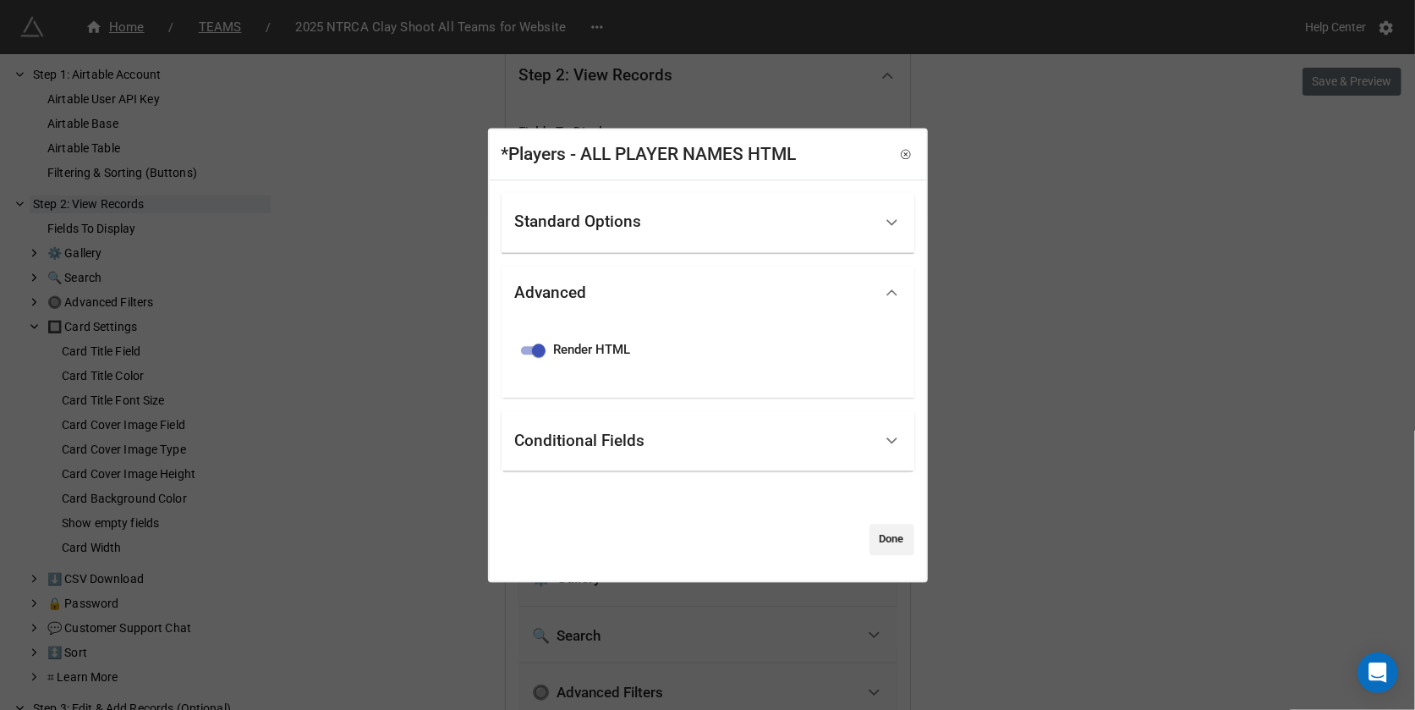
click at [591, 445] on div "Conditional Fields" at bounding box center [580, 440] width 130 height 17
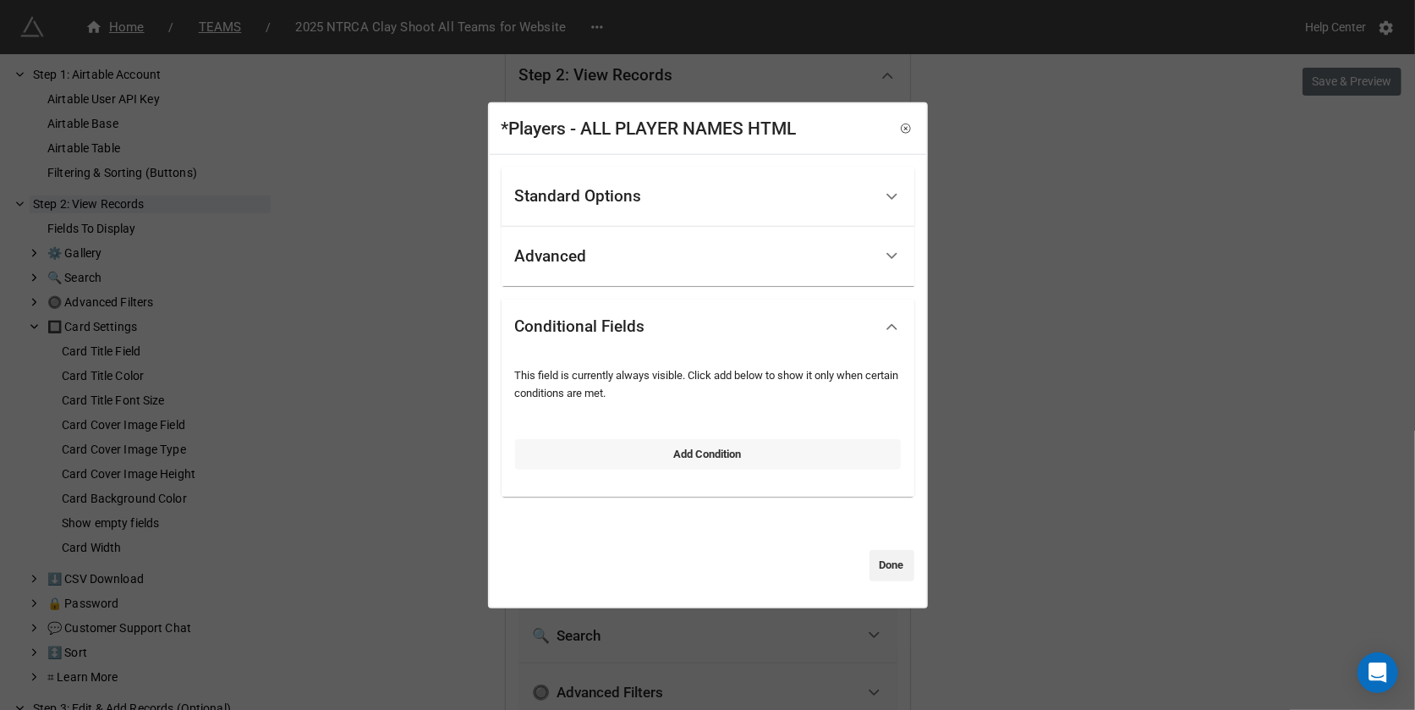
click at [629, 457] on link "Add Condition" at bounding box center [708, 454] width 386 height 30
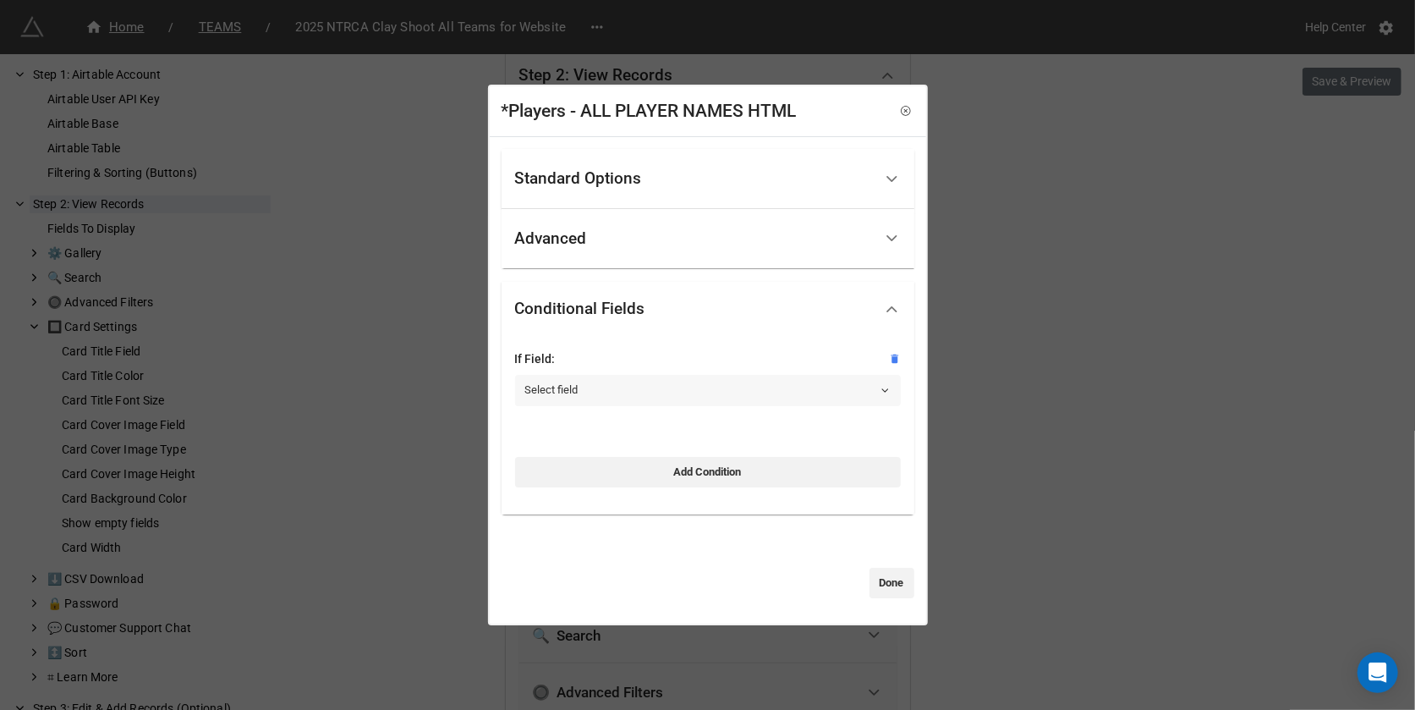
click at [595, 393] on link "Select field" at bounding box center [708, 390] width 386 height 30
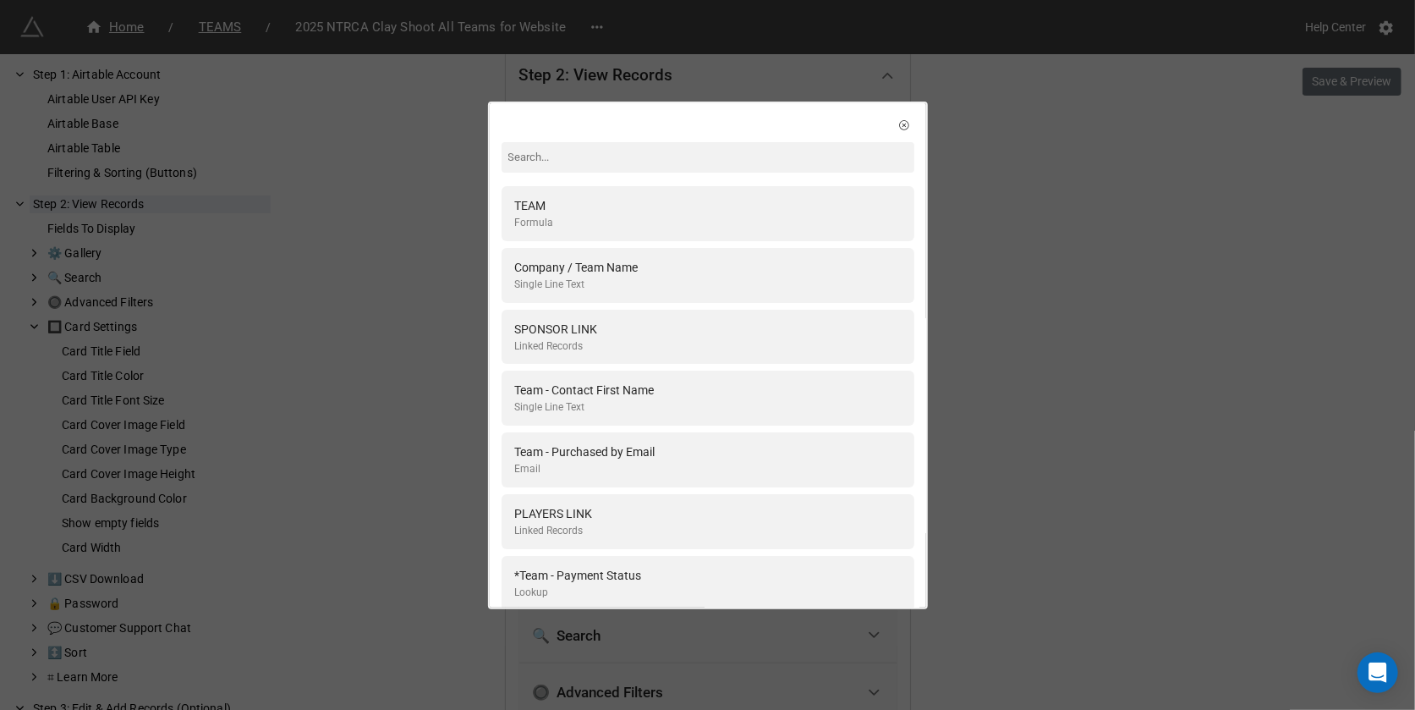
click at [1000, 168] on div "TEAM Formula Company / Team Name Single Line Text SPONSOR LINK Linked Records T…" at bounding box center [707, 355] width 1415 height 710
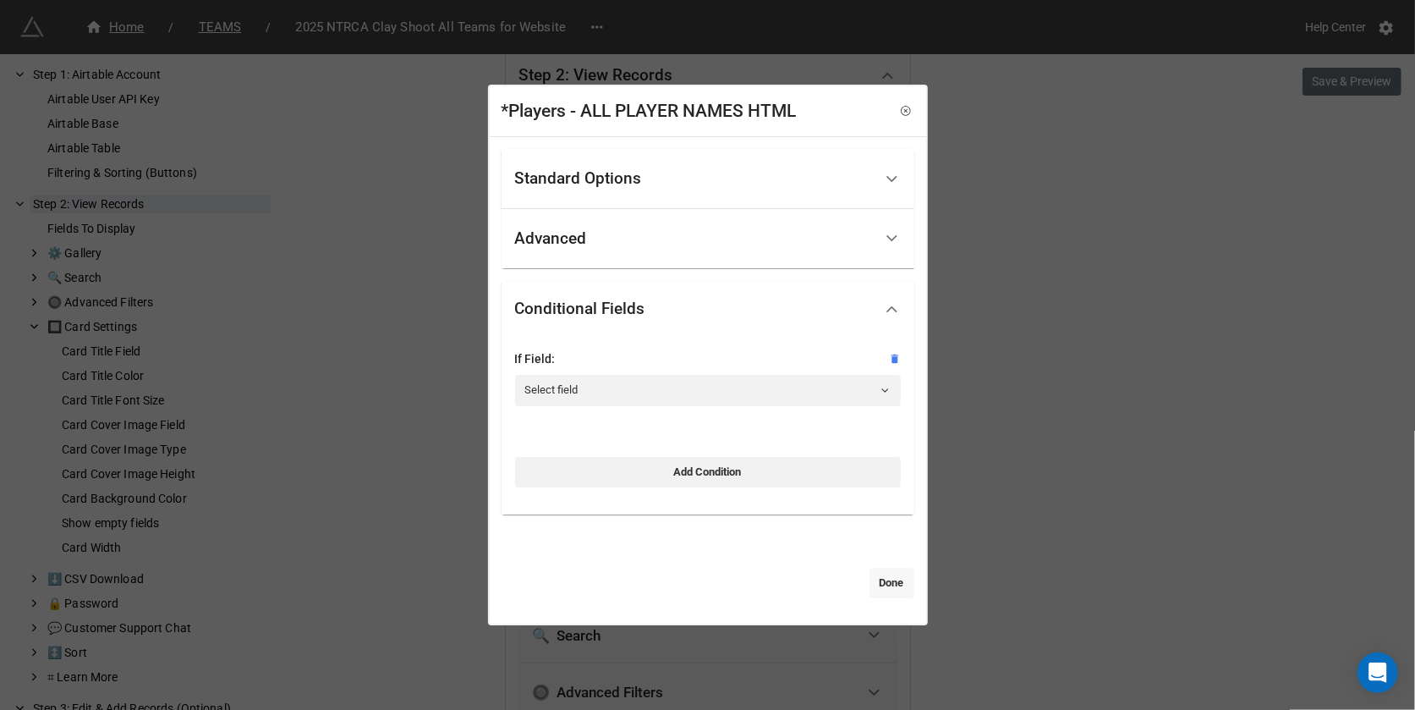
click at [890, 595] on link "Done" at bounding box center [892, 583] width 45 height 30
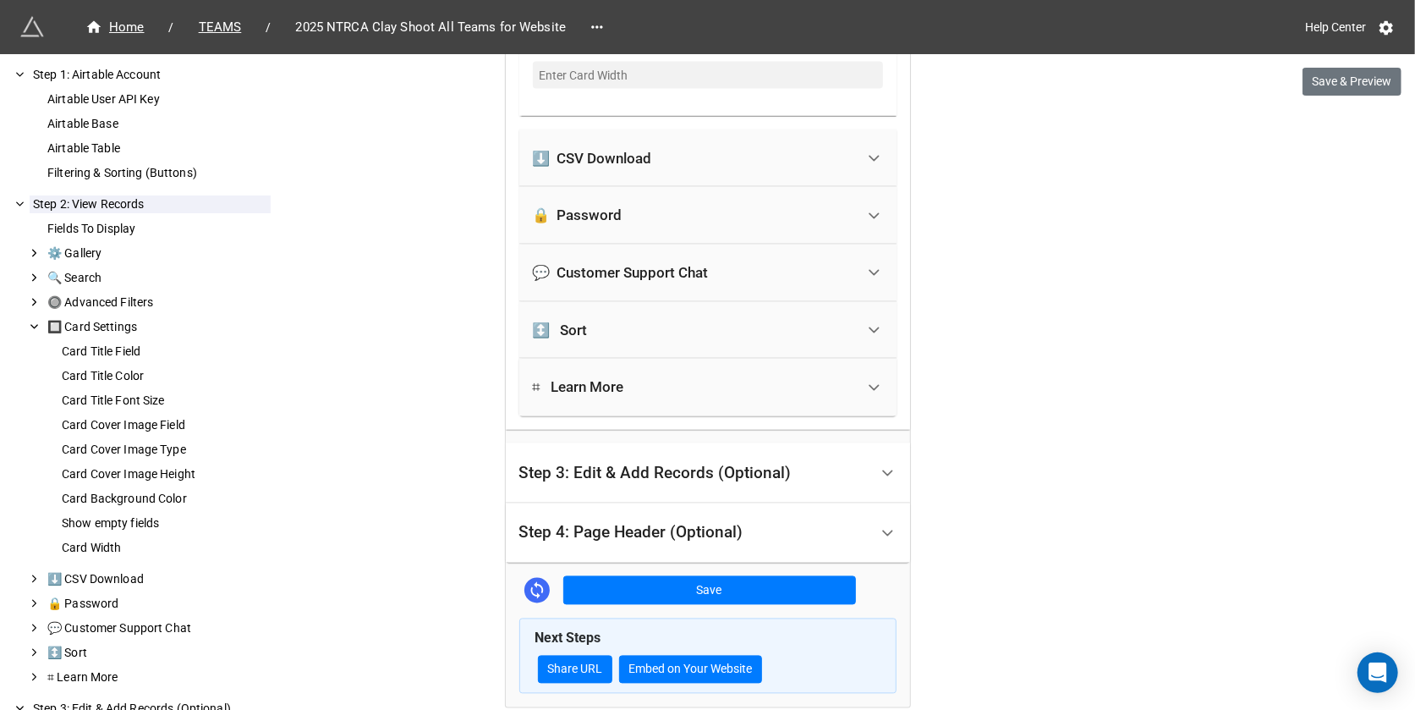
scroll to position [1959, 0]
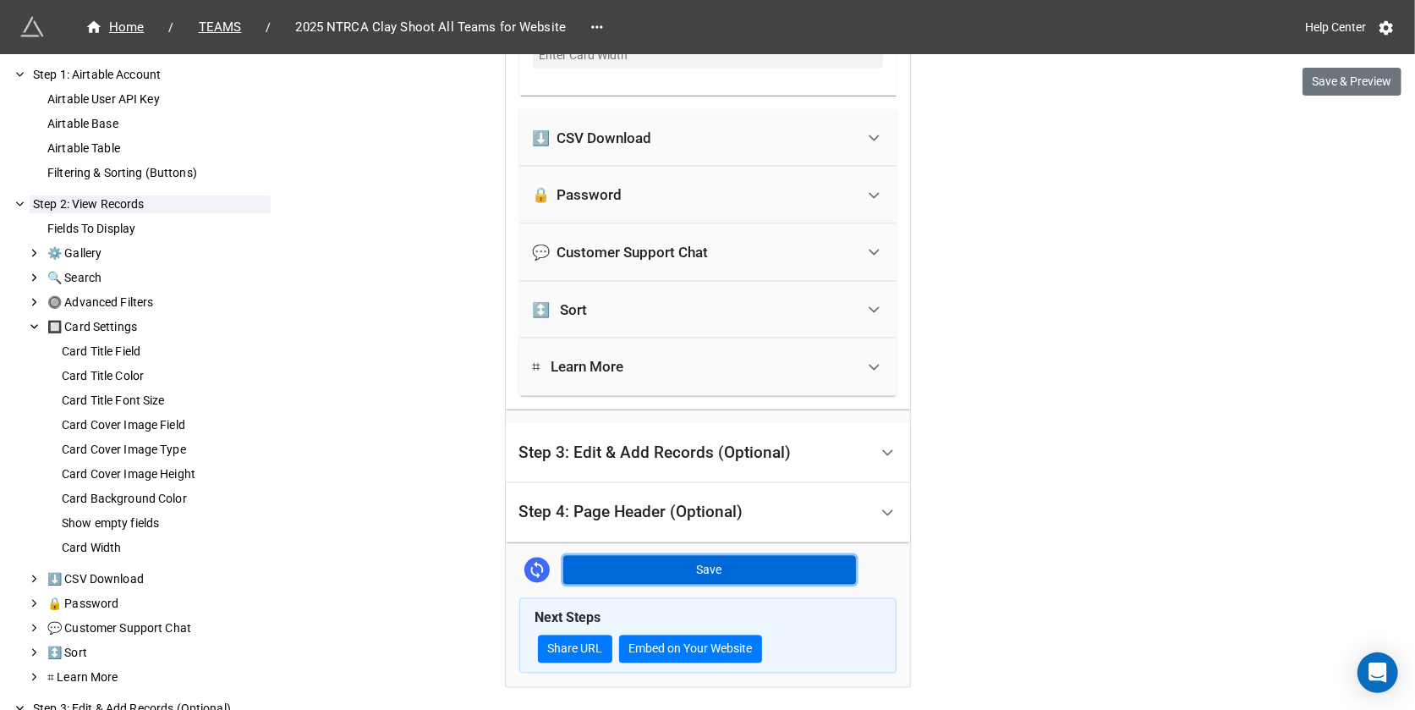
click at [809, 576] on button "Save" at bounding box center [709, 570] width 293 height 29
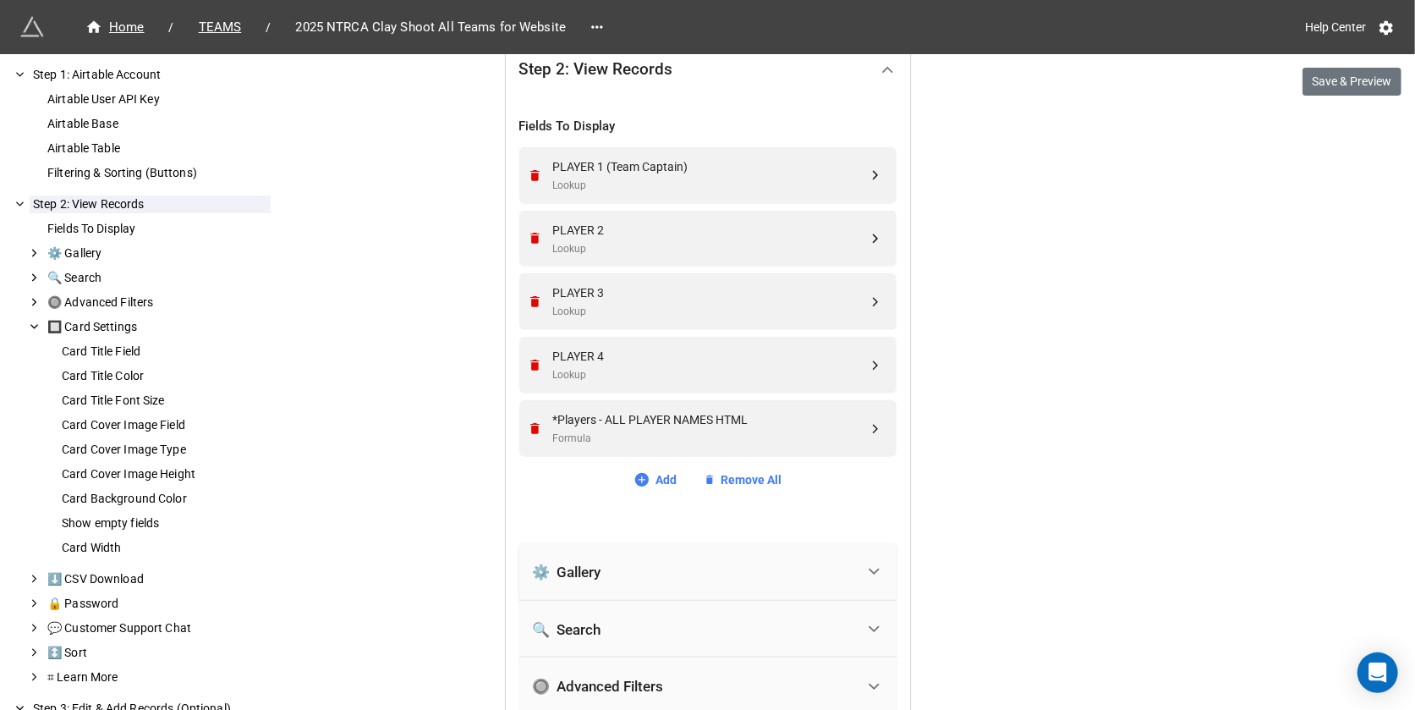
scroll to position [328, 0]
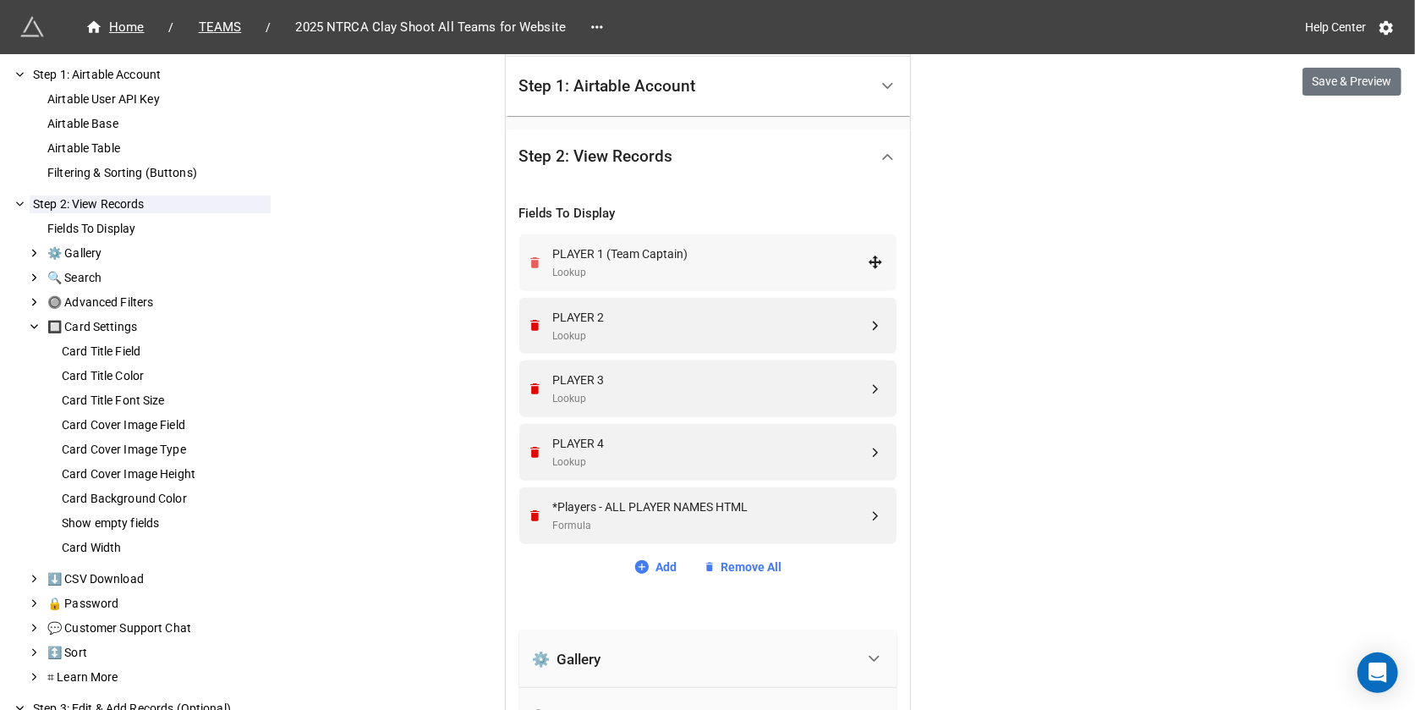
click at [535, 256] on icon "Remove" at bounding box center [535, 263] width 14 height 14
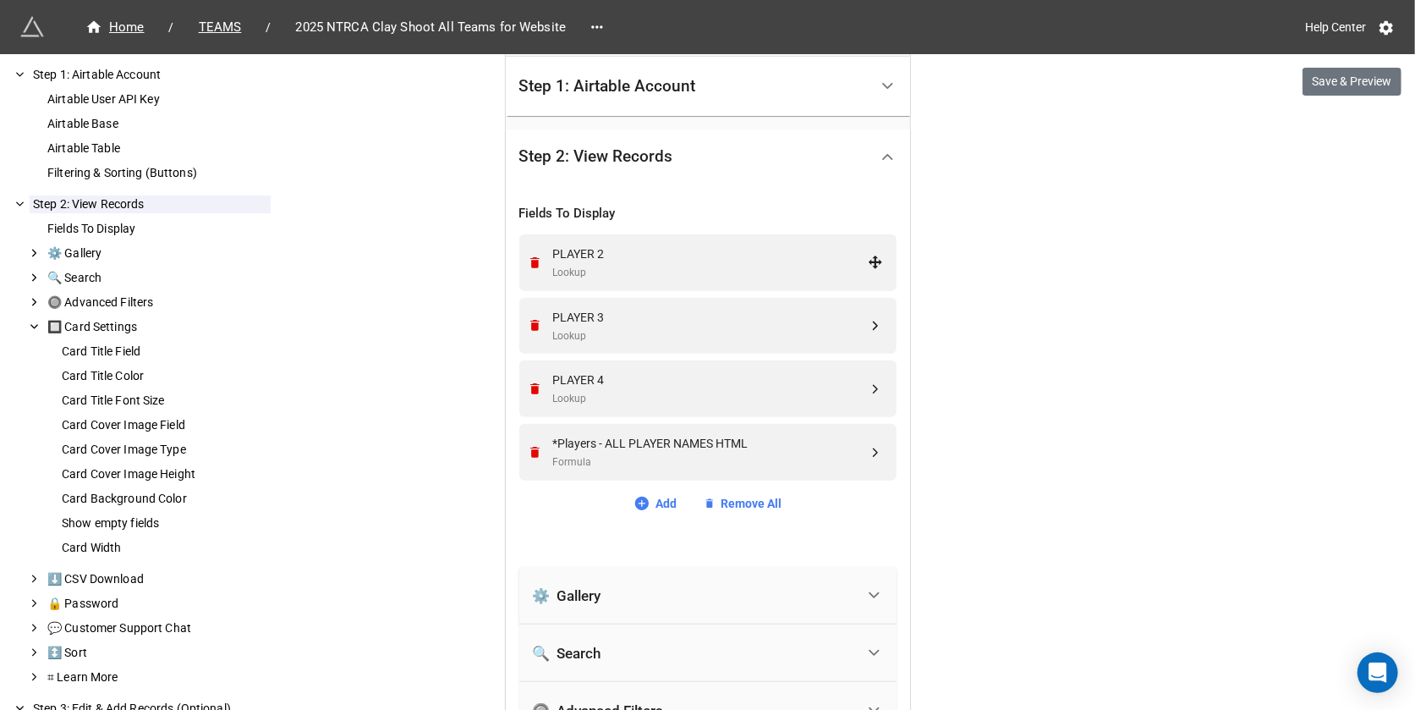
click at [535, 256] on icon "Remove" at bounding box center [535, 263] width 14 height 14
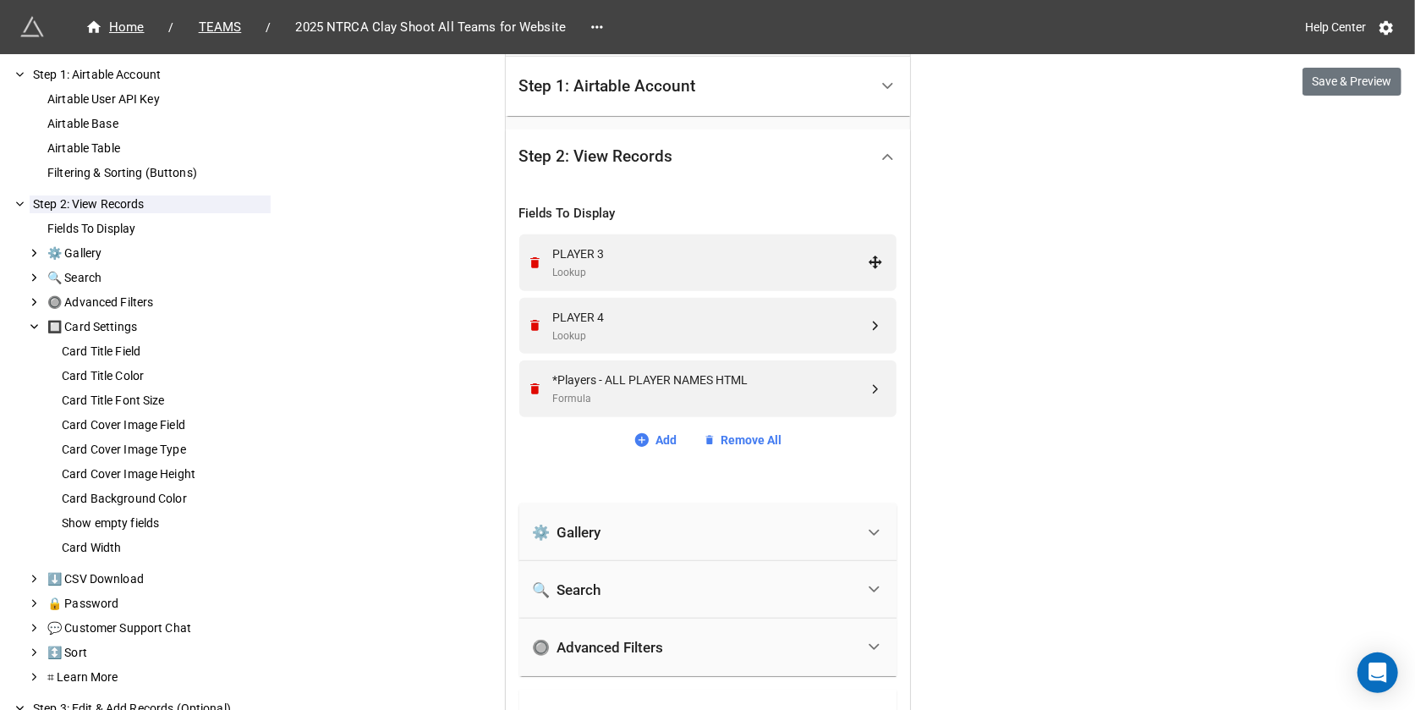
click at [535, 256] on icon "Remove" at bounding box center [535, 263] width 14 height 14
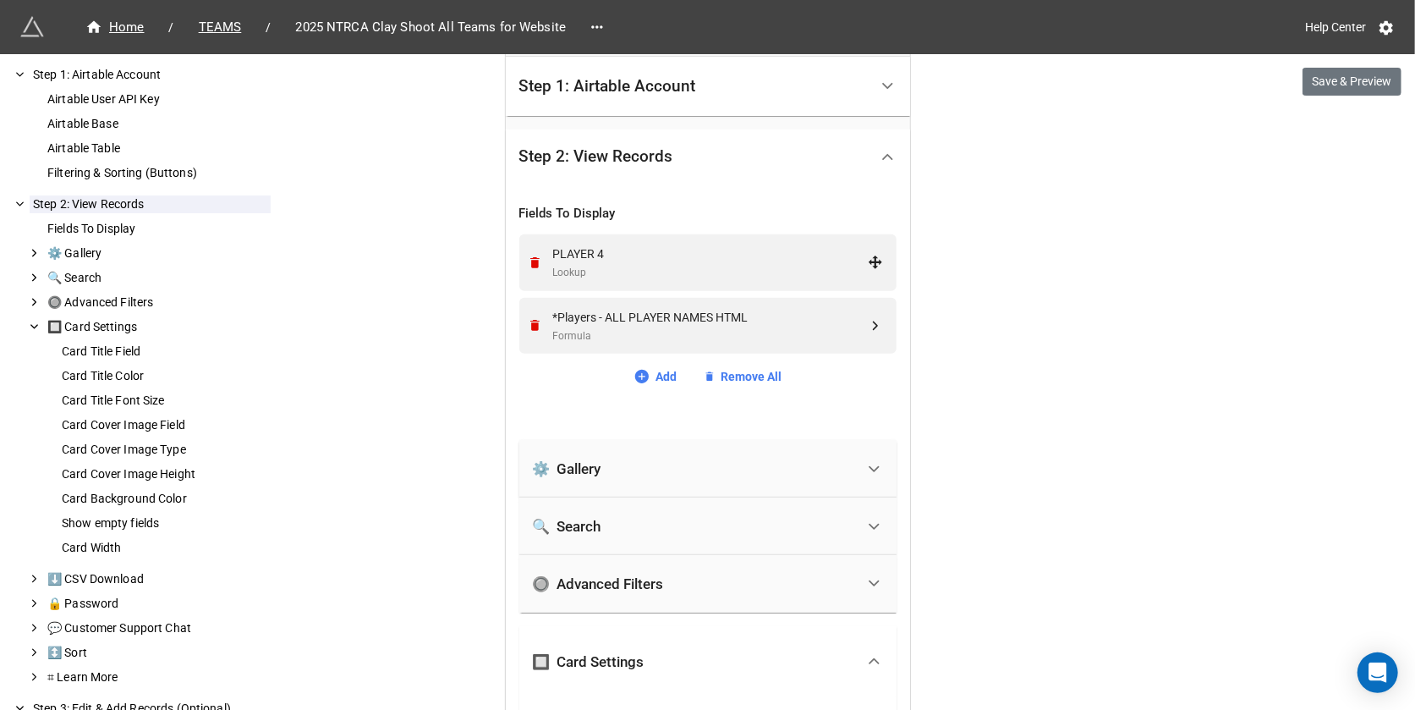
click at [535, 256] on icon "Remove" at bounding box center [535, 263] width 14 height 14
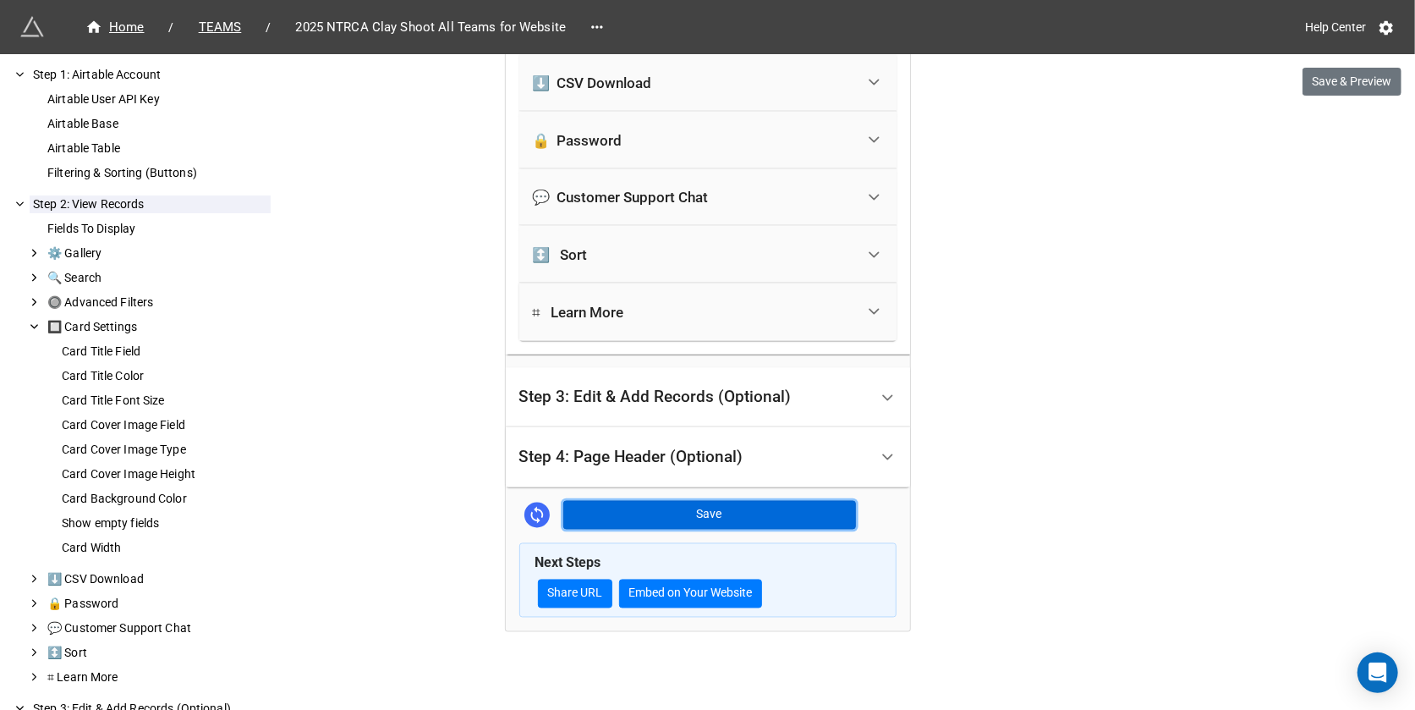
click at [679, 513] on button "Save" at bounding box center [709, 515] width 293 height 29
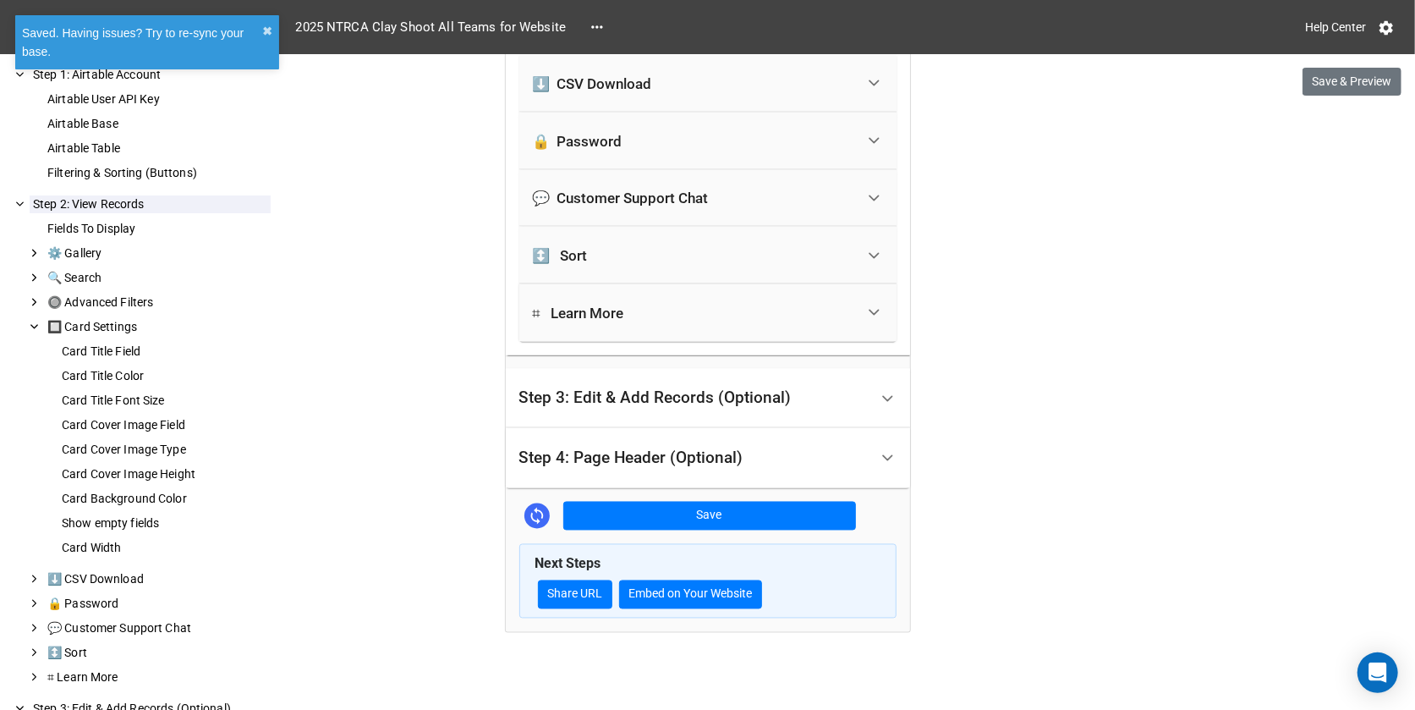
scroll to position [1761, 0]
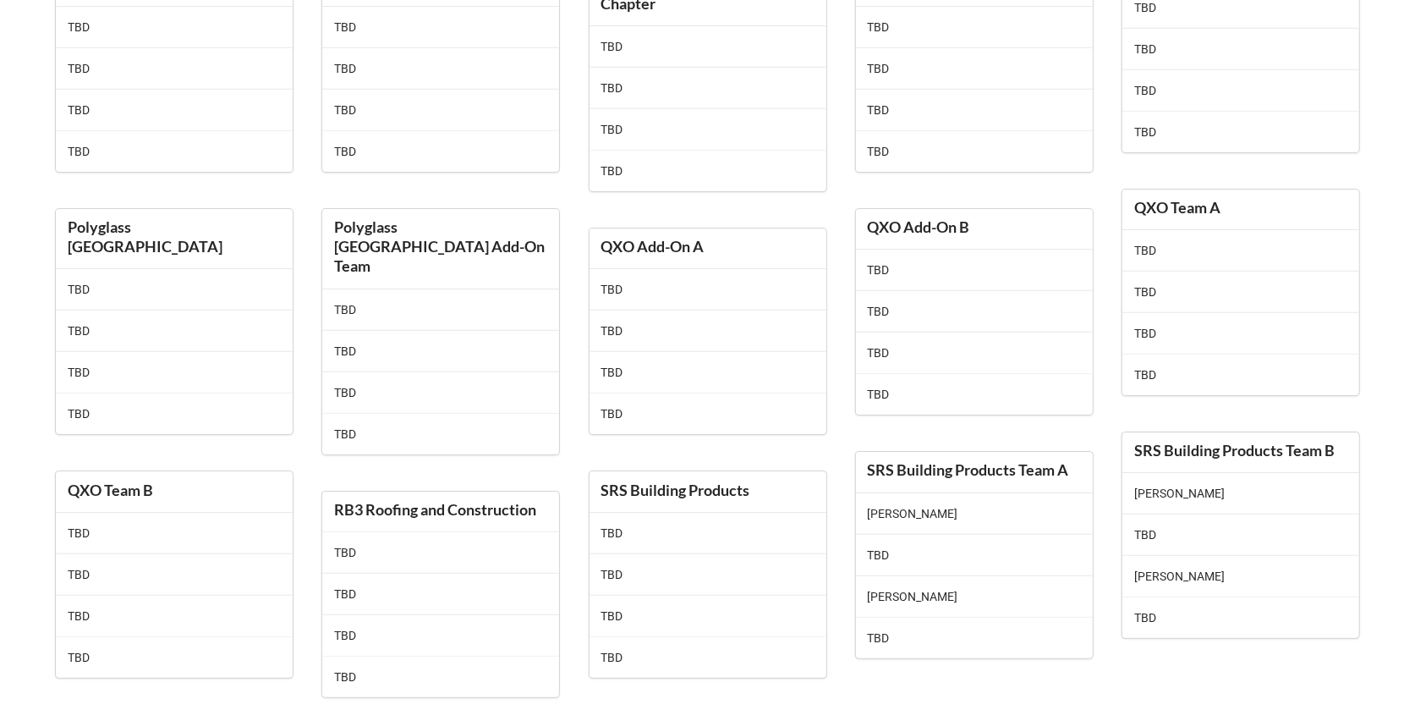
scroll to position [761, 0]
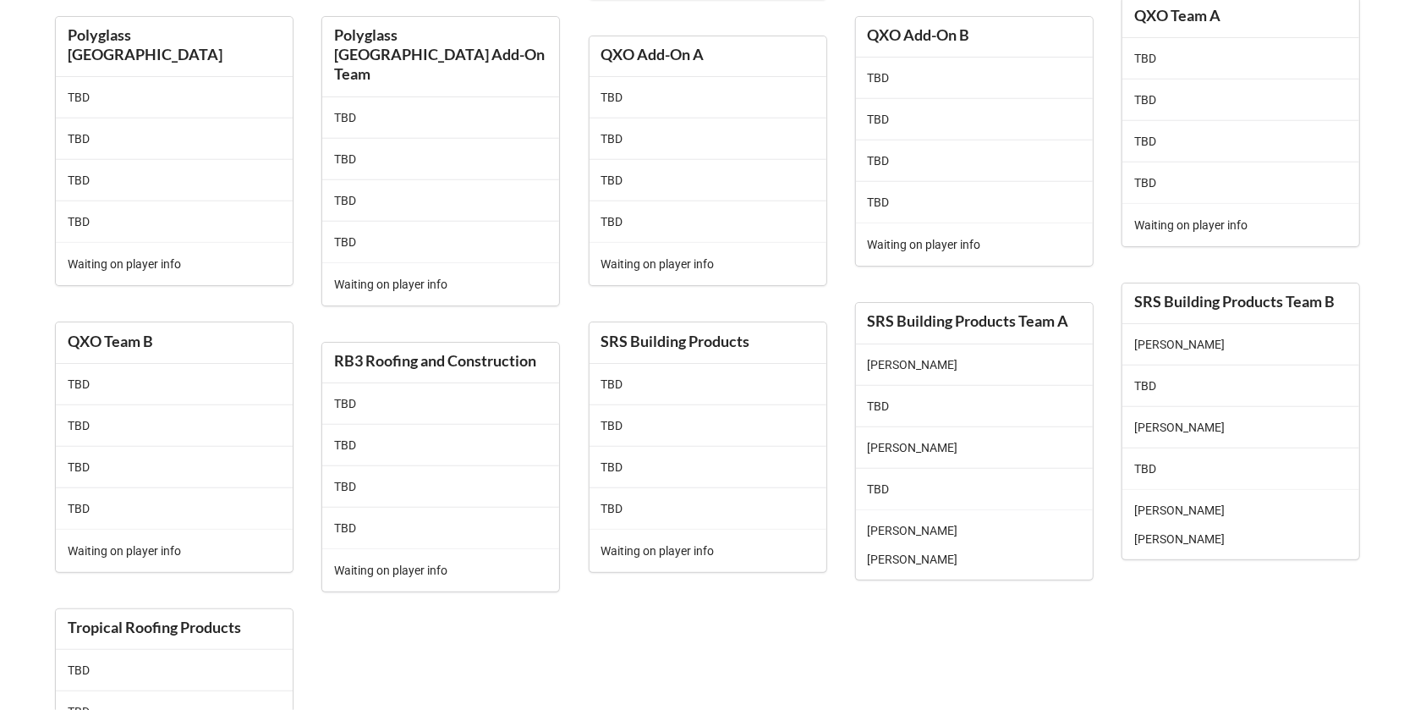
scroll to position [893, 0]
